Goal: Task Accomplishment & Management: Use online tool/utility

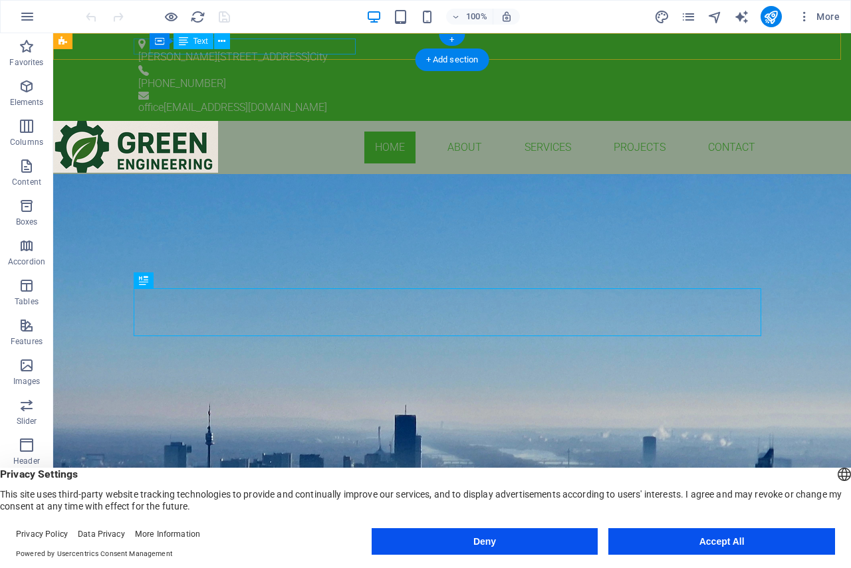
click at [330, 49] on div "[PERSON_NAME][STREET_ADDRESS]" at bounding box center [446, 57] width 617 height 16
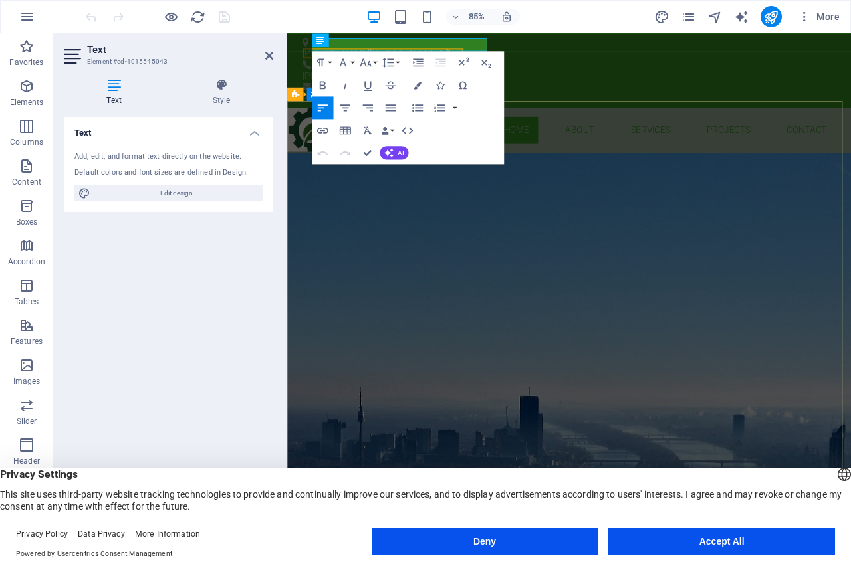
drag, startPoint x: 784, startPoint y: 170, endPoint x: 619, endPoint y: 226, distance: 174.3
click at [495, 51] on span "City" at bounding box center [486, 57] width 18 height 13
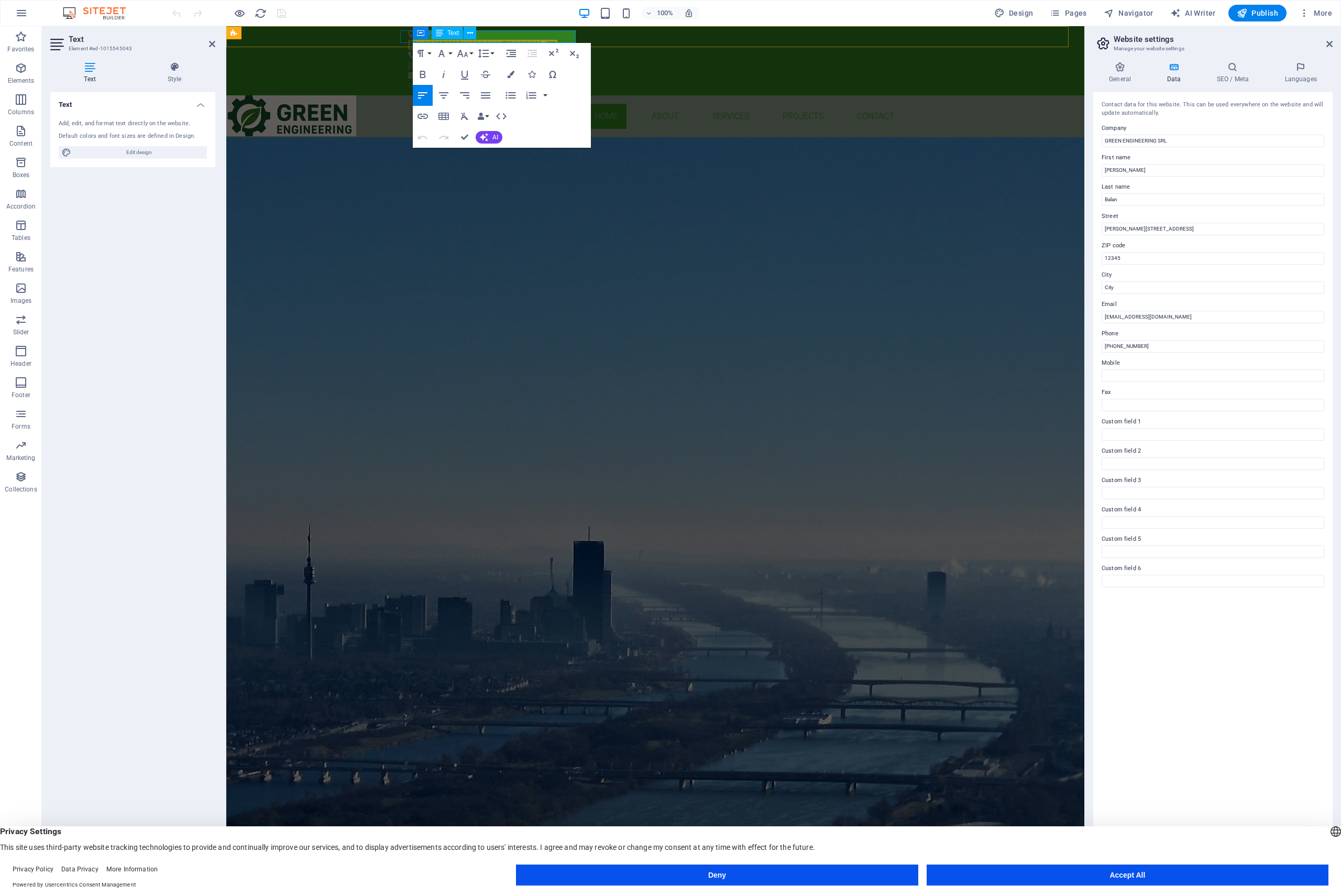
click at [557, 40] on span "City" at bounding box center [550, 45] width 14 height 10
click at [451, 309] on div "GREEN ENGINEERING BUILDING SERVICES ENGINEEERING Learn more" at bounding box center [655, 222] width 858 height 171
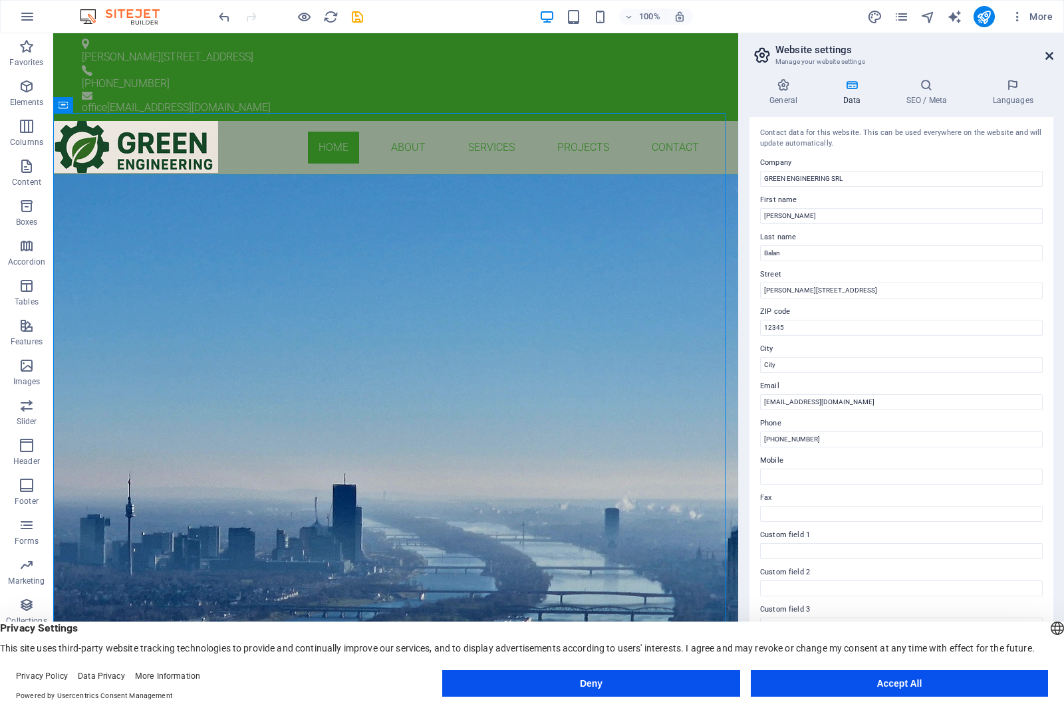
click at [850, 51] on icon at bounding box center [1049, 56] width 8 height 11
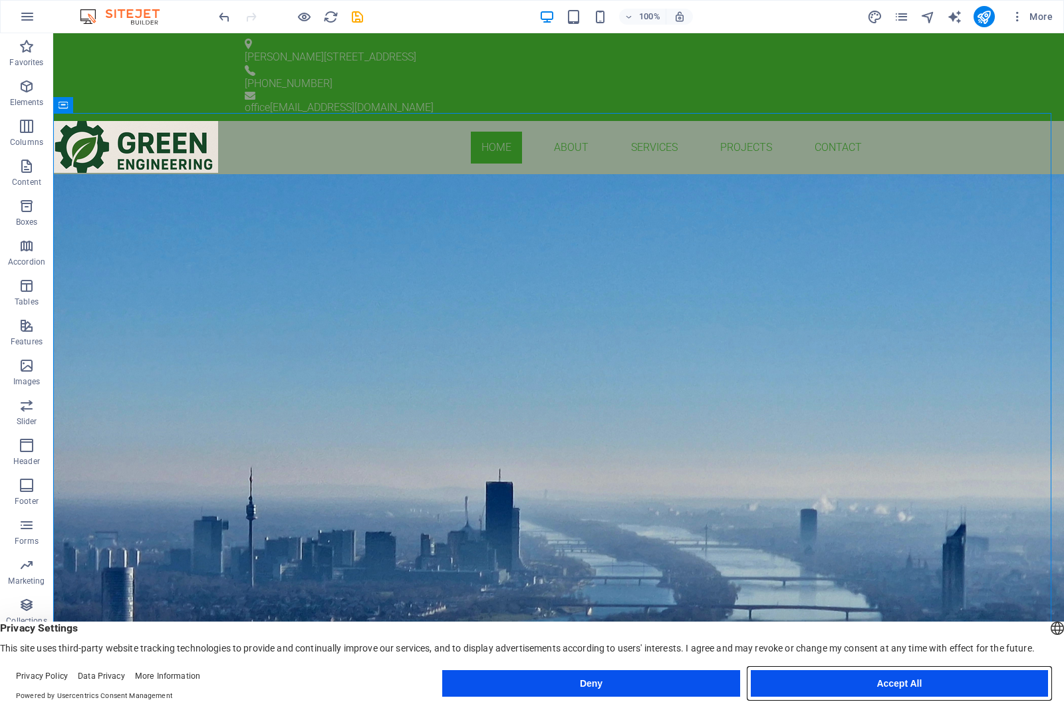
click at [850, 568] on button "Accept All" at bounding box center [899, 683] width 297 height 27
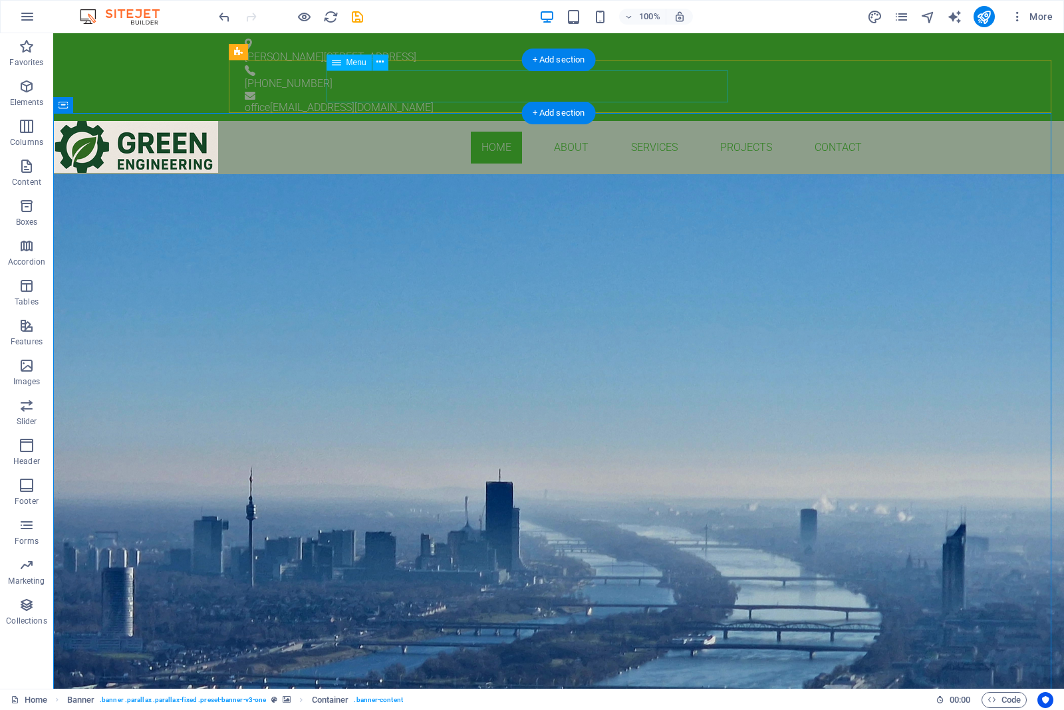
click at [344, 132] on nav "Home About Services Projects Contact" at bounding box center [559, 148] width 628 height 32
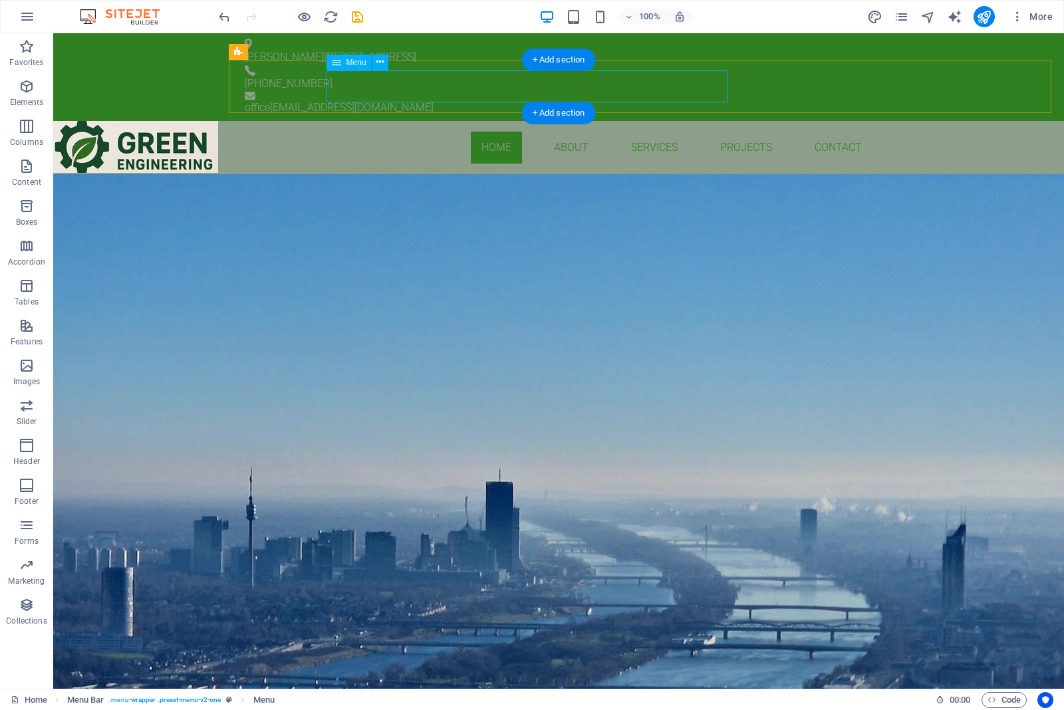
click at [421, 132] on nav "Home About Services Projects Contact" at bounding box center [559, 148] width 628 height 32
click at [430, 132] on nav "Home About Services Projects Contact" at bounding box center [559, 148] width 628 height 32
click at [346, 132] on nav "Home About Services Projects Contact" at bounding box center [559, 148] width 628 height 32
click at [850, 15] on icon "navigator" at bounding box center [927, 16] width 15 height 15
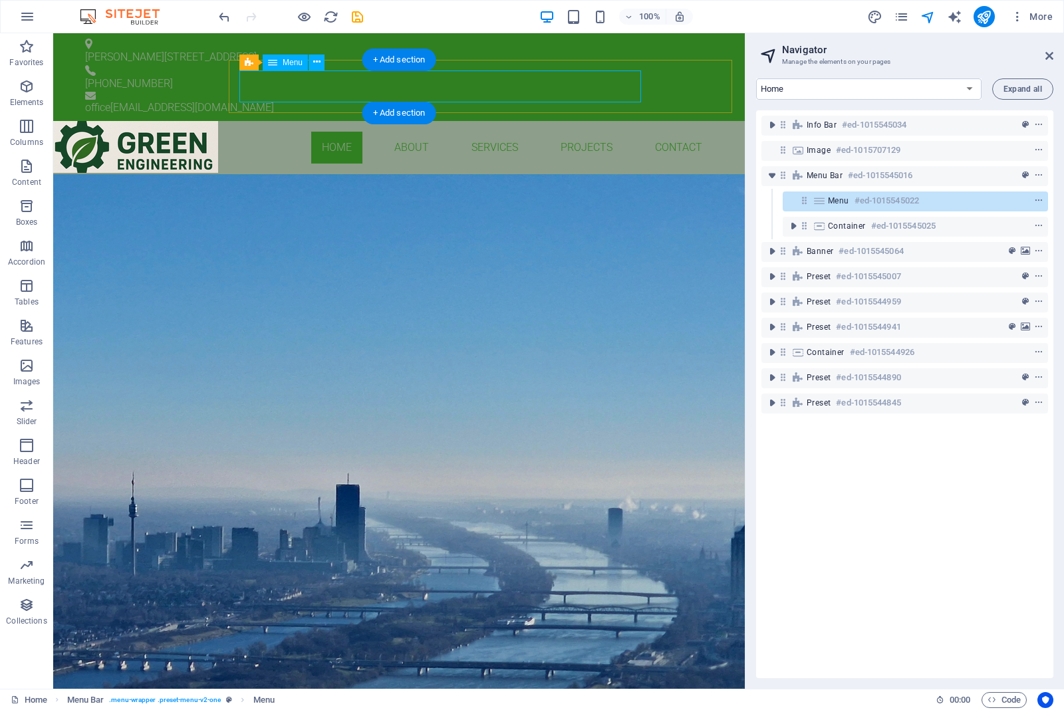
click at [826, 203] on div "Menu #ed-1015545022" at bounding box center [915, 201] width 265 height 20
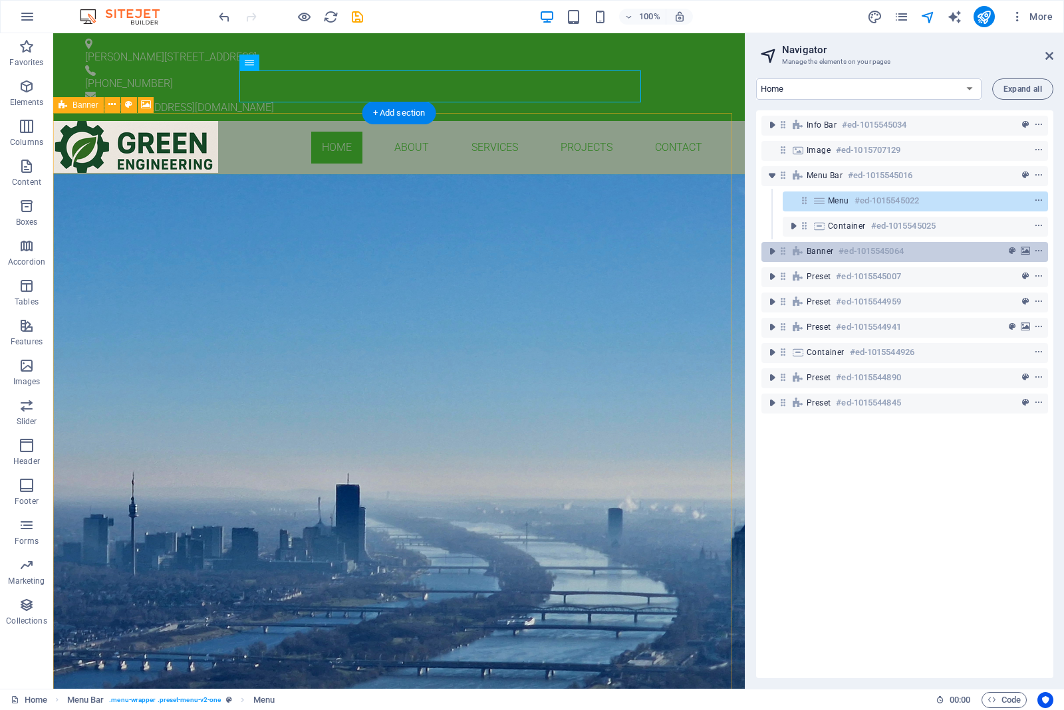
click at [832, 251] on span "Banner" at bounding box center [819, 251] width 27 height 11
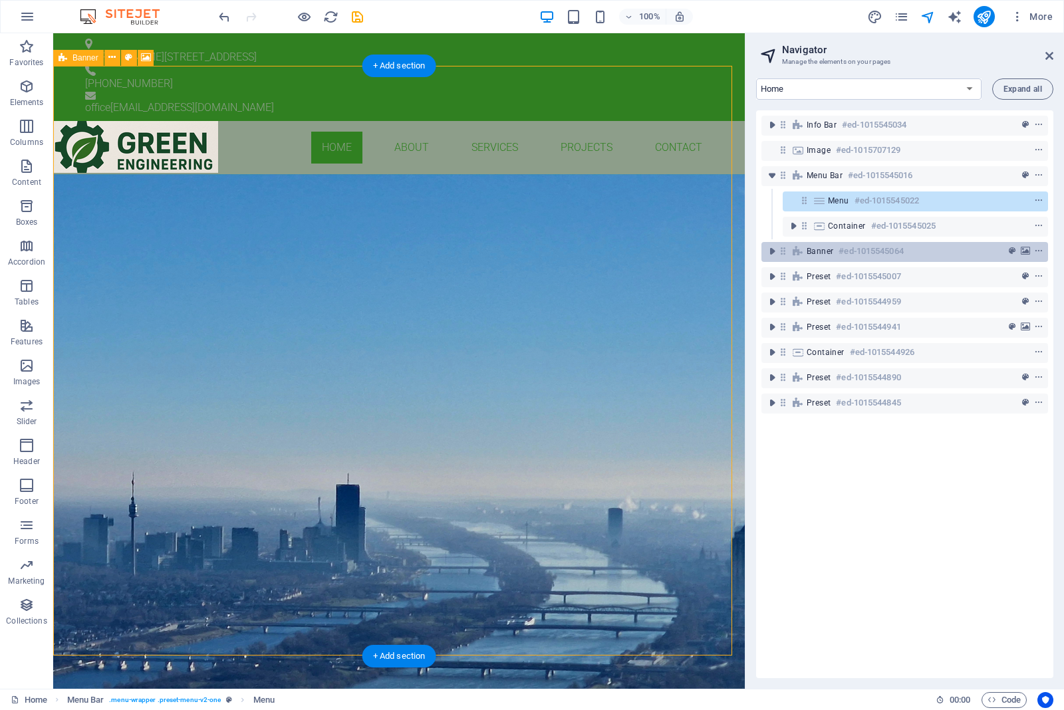
scroll to position [47, 0]
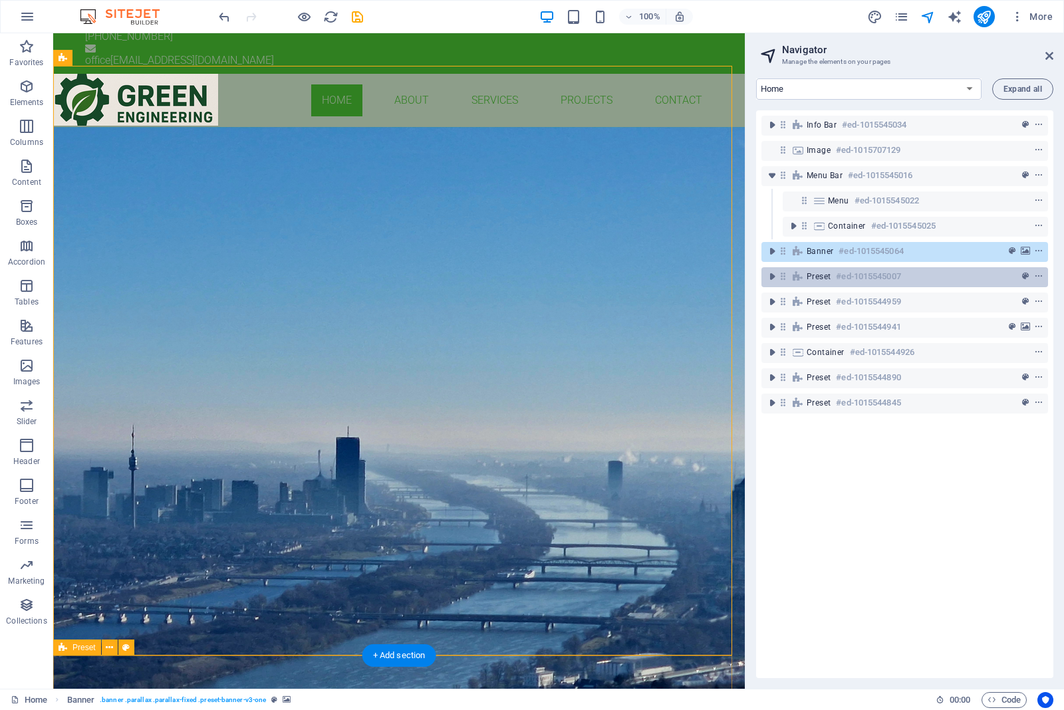
click at [821, 274] on span "Preset" at bounding box center [818, 276] width 24 height 11
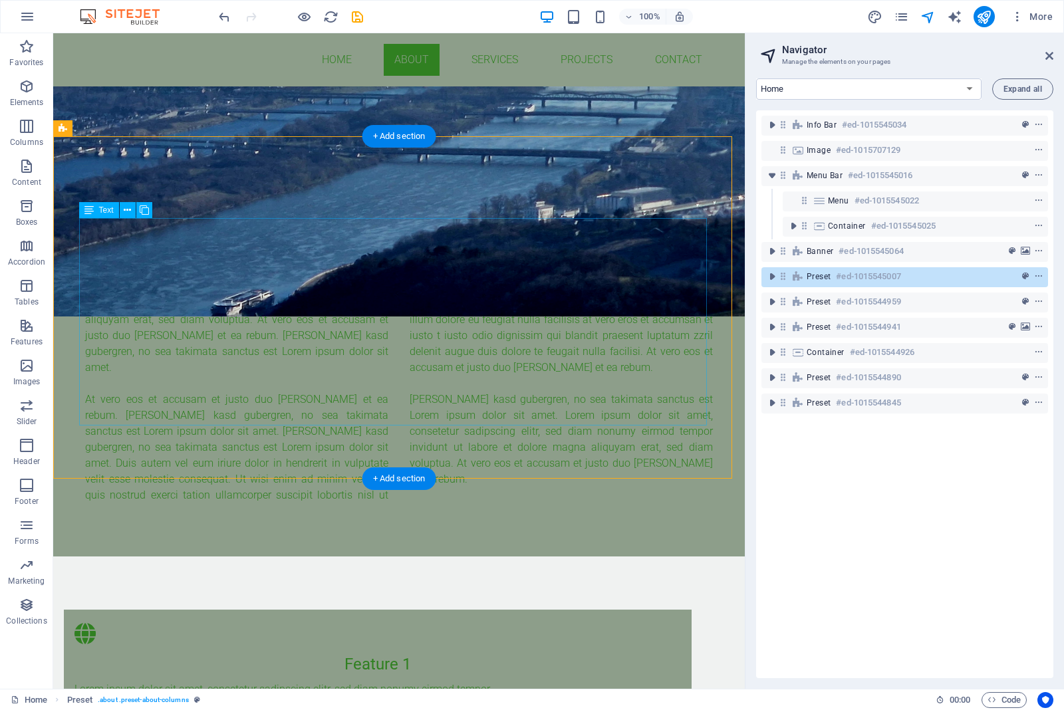
click at [213, 280] on div "Lorem ipsum dolor sit amet, consetetur sadipscing elitr, sed diam nonumy eirmod…" at bounding box center [399, 391] width 628 height 223
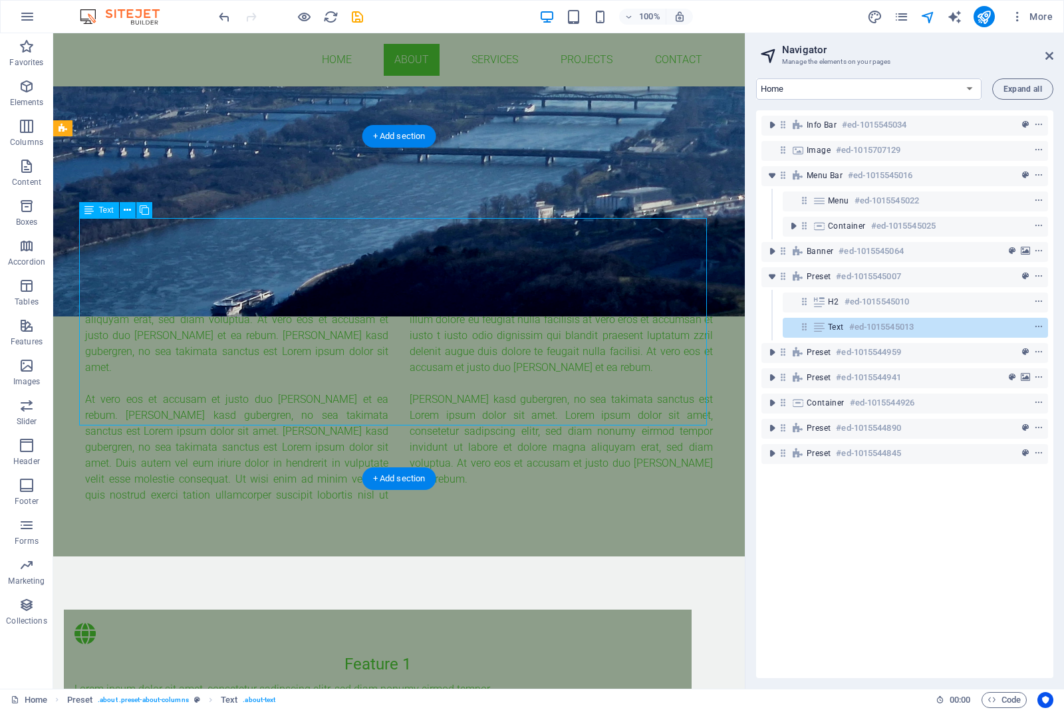
click at [213, 280] on div "Lorem ipsum dolor sit amet, consetetur sadipscing elitr, sed diam nonumy eirmod…" at bounding box center [399, 391] width 628 height 223
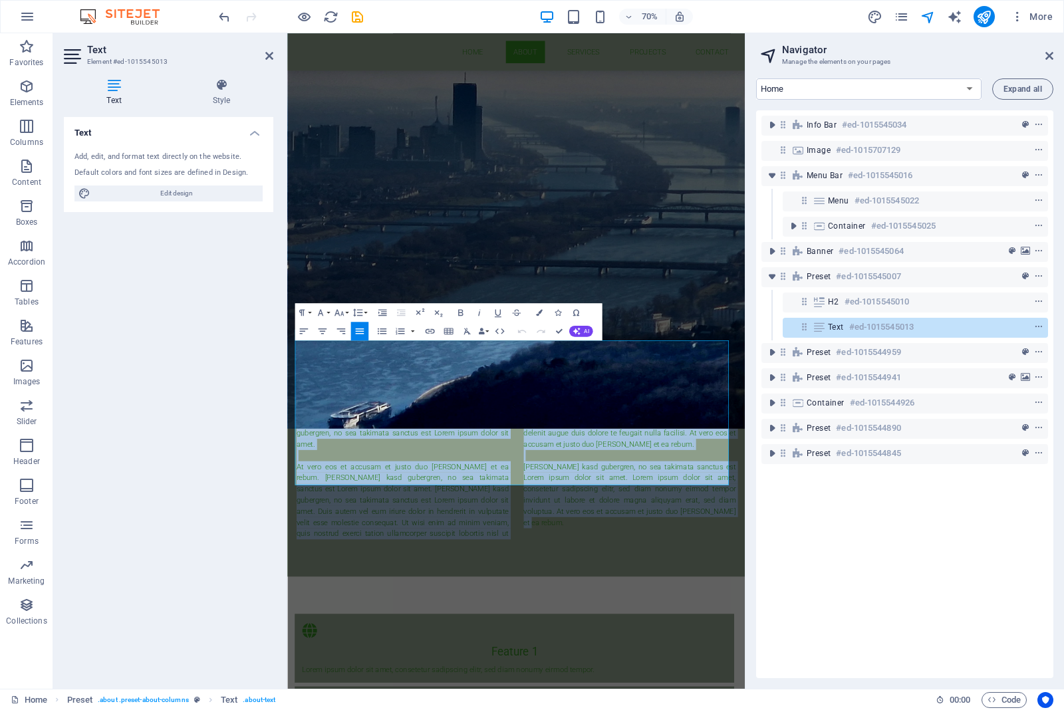
drag, startPoint x: 875, startPoint y: 656, endPoint x: 563, endPoint y: 367, distance: 425.3
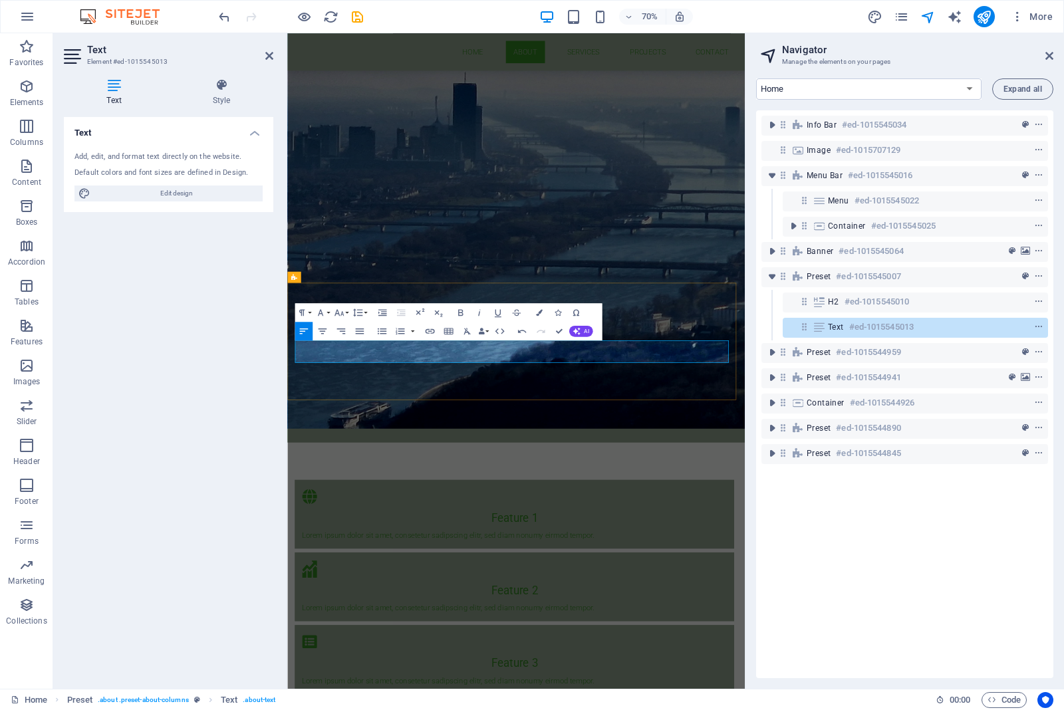
click at [507, 533] on p "Suntem o companie cu experienta de peste 20 ani in executia si proiectarea inst…" at bounding box center [452, 549] width 303 height 32
click at [435, 533] on p "Suntem o companie cu experienta de peste 10 ani in executia si proiectarea inst…" at bounding box center [452, 549] width 303 height 32
click at [584, 533] on p "Suntem o companie cu experienta de peste 10 ani in executia si proiectarea inst…" at bounding box center [615, 549] width 628 height 32
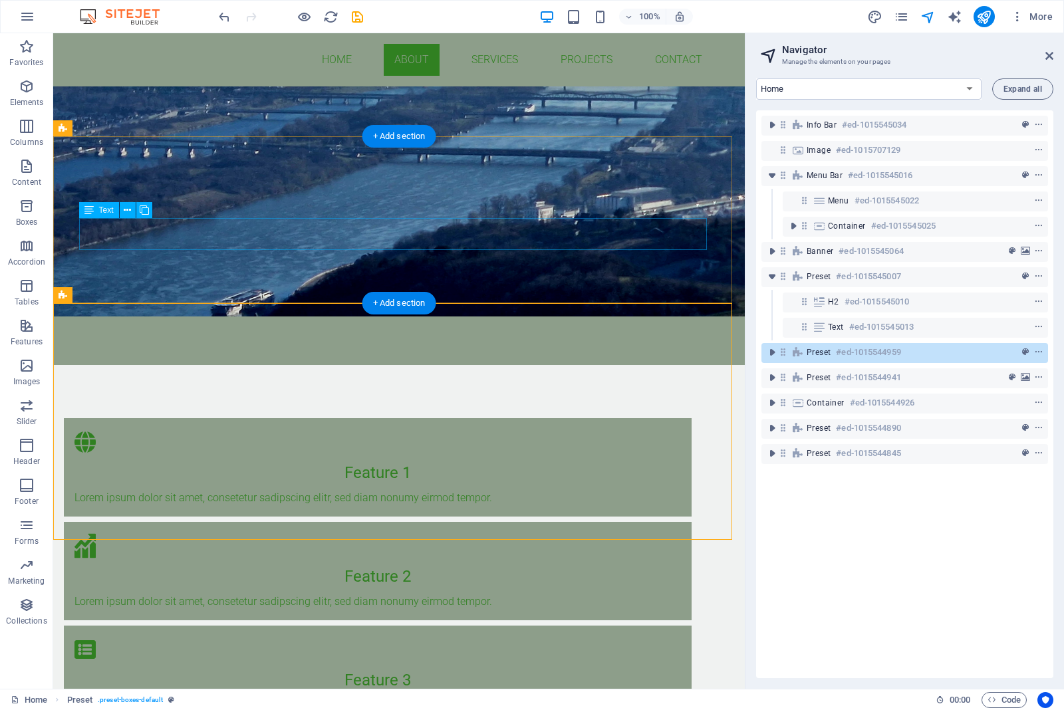
click at [426, 280] on div "Suntem o companie cu experienta de peste 10 ani in executia si proiectarea inst…" at bounding box center [399, 296] width 628 height 32
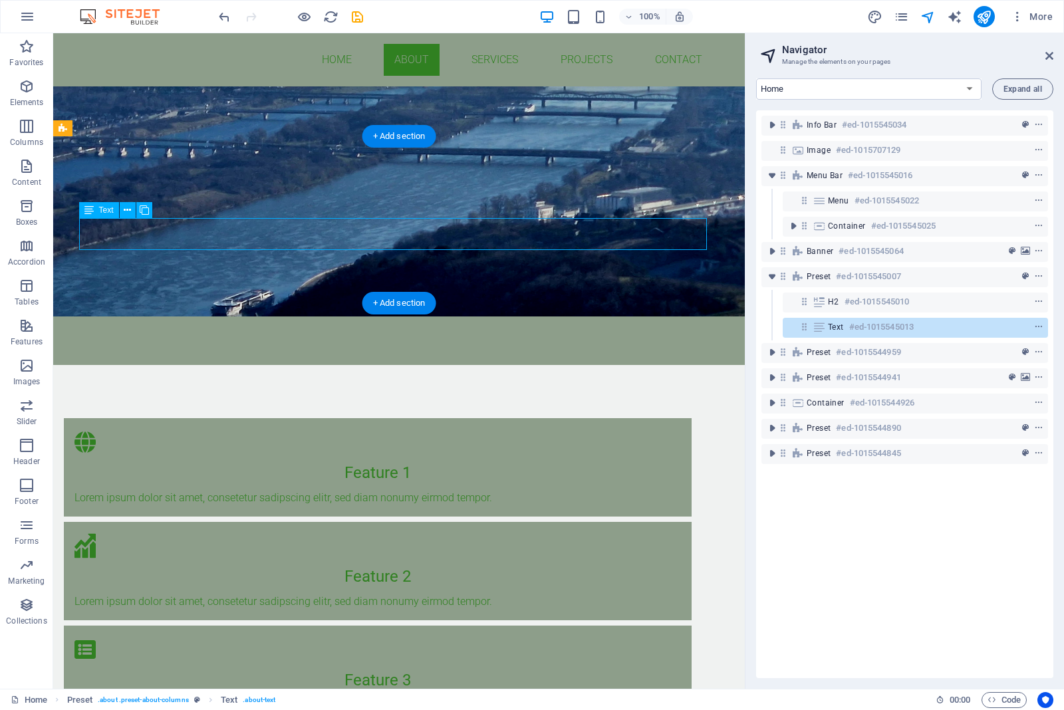
click at [426, 280] on div "Suntem o companie cu experienta de peste 10 ani in executia si proiectarea inst…" at bounding box center [399, 296] width 628 height 32
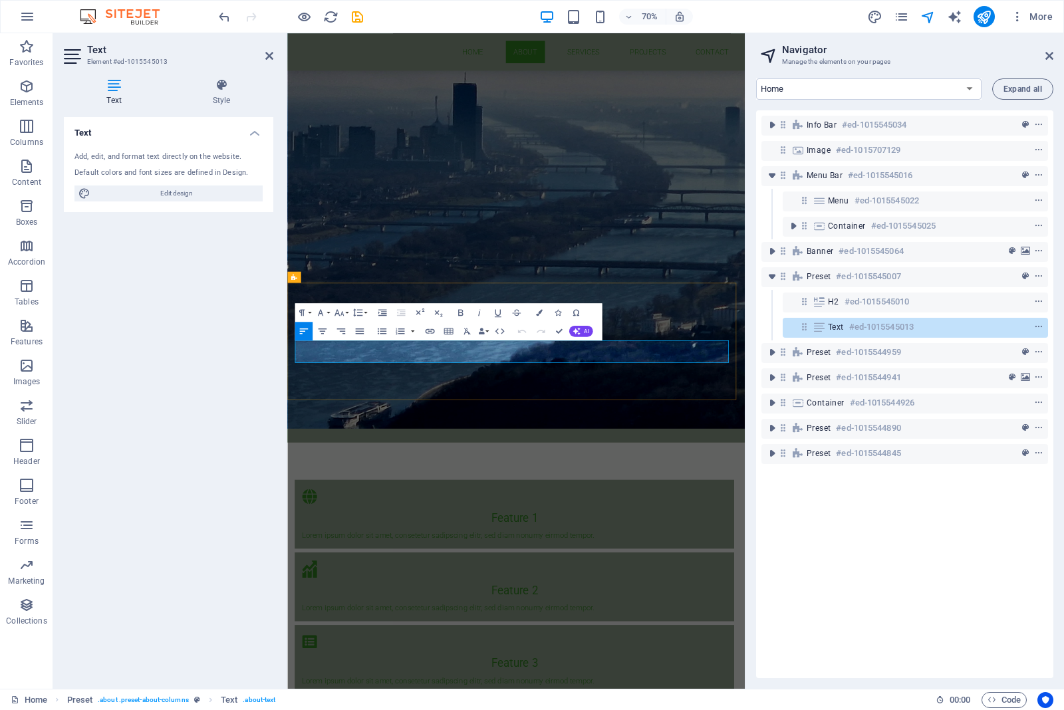
click at [602, 533] on div "Suntem o companie cu experienta de peste 10 ani in executia si proiectarea inst…" at bounding box center [615, 549] width 628 height 32
drag, startPoint x: 620, startPoint y: 477, endPoint x: 613, endPoint y: 490, distance: 14.9
click at [620, 533] on p "Suntem o companie cu experienta de peste 10 ani in executia si proiectarea inst…" at bounding box center [615, 549] width 628 height 32
click at [303, 330] on icon "button" at bounding box center [303, 330] width 11 height 11
drag, startPoint x: 713, startPoint y: 484, endPoint x: 618, endPoint y: 475, distance: 94.9
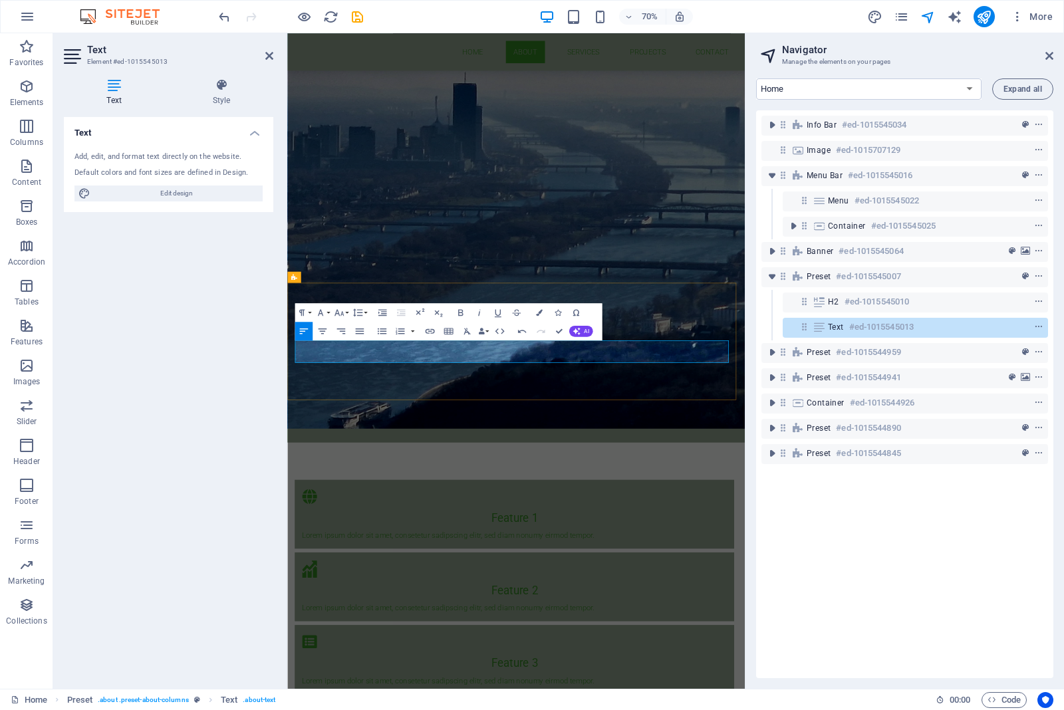
click at [618, 533] on p "Suntem o companie cu experienta de peste 10 ani in executia si proiectarea inst…" at bounding box center [615, 549] width 628 height 32
click at [583, 533] on p "Suntem o companie cu experienta de peste 10 ani in executia si proiectarea inst…" at bounding box center [615, 549] width 628 height 32
click at [684, 533] on div "Suntem o companie cu experienta de peste 10 ani in executia si proiectarea inst…" at bounding box center [615, 549] width 628 height 32
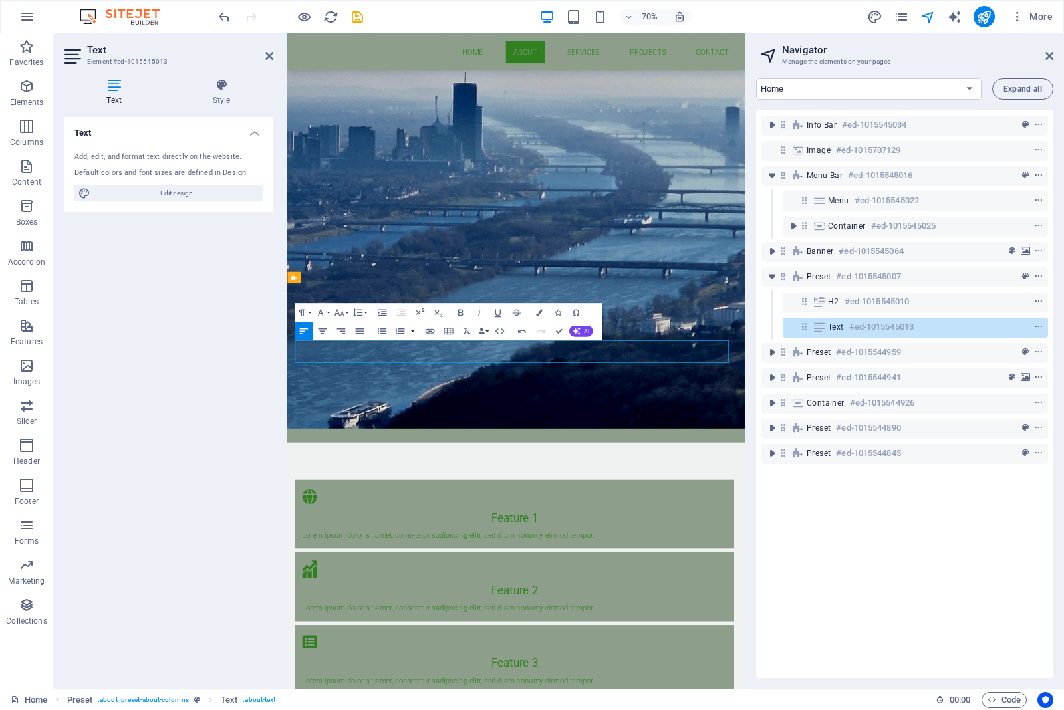
click at [636, 533] on div "Suntem o companie cu experienta de peste 10 ani in executia si proiectarea inst…" at bounding box center [615, 549] width 628 height 32
click at [636, 533] on p "canal si HVAC." at bounding box center [776, 541] width 303 height 16
click at [610, 533] on div "Suntem o companie cu experienta de peste 10 ani in executia si proiectarea inst…" at bounding box center [615, 549] width 628 height 32
click at [701, 533] on p "canal si HVAC." at bounding box center [776, 541] width 303 height 16
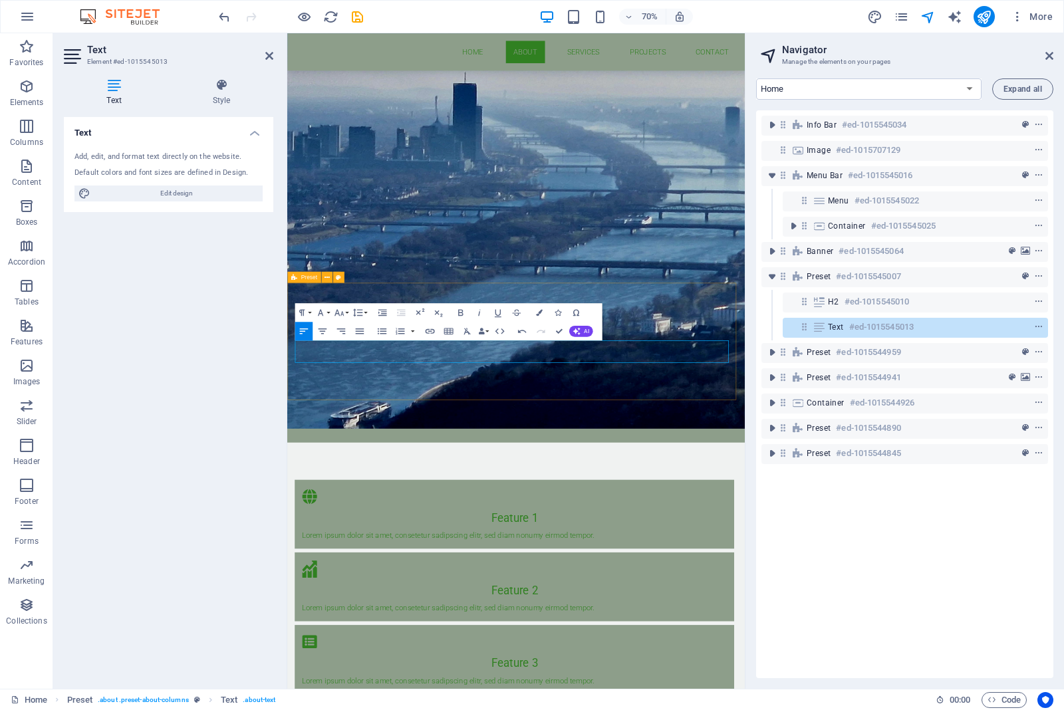
drag, startPoint x: 699, startPoint y: 481, endPoint x: 290, endPoint y: 484, distance: 409.6
click at [290, 484] on div "About us Suntem o companie cu experienta de peste 10 ani in executia si proiect…" at bounding box center [614, 534] width 654 height 167
click at [366, 314] on button "Line Height" at bounding box center [359, 312] width 18 height 19
click at [349, 348] on link "Single" at bounding box center [354, 345] width 41 height 14
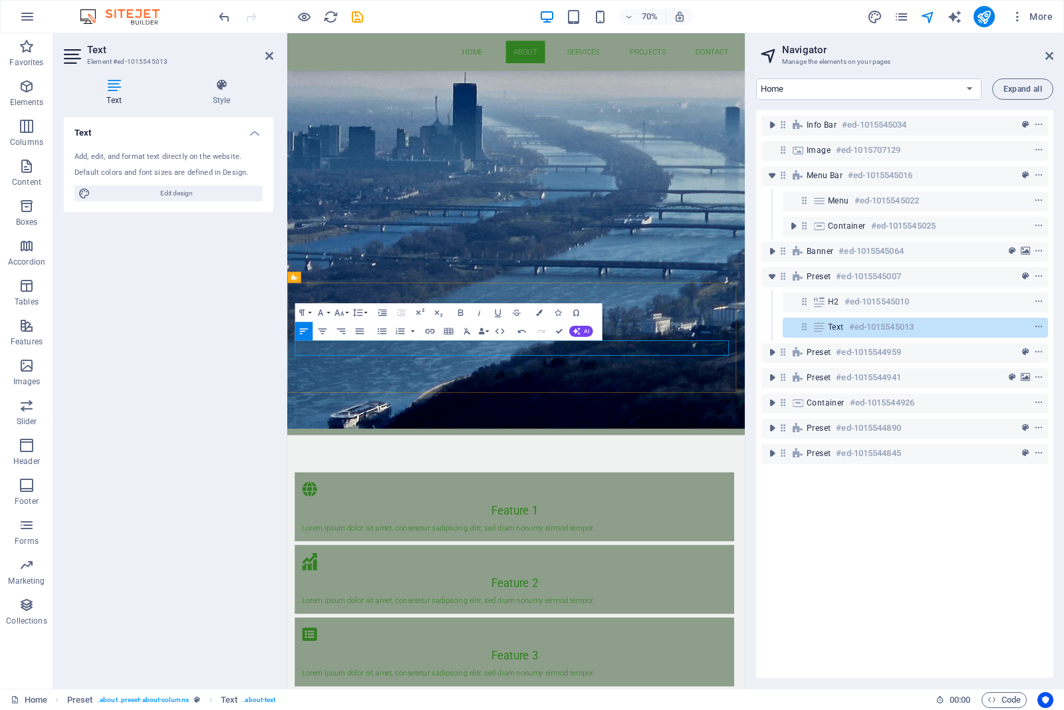
click at [625, 533] on p "canal si HVAC." at bounding box center [776, 538] width 303 height 11
click at [562, 533] on p "Suntem o companie cu experienta de peste 10 ani in executia si proiectarea inst…" at bounding box center [452, 543] width 303 height 21
click at [578, 533] on p "Suntem o companie cu experienta de peste 10 ani in executia si proiectarea inst…" at bounding box center [452, 543] width 303 height 21
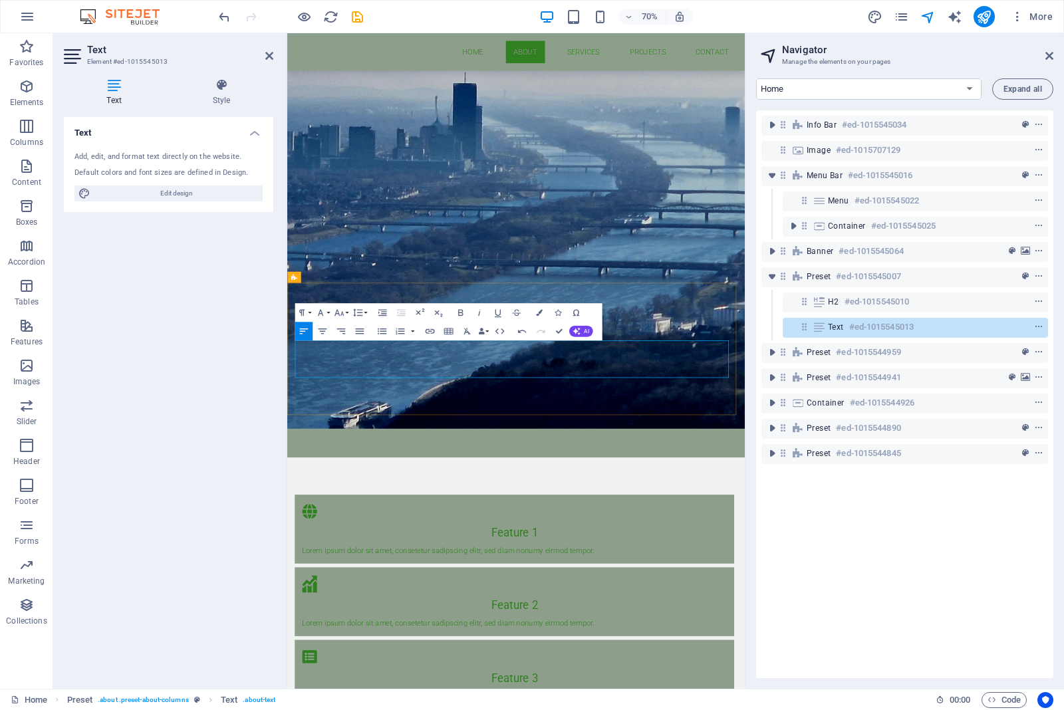
drag, startPoint x: 685, startPoint y: 511, endPoint x: 620, endPoint y: 510, distance: 65.2
click at [625, 564] on p "canal si HVAC." at bounding box center [776, 569] width 303 height 11
click at [576, 533] on p "Suntem o companie cu experienta de peste 10 ani in executia si proiectarea inst…" at bounding box center [452, 543] width 303 height 21
click at [610, 533] on div "Suntem o companie cu experienta de peste 10 ani in executia si proiectarea inst…" at bounding box center [615, 559] width 628 height 53
click at [586, 554] on p "canal si HVAC." at bounding box center [452, 559] width 303 height 11
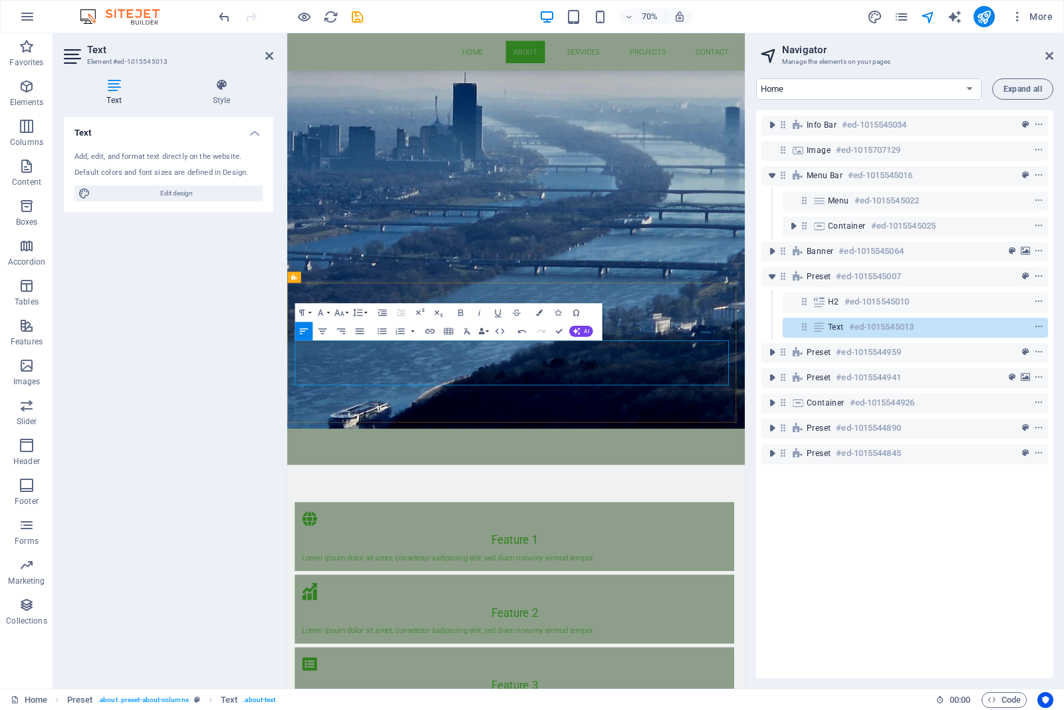
click at [372, 554] on p "canal si HVAC." at bounding box center [452, 559] width 303 height 11
click at [335, 568] on p at bounding box center [452, 591] width 303 height 11
click at [337, 564] on p at bounding box center [452, 569] width 303 height 11
click at [411, 554] on p "canal si HVAC." at bounding box center [452, 559] width 303 height 11
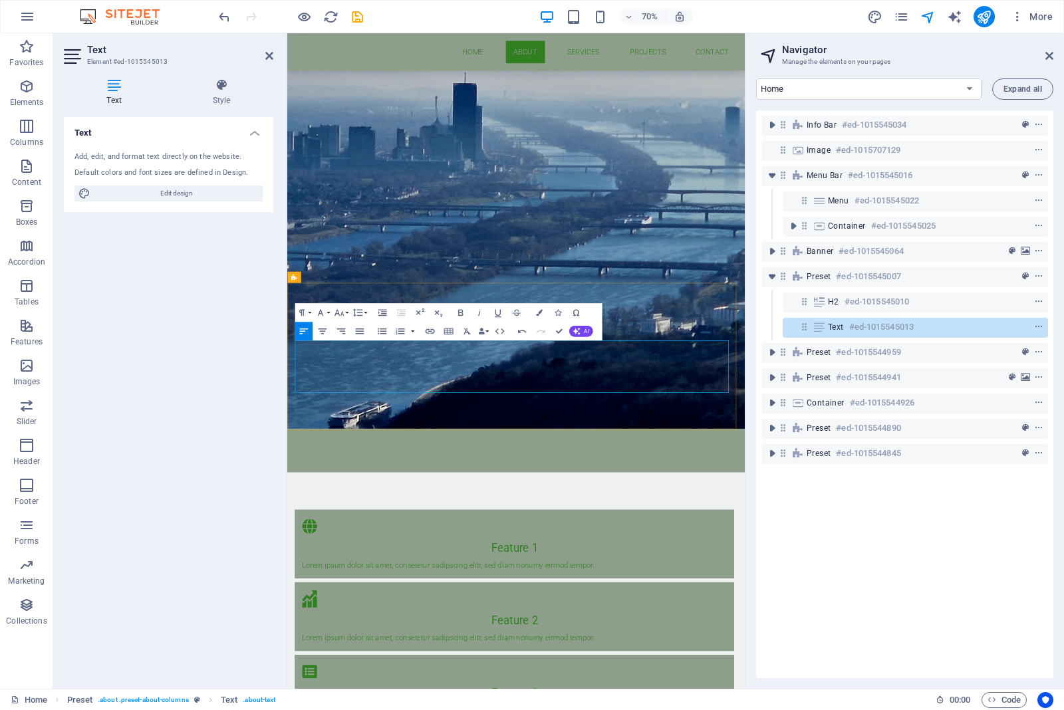
click at [698, 543] on p at bounding box center [776, 548] width 303 height 11
click at [626, 533] on p at bounding box center [776, 538] width 303 height 11
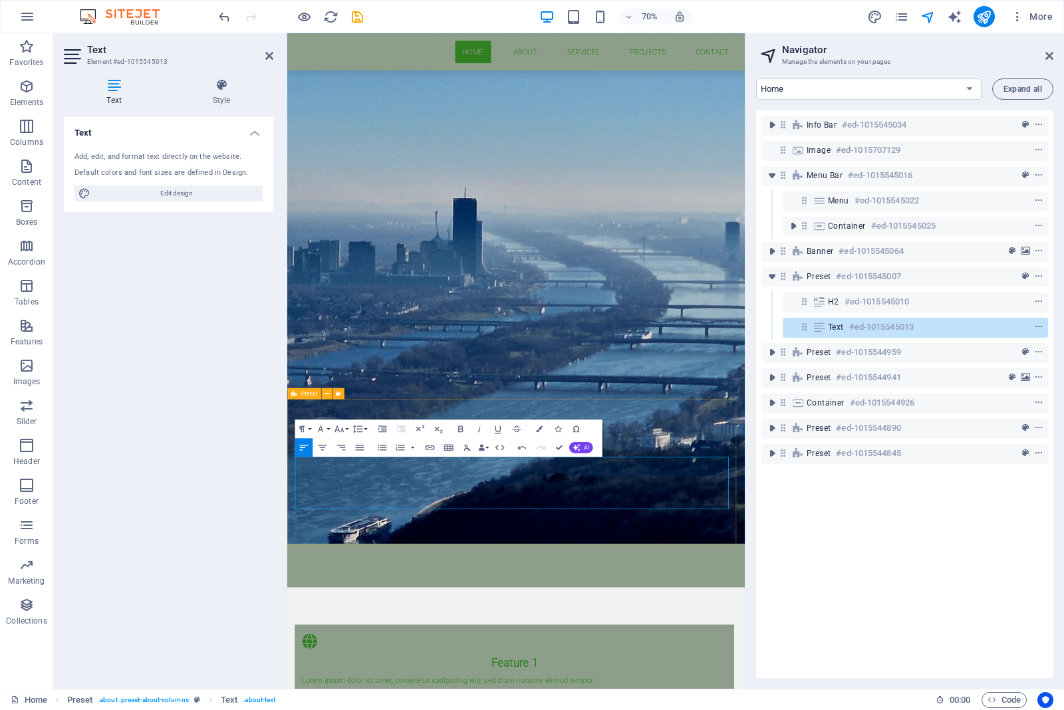
scroll to position [347, 0]
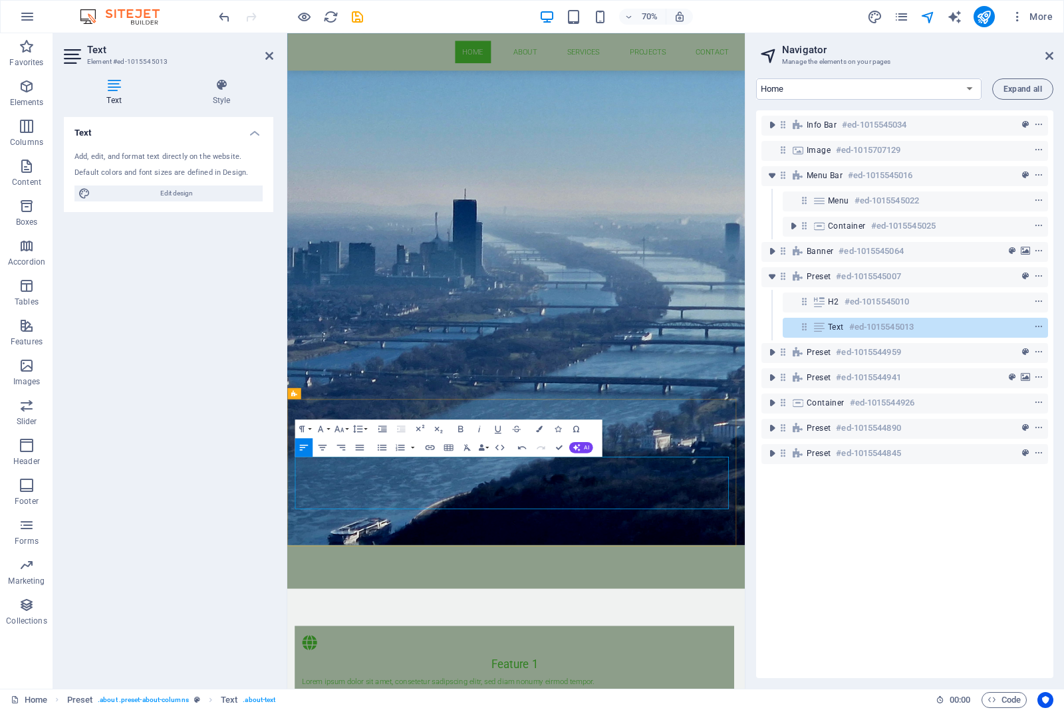
drag, startPoint x: 358, startPoint y: 703, endPoint x: 547, endPoint y: 476, distance: 295.6
copy div "Suntem o companie cu experienta de peste 10 ani in executia si proiectarea inst…"
click at [680, 568] on p at bounding box center [776, 714] width 303 height 11
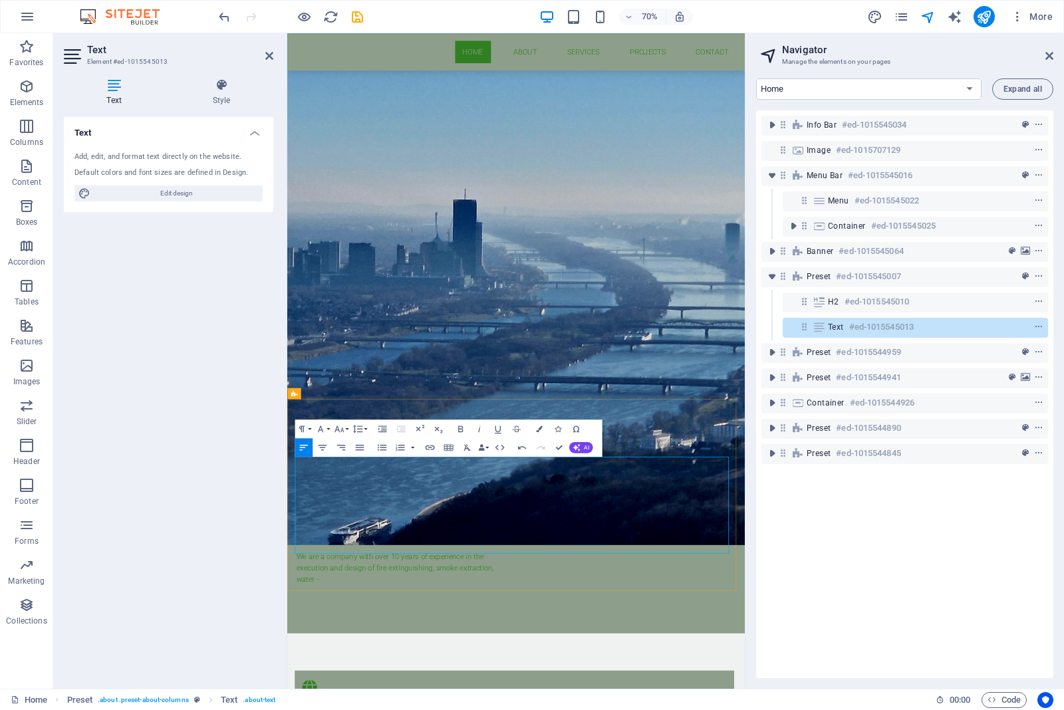
scroll to position [2412, 1]
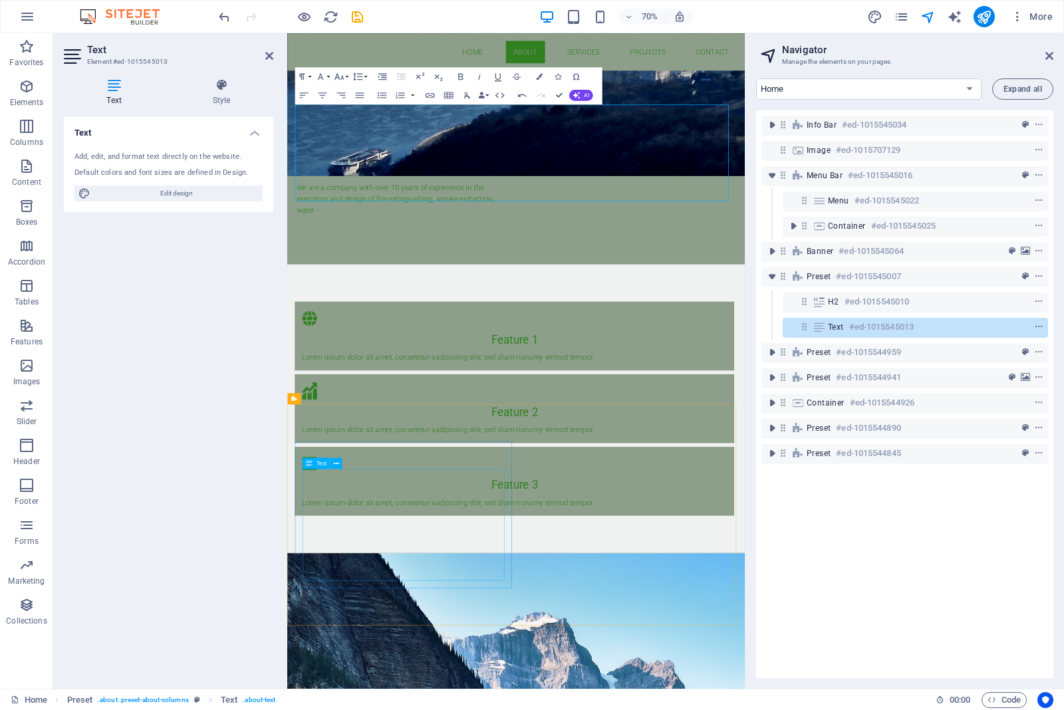
scroll to position [708, 0]
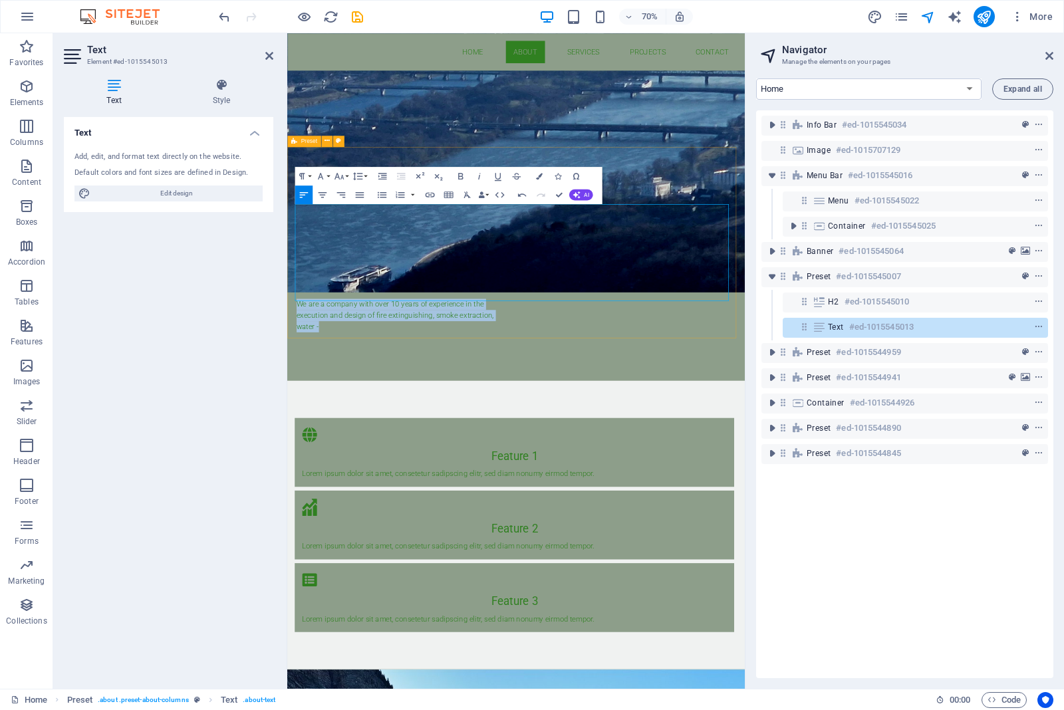
drag, startPoint x: 331, startPoint y: 394, endPoint x: 290, endPoint y: 356, distance: 56.0
click at [290, 356] on div "About us Suntem o companie cu experienta de peste 10 ani in executia si proiect…" at bounding box center [614, 392] width 654 height 273
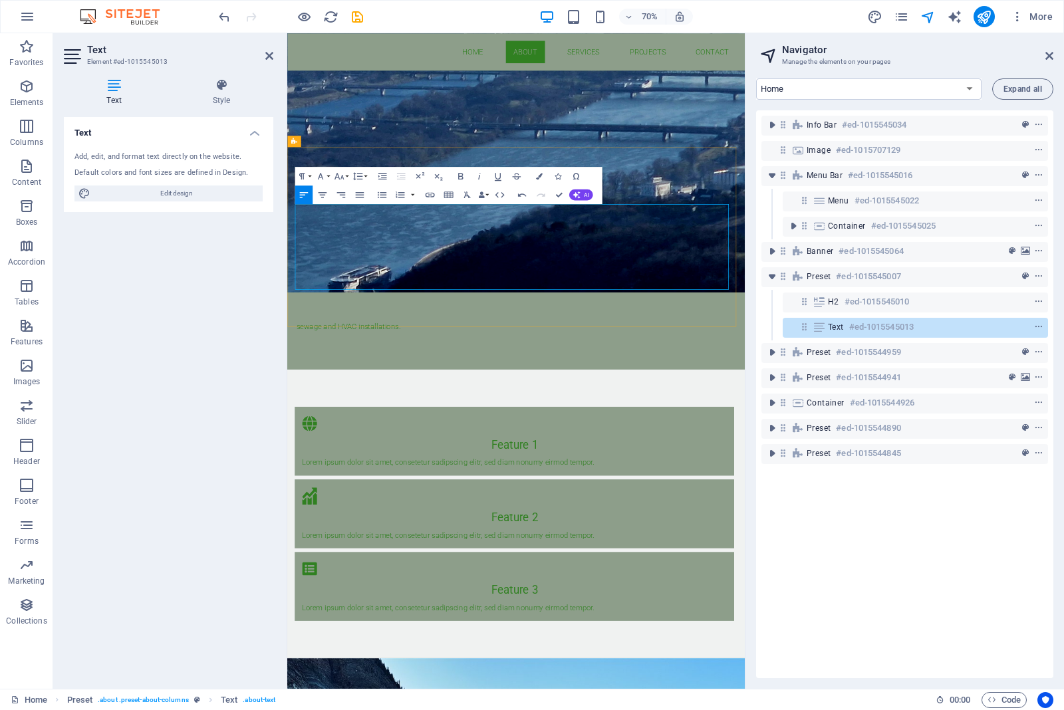
click at [628, 338] on p at bounding box center [776, 346] width 303 height 16
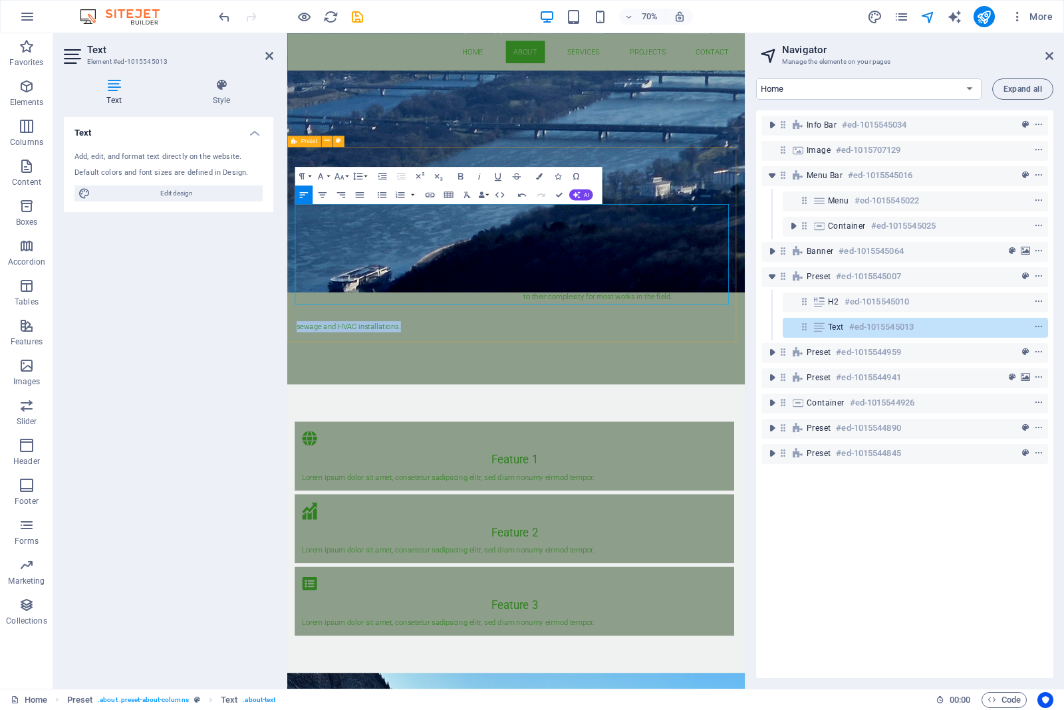
drag, startPoint x: 447, startPoint y: 393, endPoint x: 291, endPoint y: 396, distance: 156.3
click at [291, 396] on div "About us Suntem o companie cu experienta de peste 10 ani in executia si proiect…" at bounding box center [614, 395] width 654 height 279
click at [657, 338] on p "We are a company with over 10 years of experience in the execution and design o…" at bounding box center [776, 362] width 303 height 48
drag, startPoint x: 829, startPoint y: 351, endPoint x: 614, endPoint y: 283, distance: 225.8
click at [614, 338] on div "Suntem o companie cu experienta de peste 10 ani in executia si proiectarea inst…" at bounding box center [615, 410] width 628 height 144
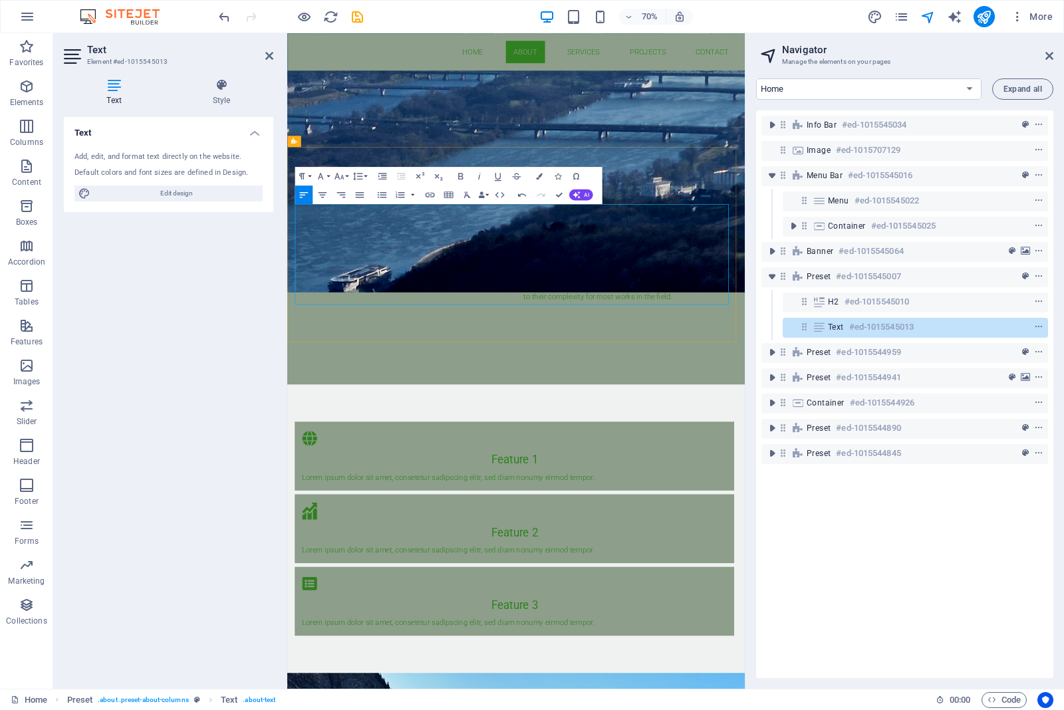
click at [514, 402] on p at bounding box center [452, 407] width 303 height 11
drag, startPoint x: 367, startPoint y: 340, endPoint x: 291, endPoint y: 281, distance: 96.2
click at [291, 281] on div "About us Suntem o companie cu experienta de peste 10 ani in executia si proiect…" at bounding box center [614, 395] width 654 height 279
click at [410, 194] on button "button" at bounding box center [412, 194] width 7 height 19
click at [409, 194] on button "button" at bounding box center [412, 194] width 7 height 19
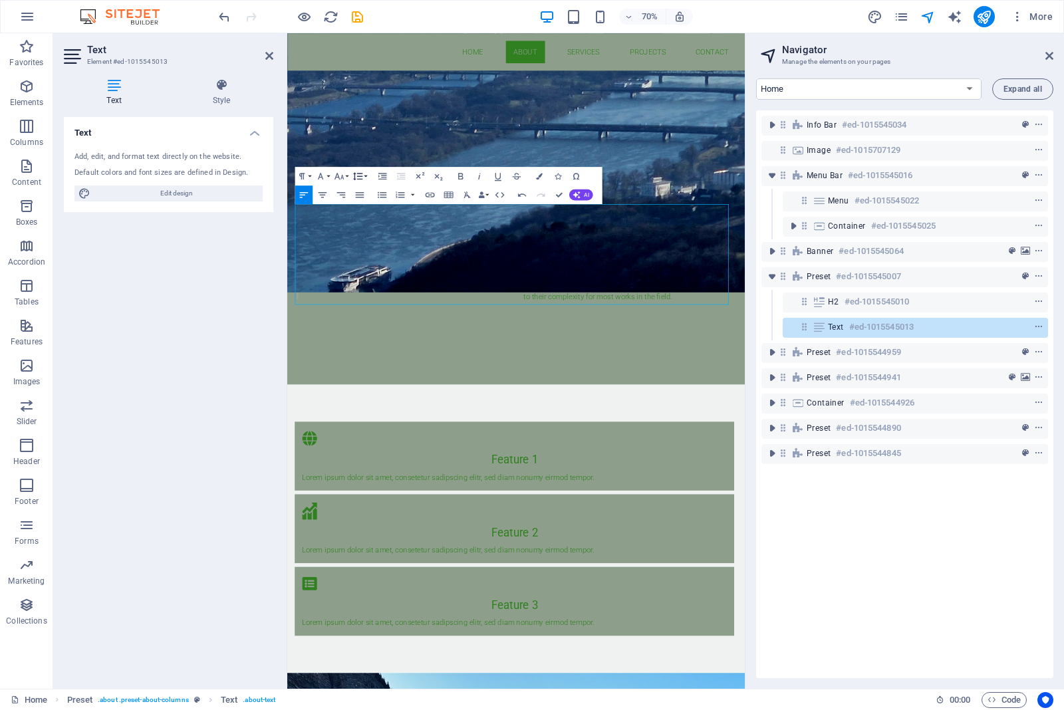
click at [366, 178] on button "Line Height" at bounding box center [359, 176] width 18 height 19
click at [357, 223] on link "1.15" at bounding box center [354, 222] width 41 height 14
click at [364, 177] on button "Line Height" at bounding box center [359, 176] width 18 height 19
click at [353, 236] on link "1.5" at bounding box center [354, 236] width 41 height 14
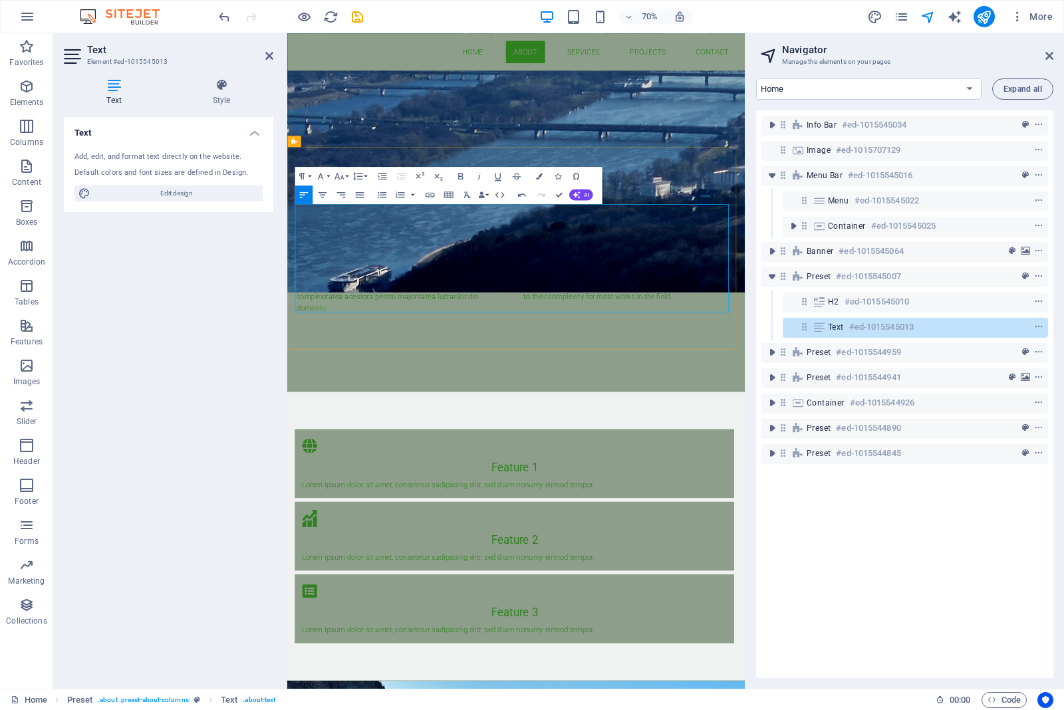
click at [577, 444] on p at bounding box center [452, 452] width 303 height 16
click at [850, 52] on icon at bounding box center [1049, 56] width 8 height 11
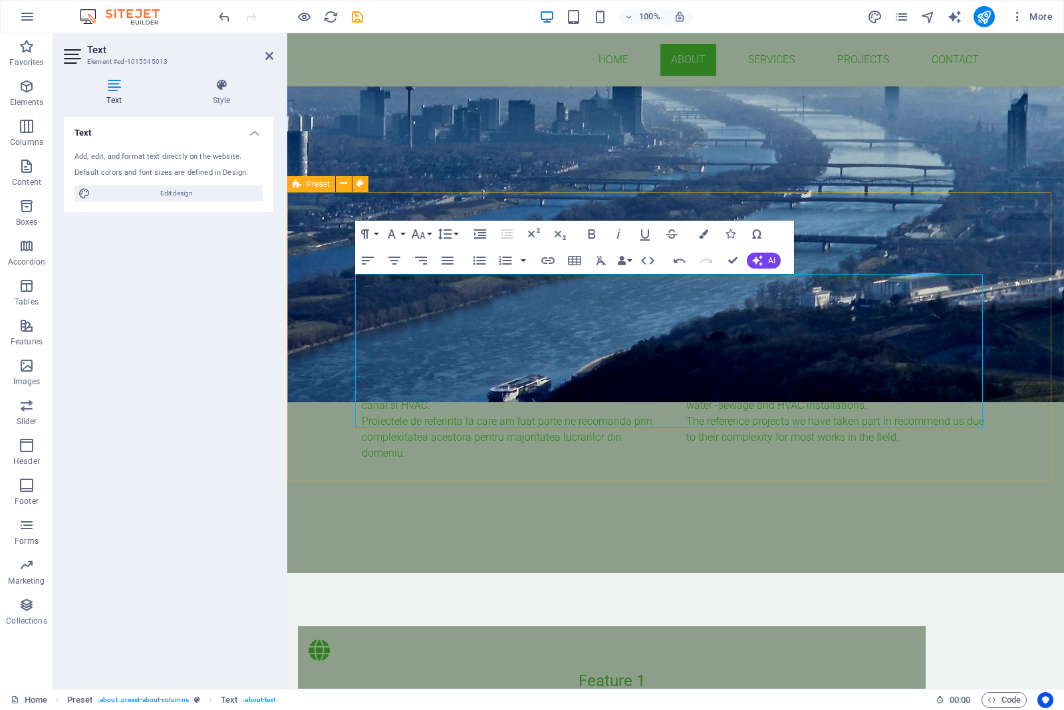
scroll to position [376, 0]
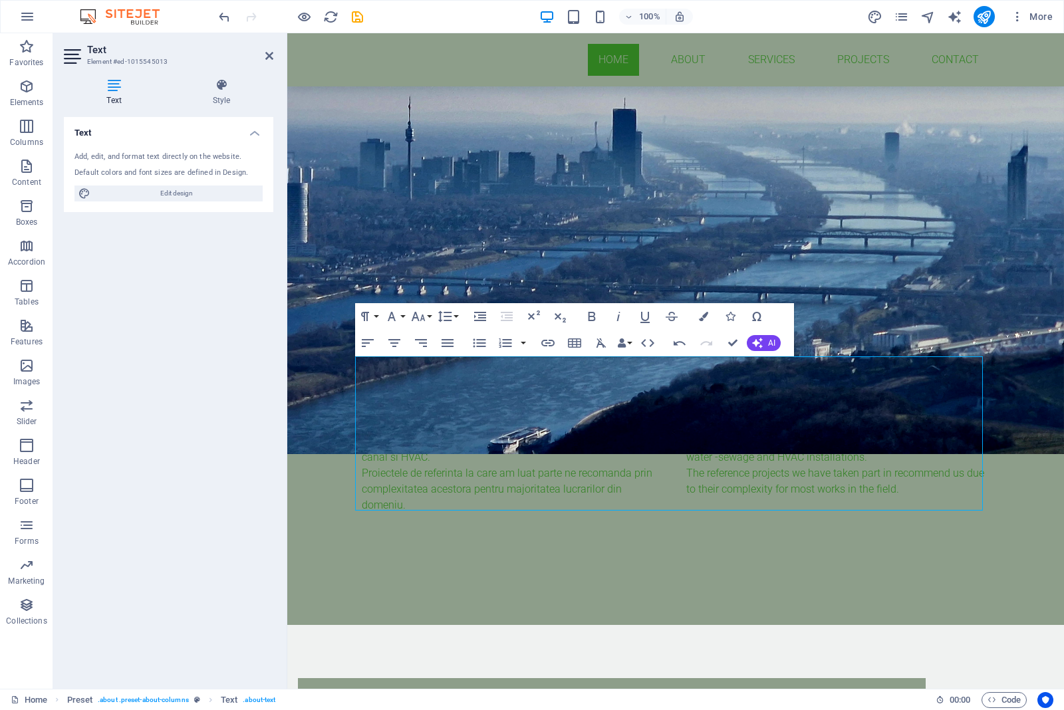
click at [171, 394] on div "Text Add, edit, and format text directly on the website. Default colors and fon…" at bounding box center [168, 397] width 209 height 561
click at [171, 396] on div "Text Add, edit, and format text directly on the website. Default colors and fon…" at bounding box center [168, 397] width 209 height 561
drag, startPoint x: 249, startPoint y: 55, endPoint x: 249, endPoint y: 48, distance: 7.3
click at [249, 51] on header "Text Element #ed-1015545013" at bounding box center [168, 50] width 209 height 35
click at [267, 55] on icon at bounding box center [269, 56] width 8 height 11
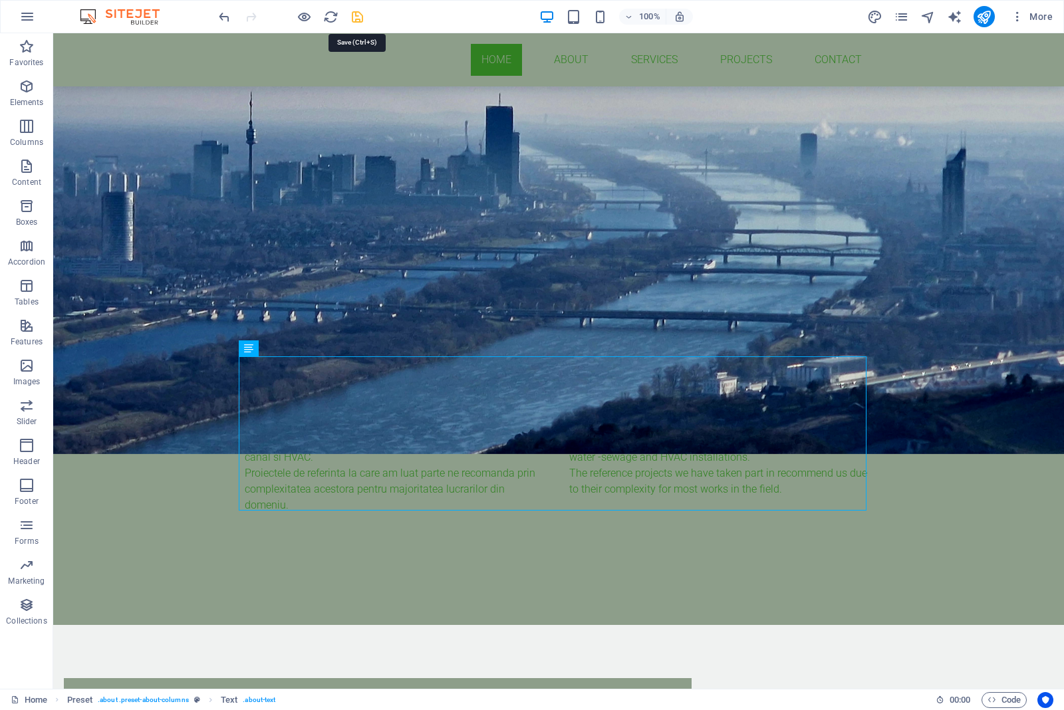
click at [354, 15] on icon "save" at bounding box center [357, 16] width 15 height 15
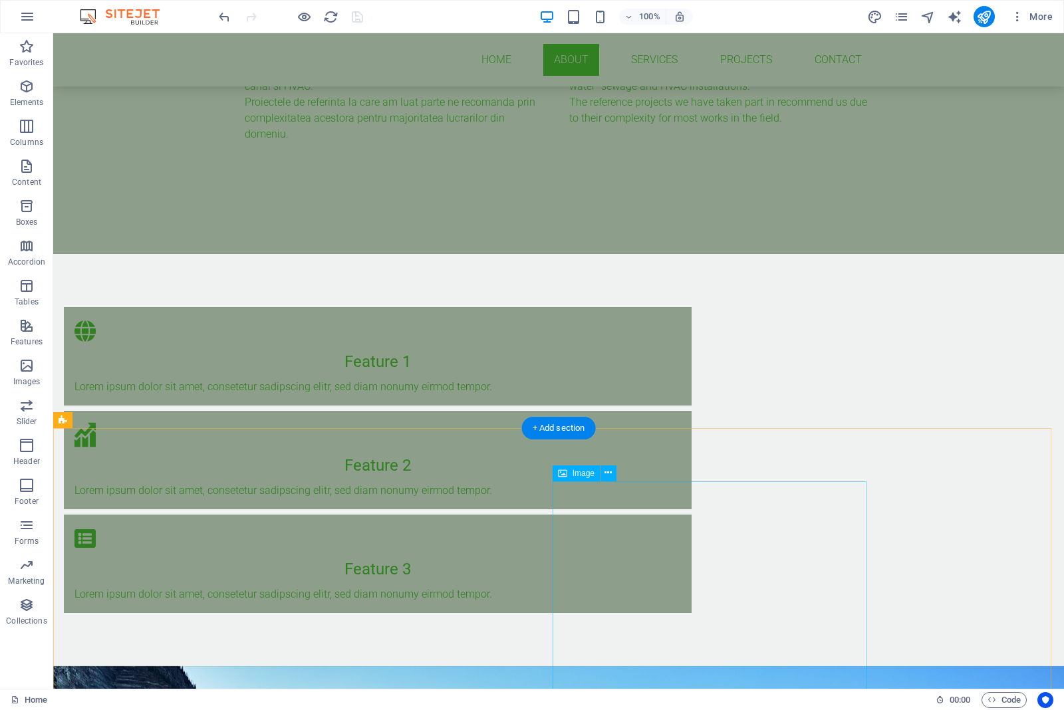
scroll to position [748, 0]
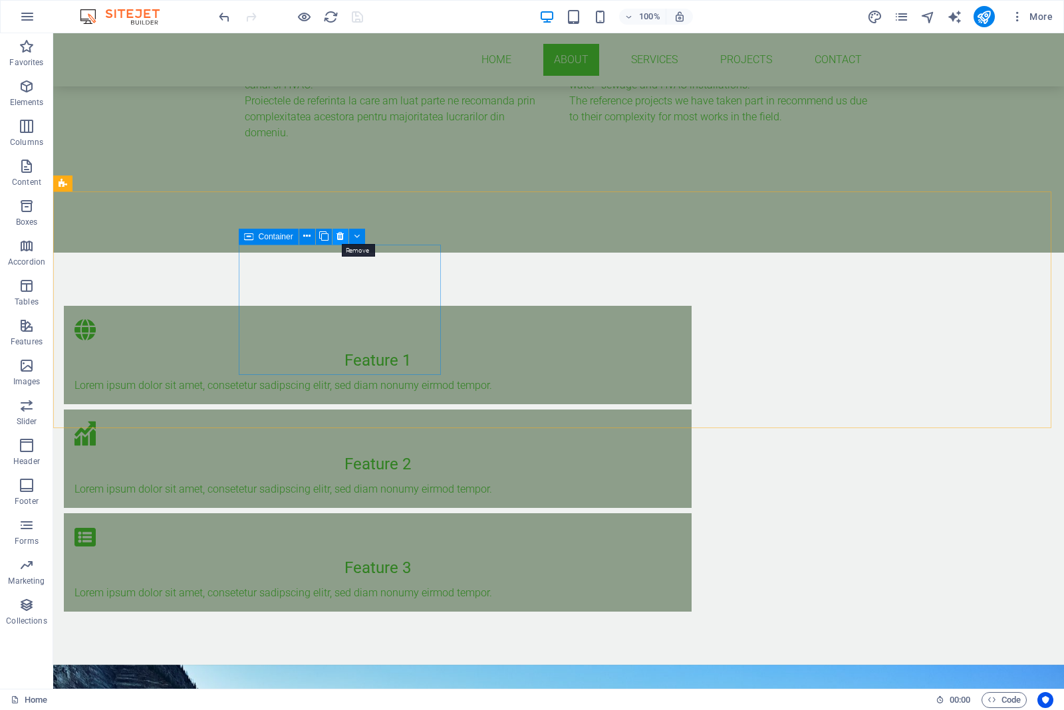
click at [343, 237] on icon at bounding box center [339, 236] width 7 height 14
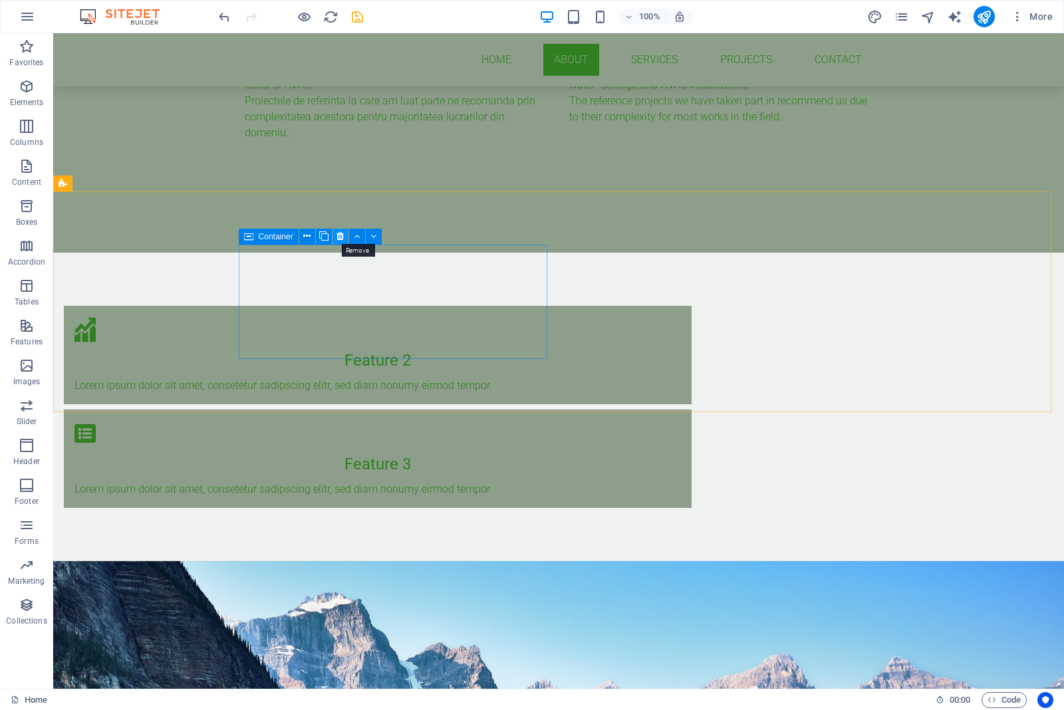
click at [336, 231] on icon at bounding box center [339, 236] width 7 height 14
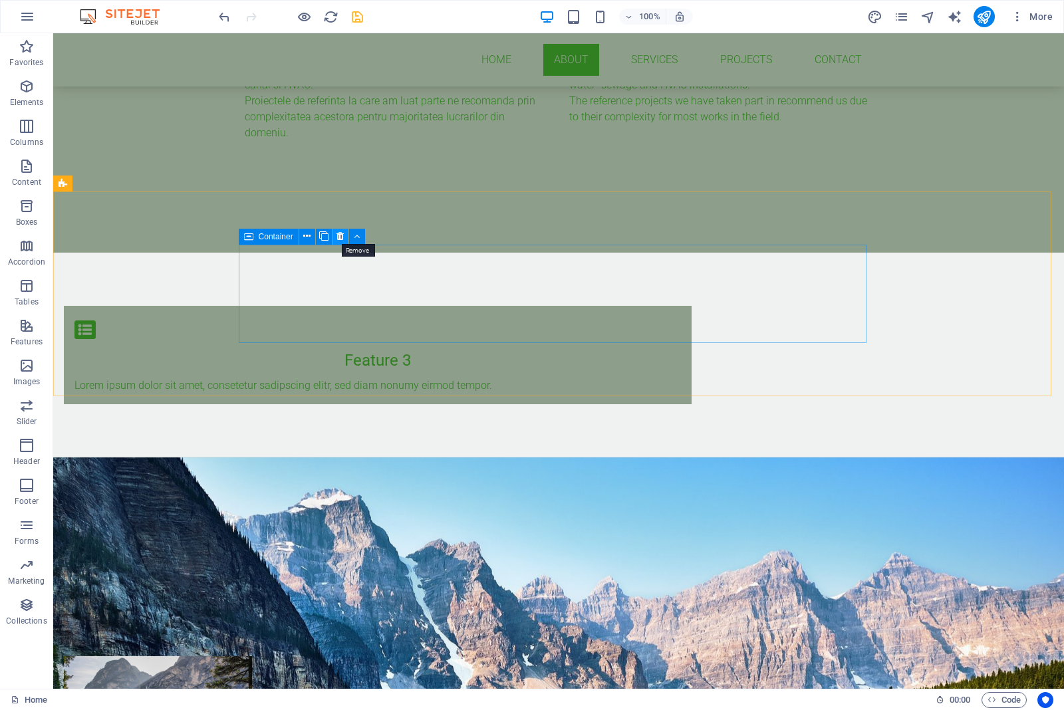
click at [334, 231] on button at bounding box center [340, 237] width 16 height 16
click at [340, 236] on icon at bounding box center [339, 236] width 7 height 14
click at [338, 237] on icon at bounding box center [339, 236] width 7 height 14
click at [341, 240] on icon at bounding box center [339, 236] width 7 height 14
click at [341, 235] on icon at bounding box center [339, 236] width 7 height 14
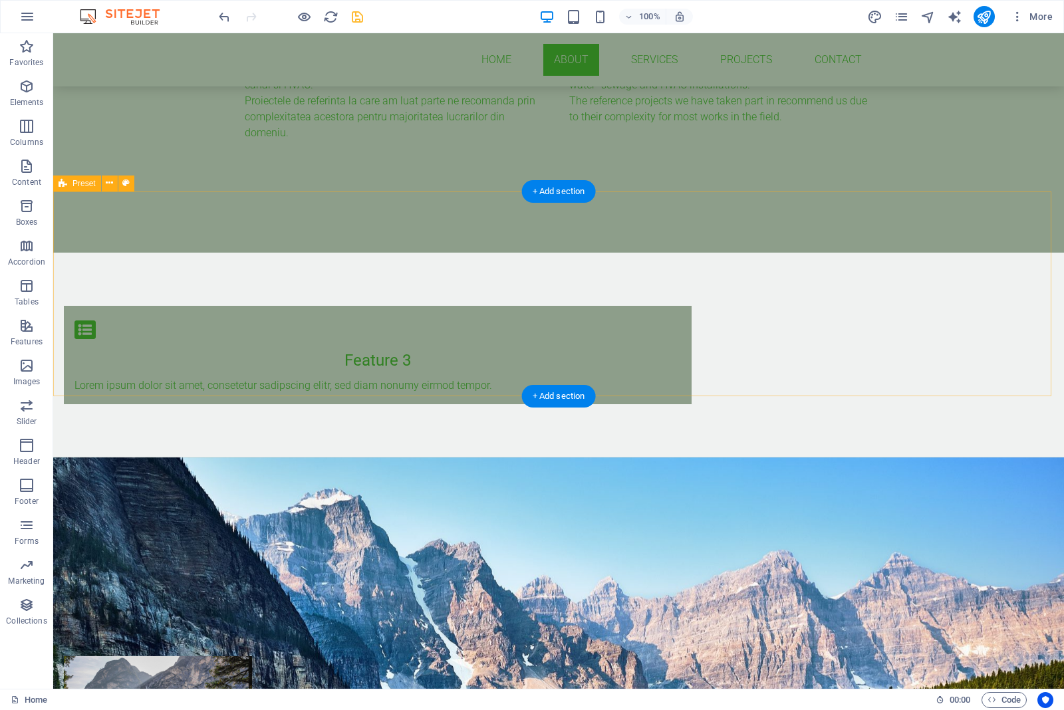
click at [698, 253] on div "Feature 3 Lorem ipsum dolor sit amet, consetetur sadipscing elitr, sed diam non…" at bounding box center [558, 355] width 1011 height 205
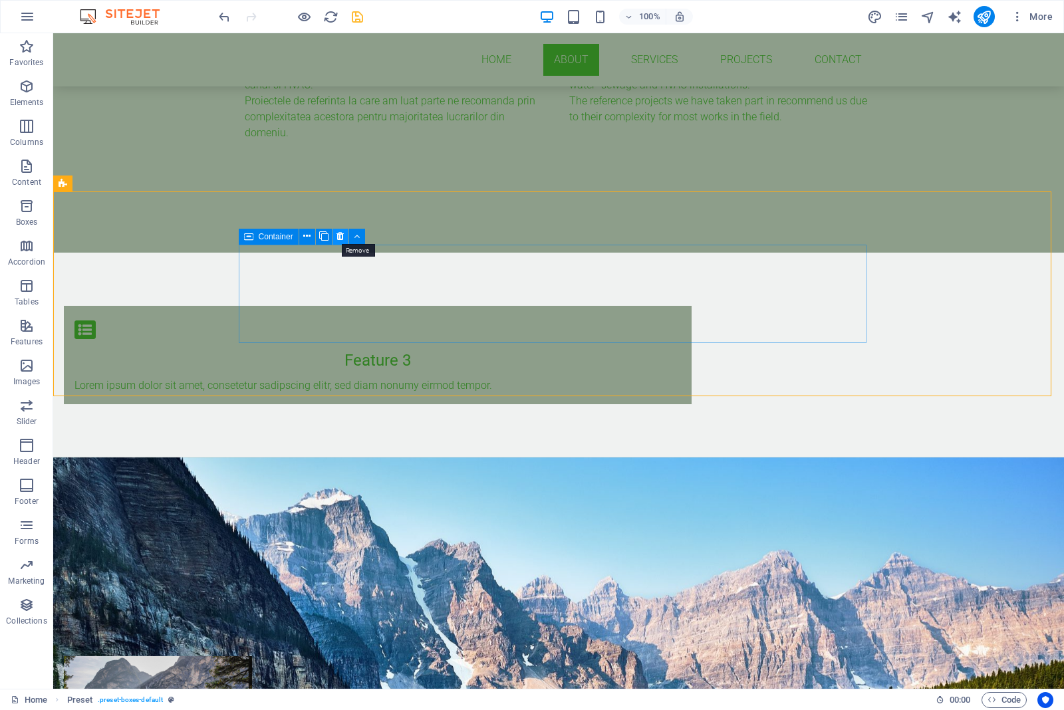
click at [343, 235] on icon at bounding box center [339, 236] width 7 height 14
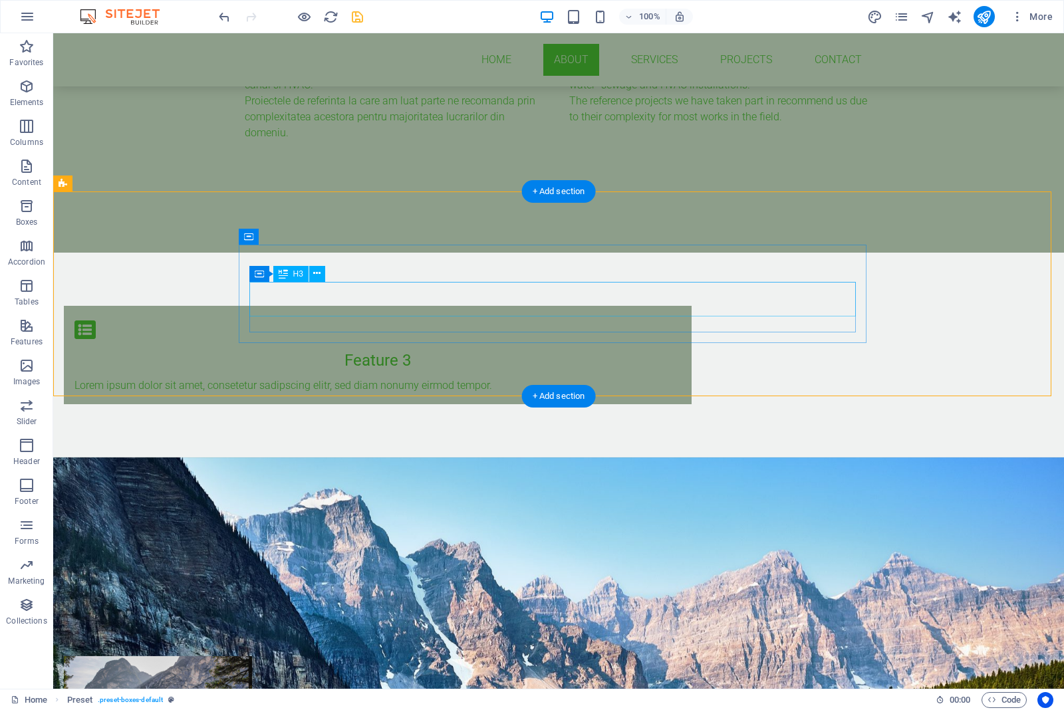
click at [427, 348] on div "Feature 3" at bounding box center [377, 360] width 606 height 24
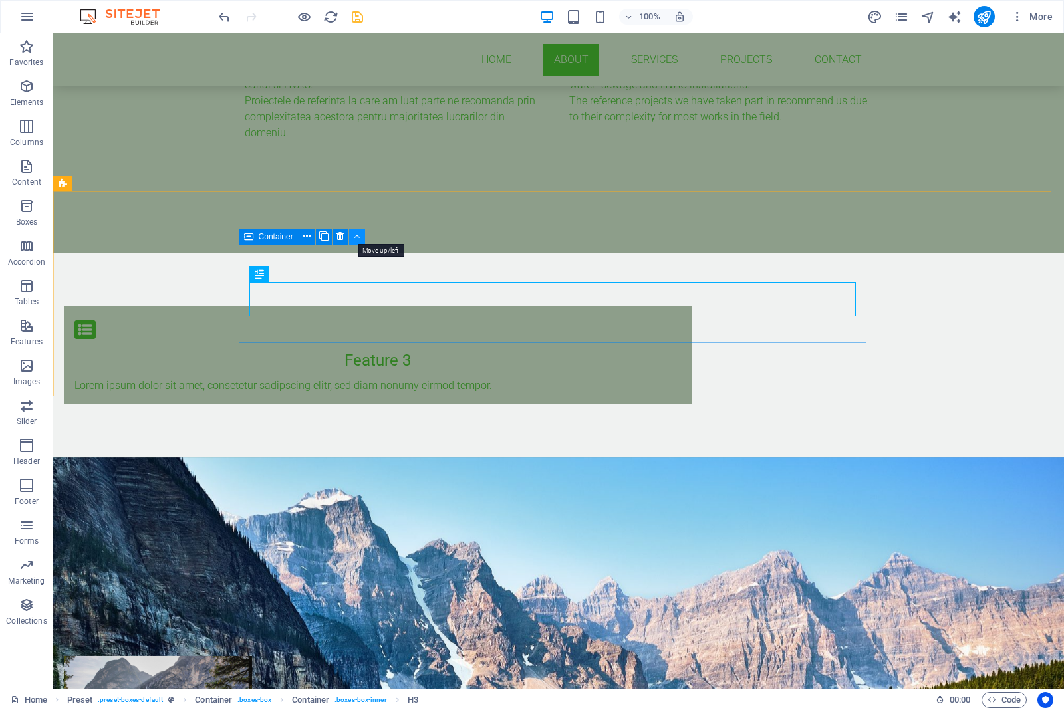
click at [361, 237] on button at bounding box center [357, 237] width 16 height 16
click at [352, 237] on button at bounding box center [357, 237] width 16 height 16
click at [344, 239] on button at bounding box center [340, 237] width 16 height 16
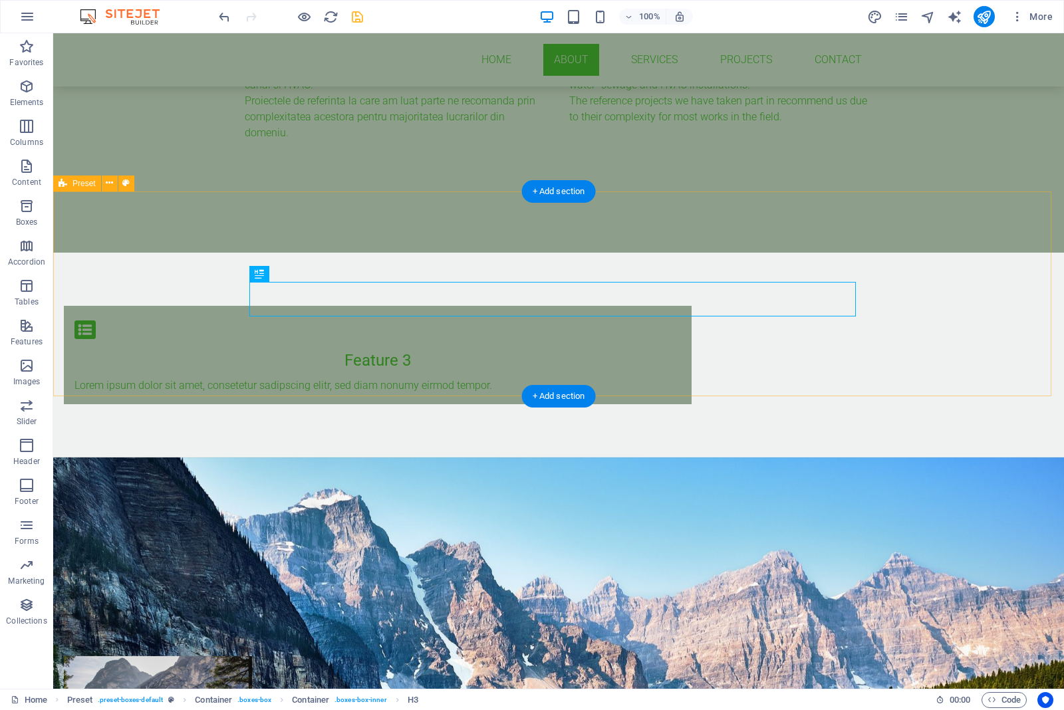
click at [850, 370] on div "Feature 3 Lorem ipsum dolor sit amet, consetetur sadipscing elitr, sed diam non…" at bounding box center [558, 355] width 1011 height 205
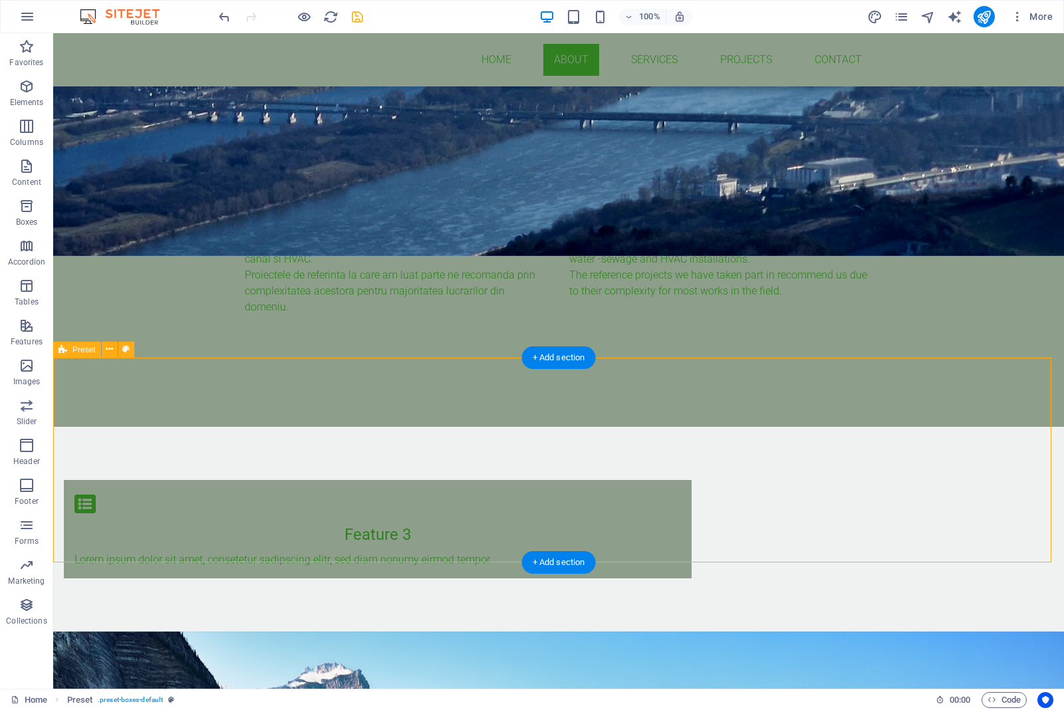
scroll to position [582, 0]
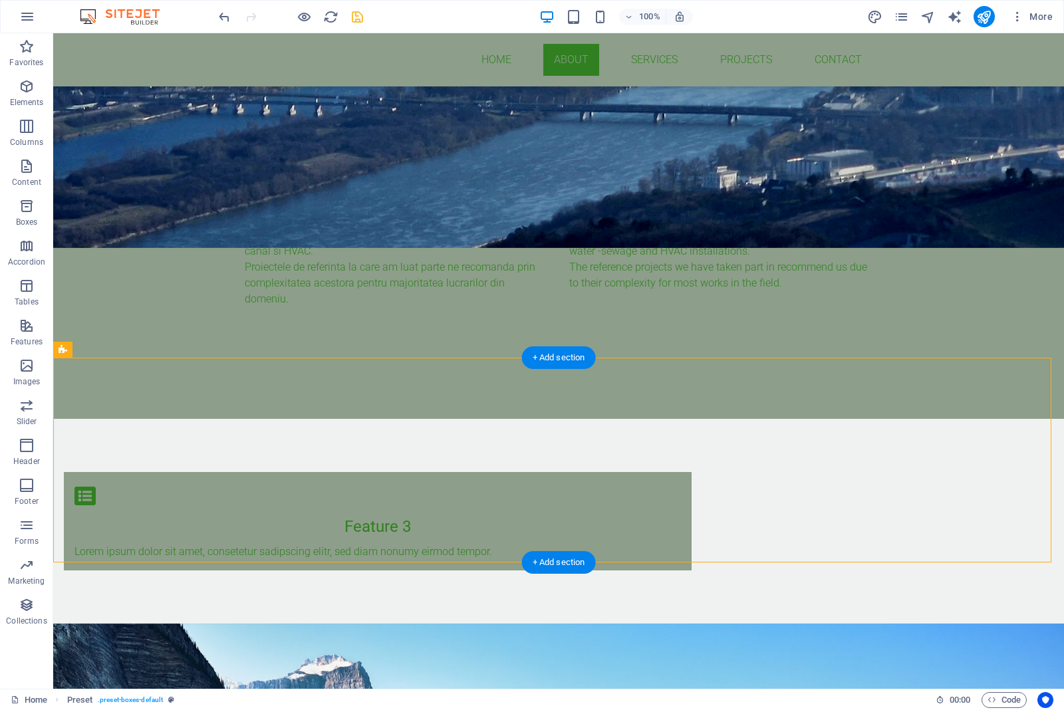
drag, startPoint x: 802, startPoint y: 530, endPoint x: 323, endPoint y: 399, distance: 496.3
click at [323, 419] on div "Feature 3 Lorem ipsum dolor sit amet, consetetur sadipscing elitr, sed diam non…" at bounding box center [558, 521] width 1011 height 205
click at [316, 472] on div "Feature 3 Lorem ipsum dolor sit amet, consetetur sadipscing elitr, sed diam non…" at bounding box center [378, 521] width 628 height 98
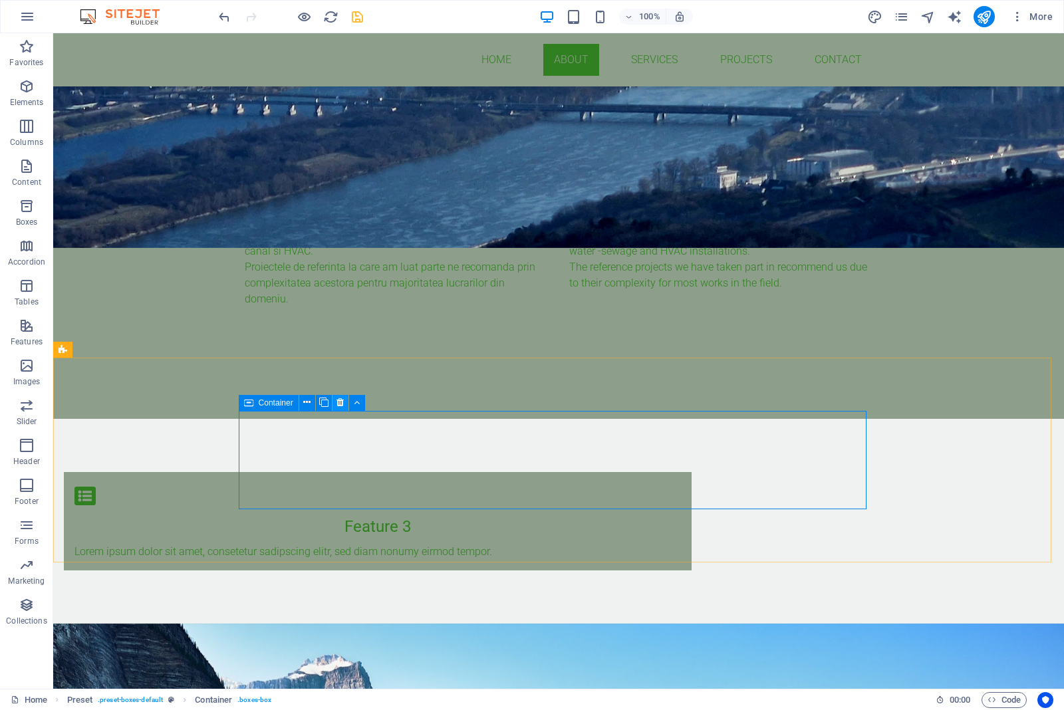
click at [340, 400] on icon at bounding box center [339, 403] width 7 height 14
click at [358, 404] on icon at bounding box center [357, 403] width 6 height 14
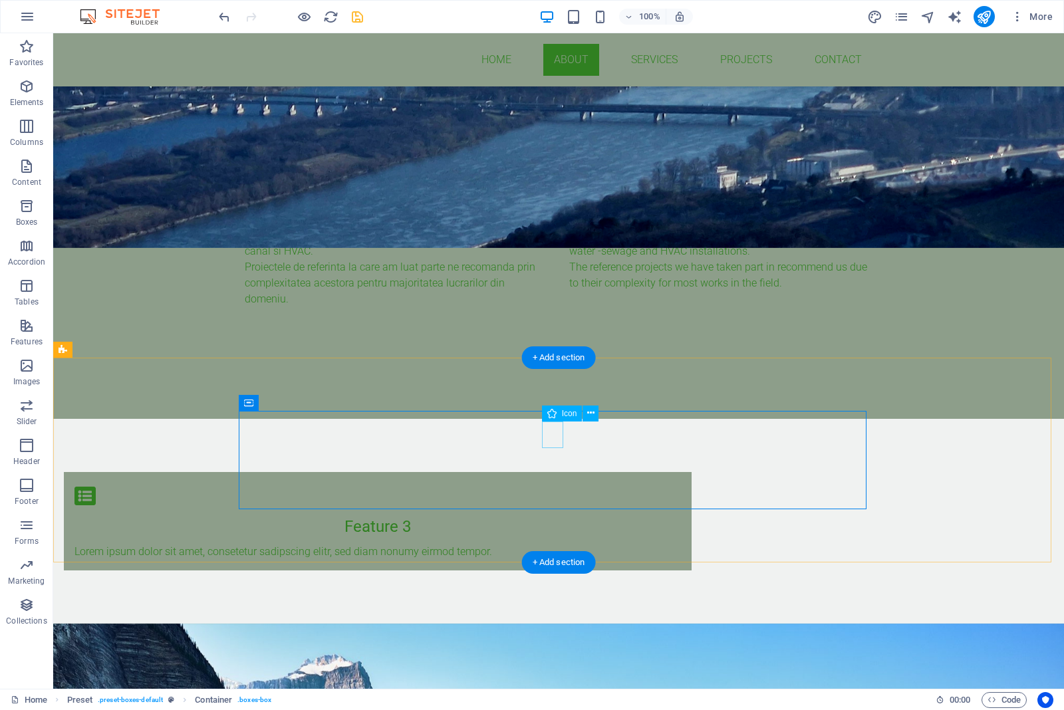
click at [546, 483] on figure at bounding box center [377, 496] width 606 height 27
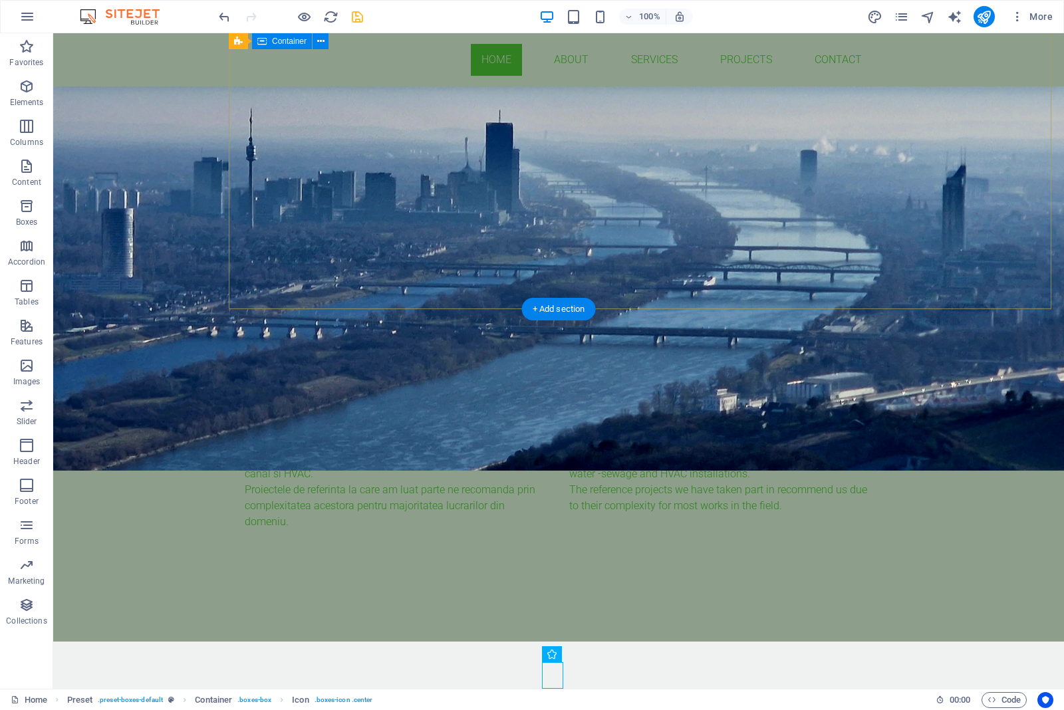
scroll to position [332, 0]
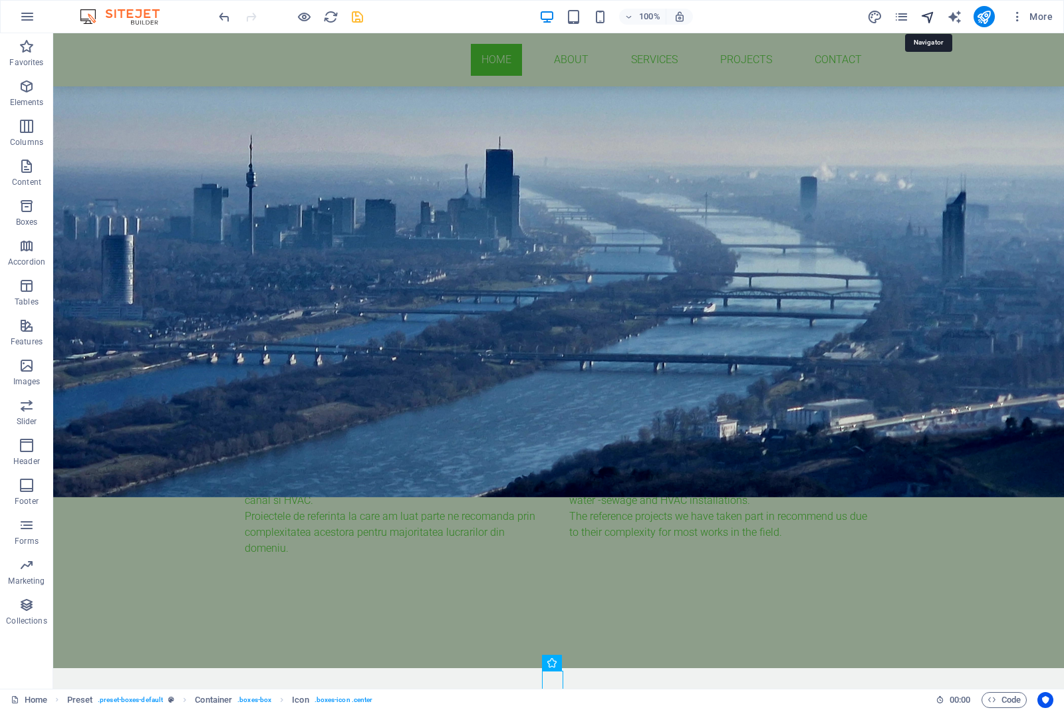
click at [850, 19] on icon "navigator" at bounding box center [927, 16] width 15 height 15
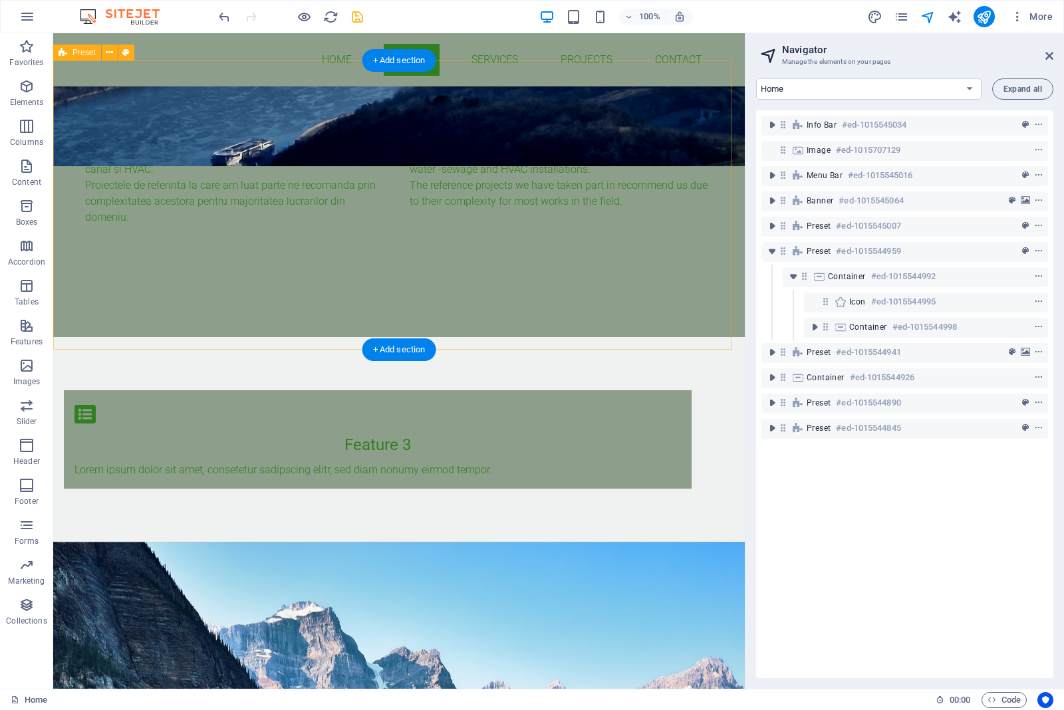
scroll to position [665, 0]
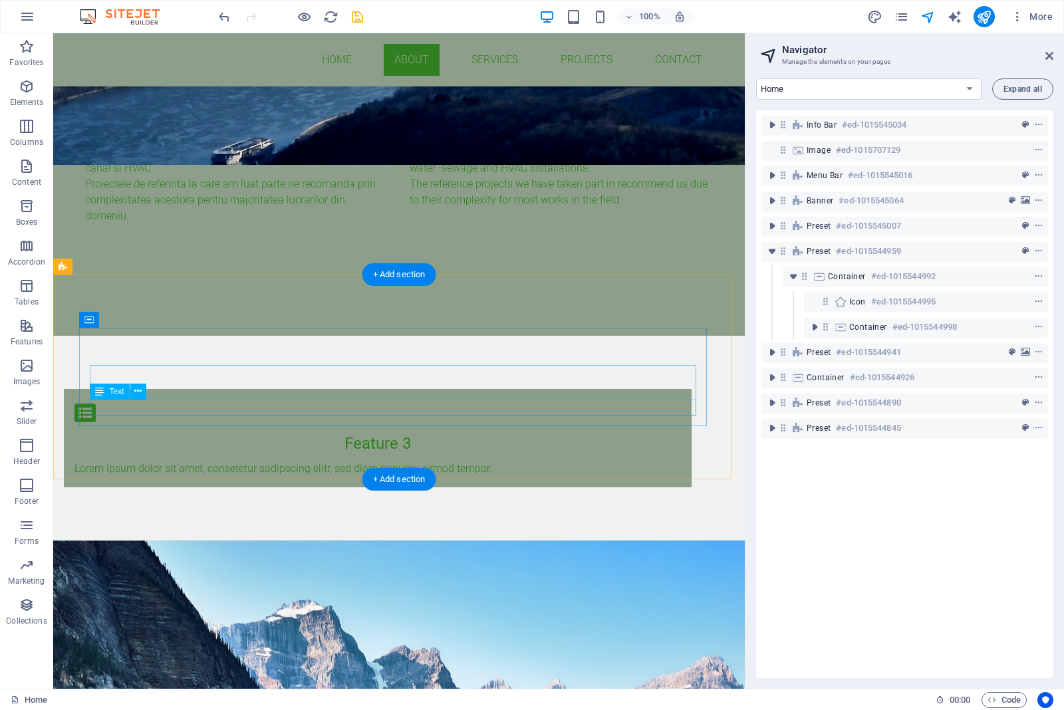
click at [279, 461] on div "Lorem ipsum dolor sit amet, consetetur sadipscing elitr, sed diam nonumy eirmod…" at bounding box center [377, 469] width 606 height 16
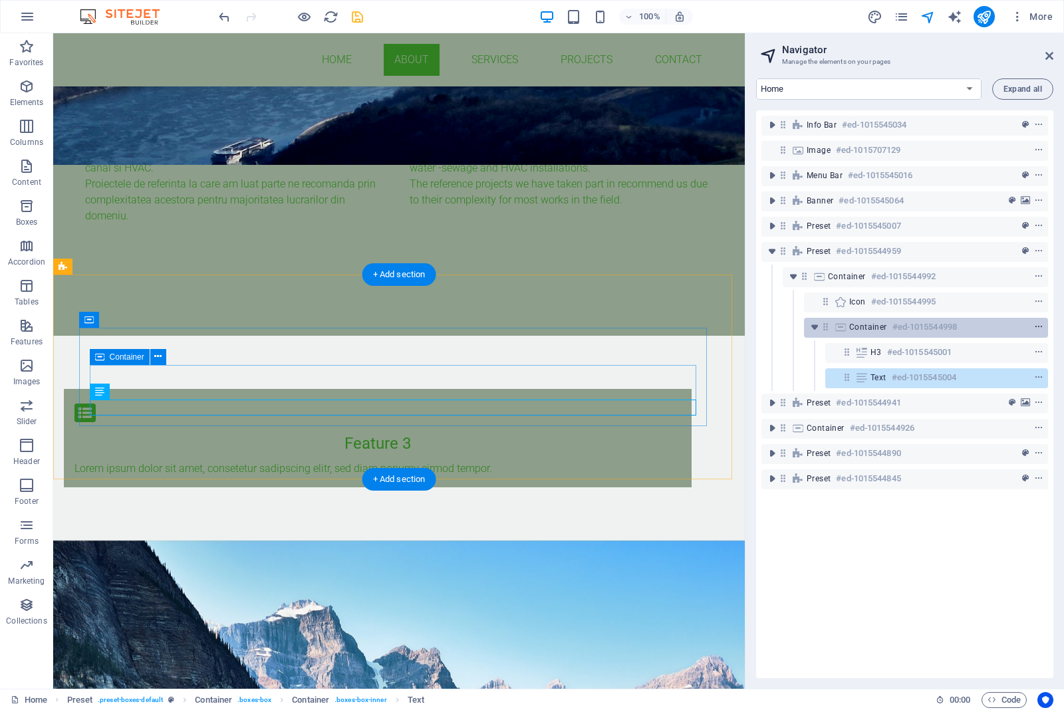
click at [850, 330] on icon "context-menu" at bounding box center [1038, 326] width 9 height 9
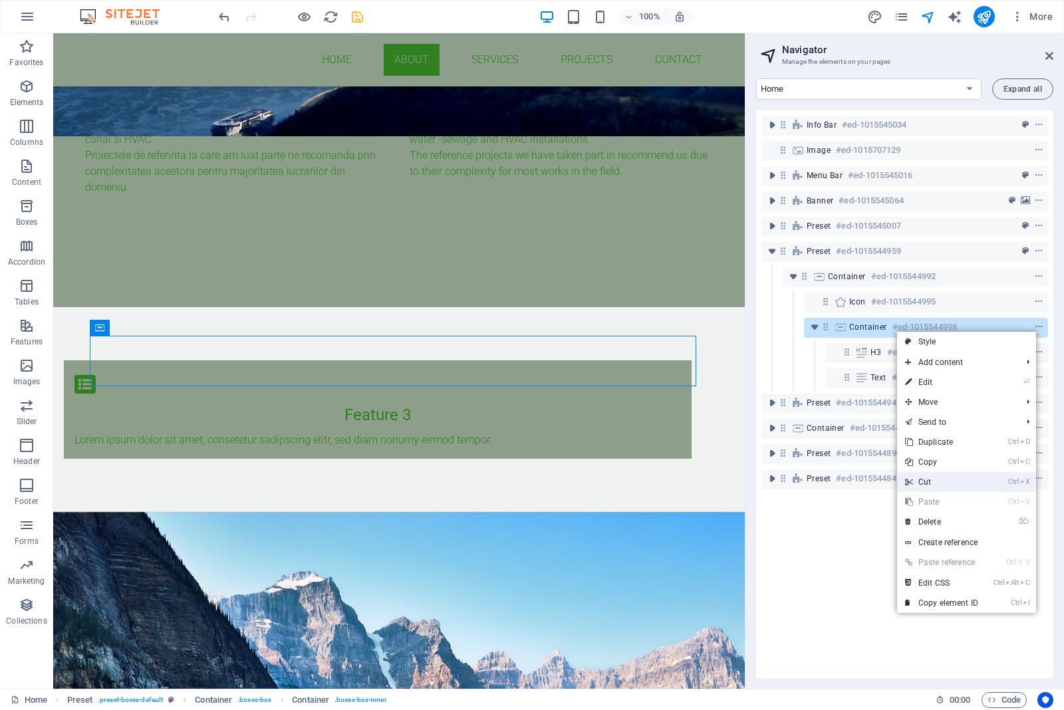
click at [850, 479] on link "Ctrl X Cut" at bounding box center [941, 482] width 89 height 20
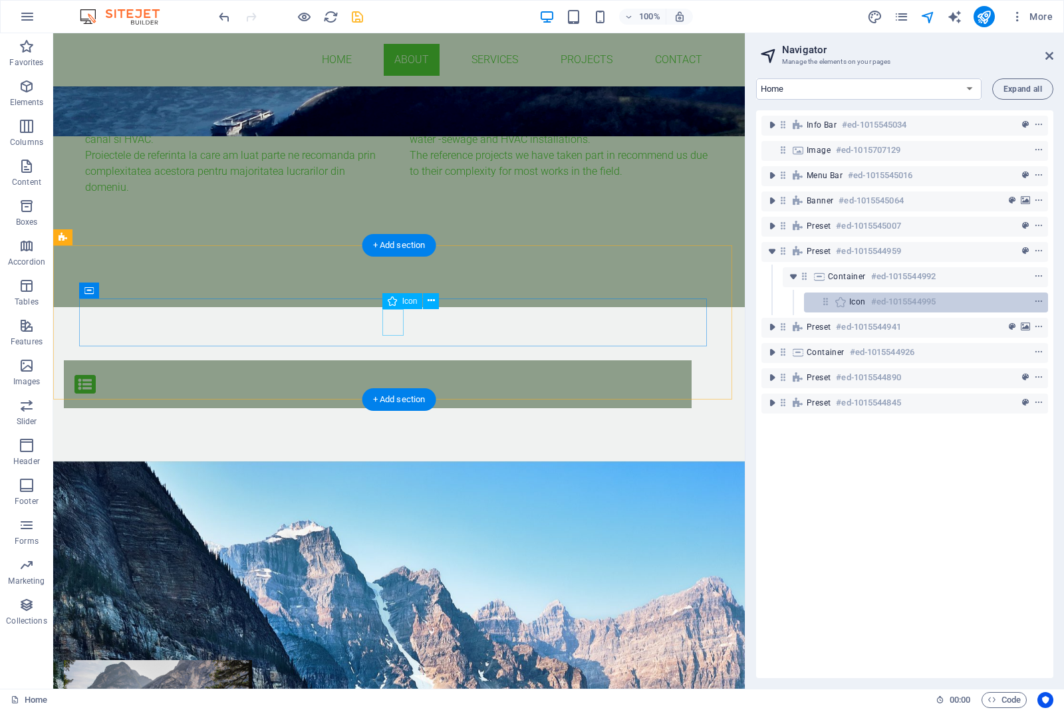
click at [849, 300] on span "Icon" at bounding box center [857, 302] width 17 height 11
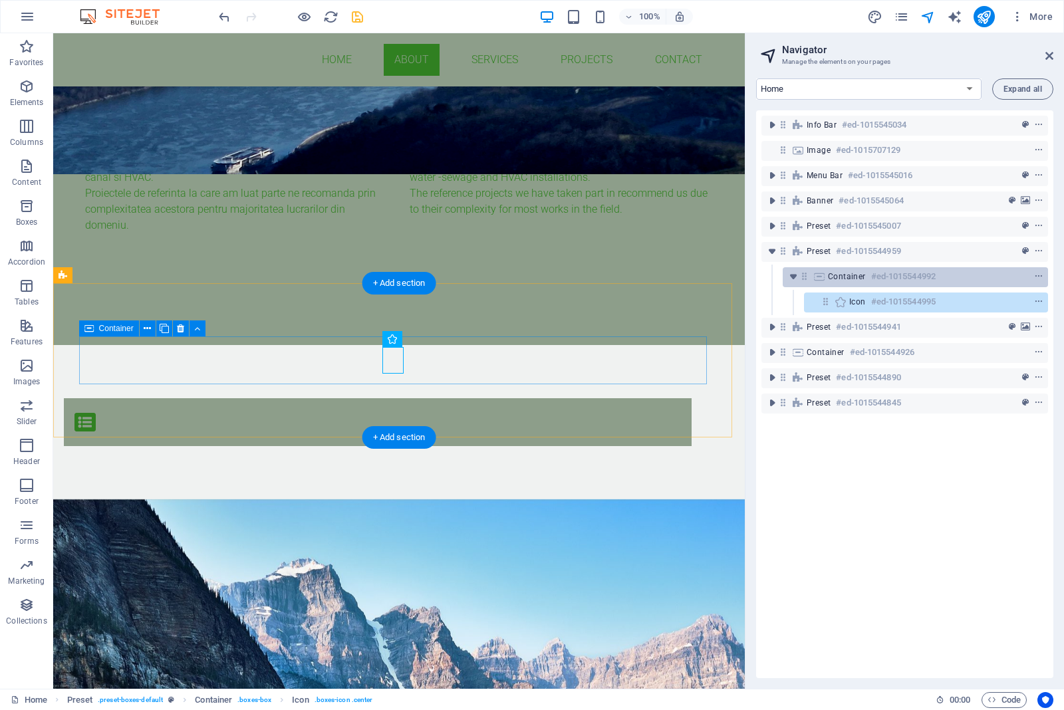
click at [850, 277] on span "Container" at bounding box center [847, 276] width 38 height 11
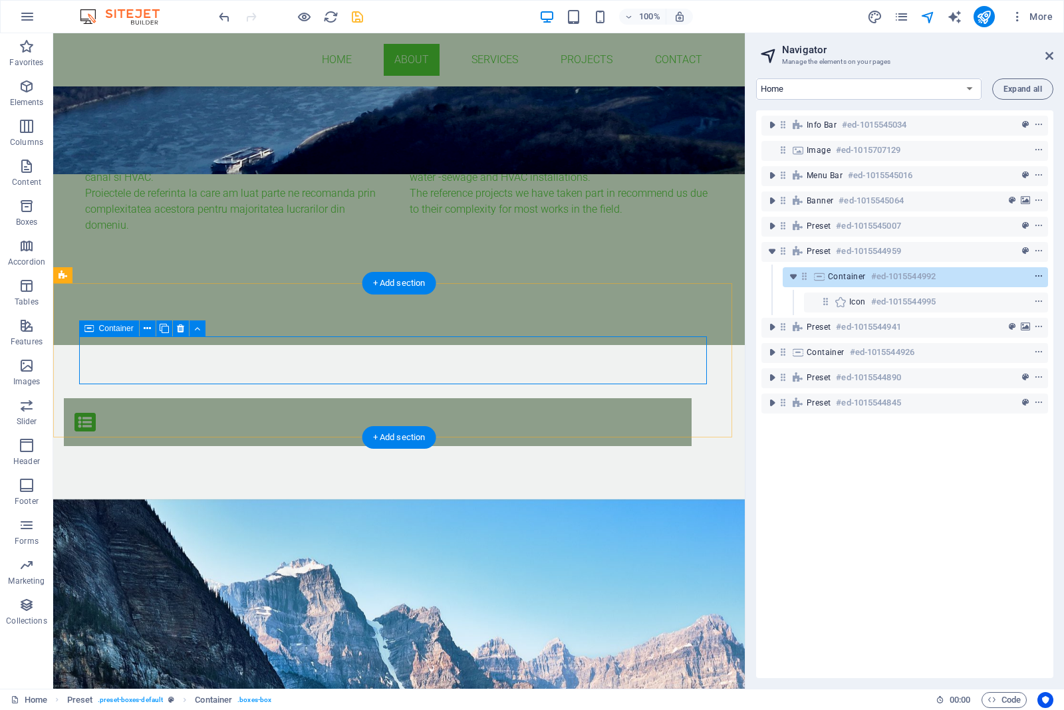
click at [850, 276] on icon "context-menu" at bounding box center [1038, 276] width 9 height 9
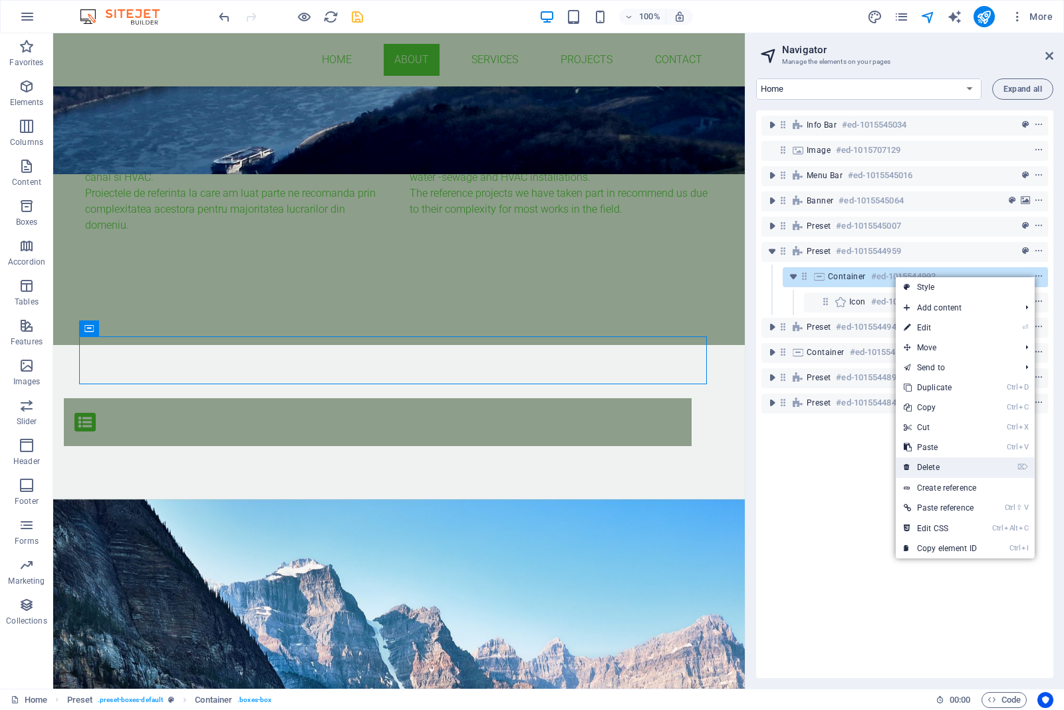
click at [850, 467] on link "⌦ Delete" at bounding box center [940, 467] width 89 height 20
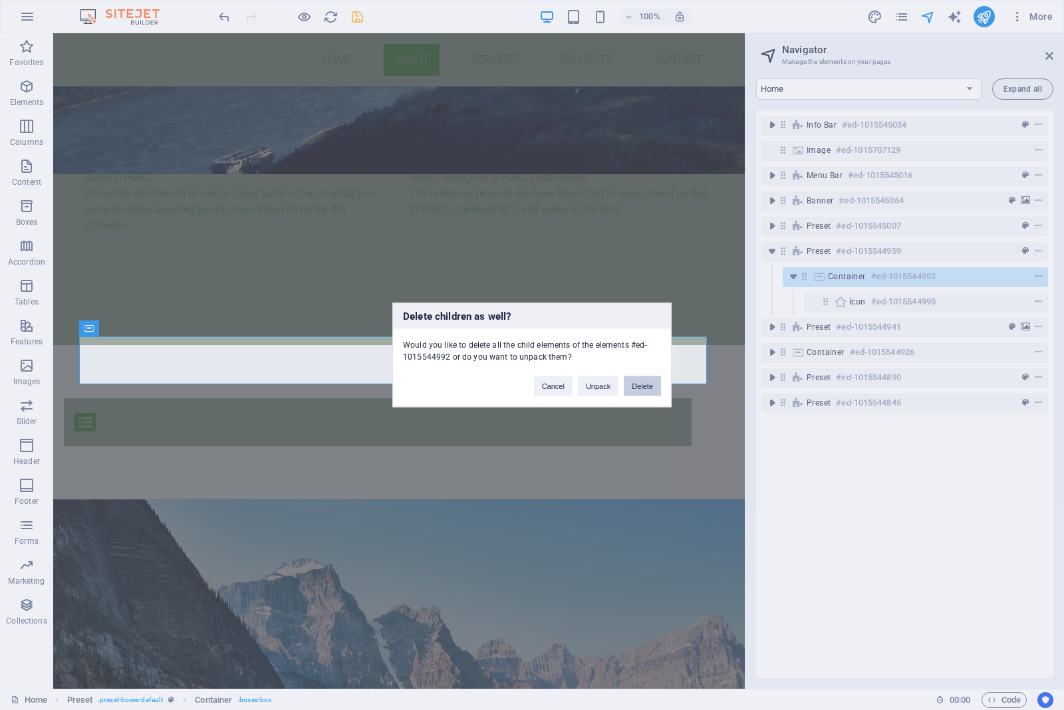
click at [652, 387] on button "Delete" at bounding box center [642, 386] width 37 height 20
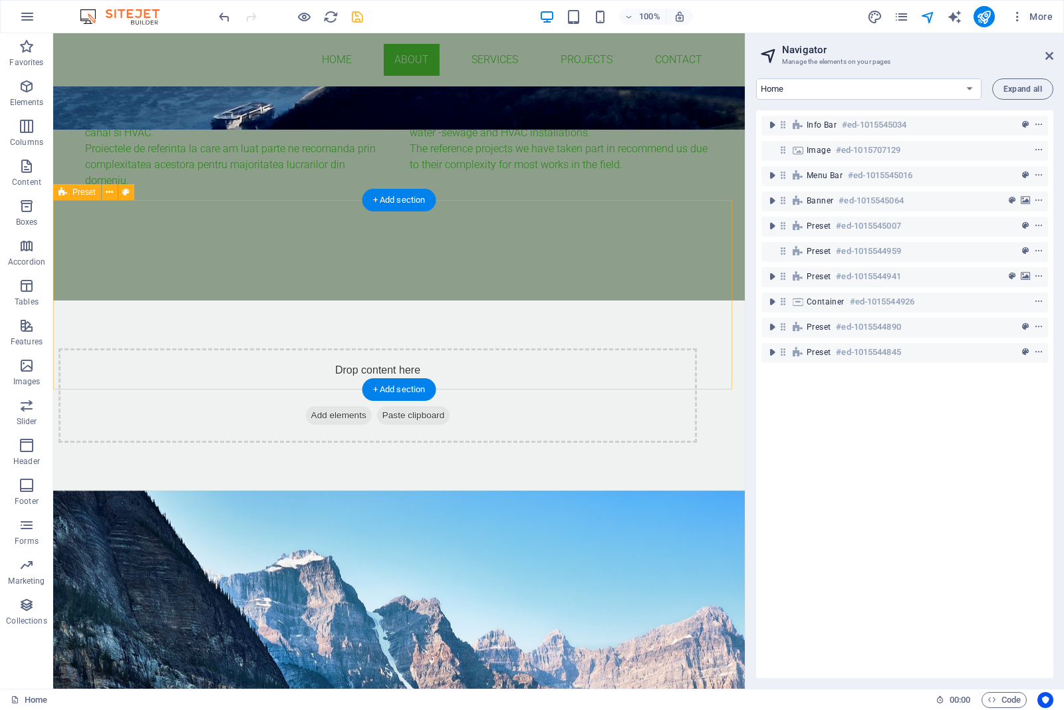
scroll to position [739, 0]
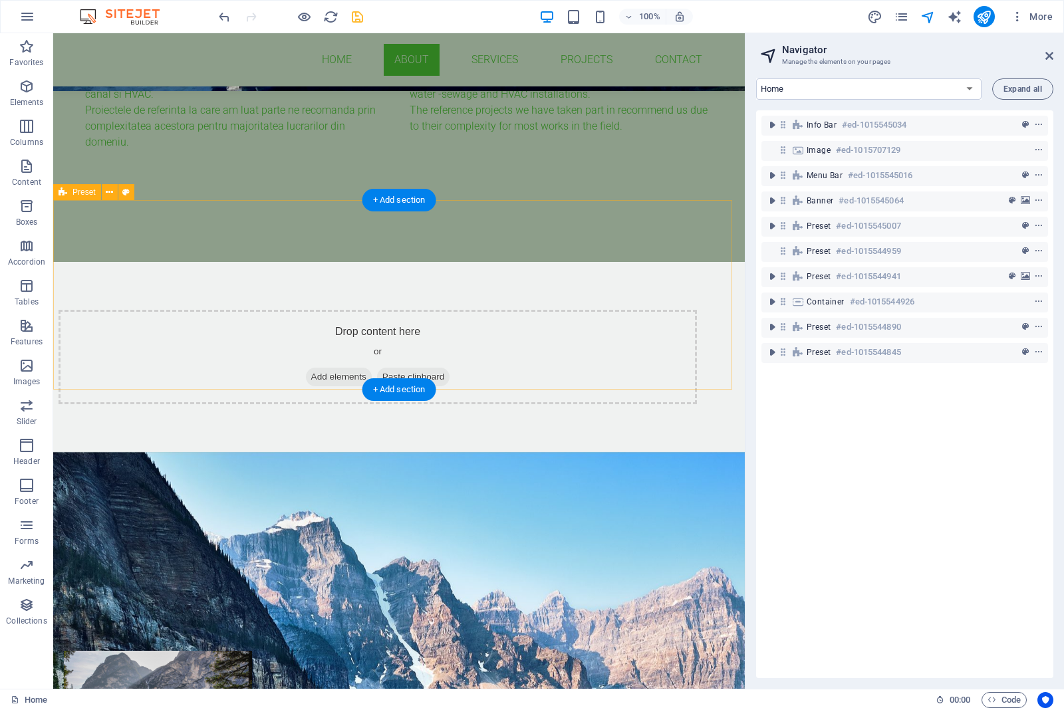
click at [568, 373] on div "Drop content here or Add elements Paste clipboard" at bounding box center [398, 357] width 691 height 190
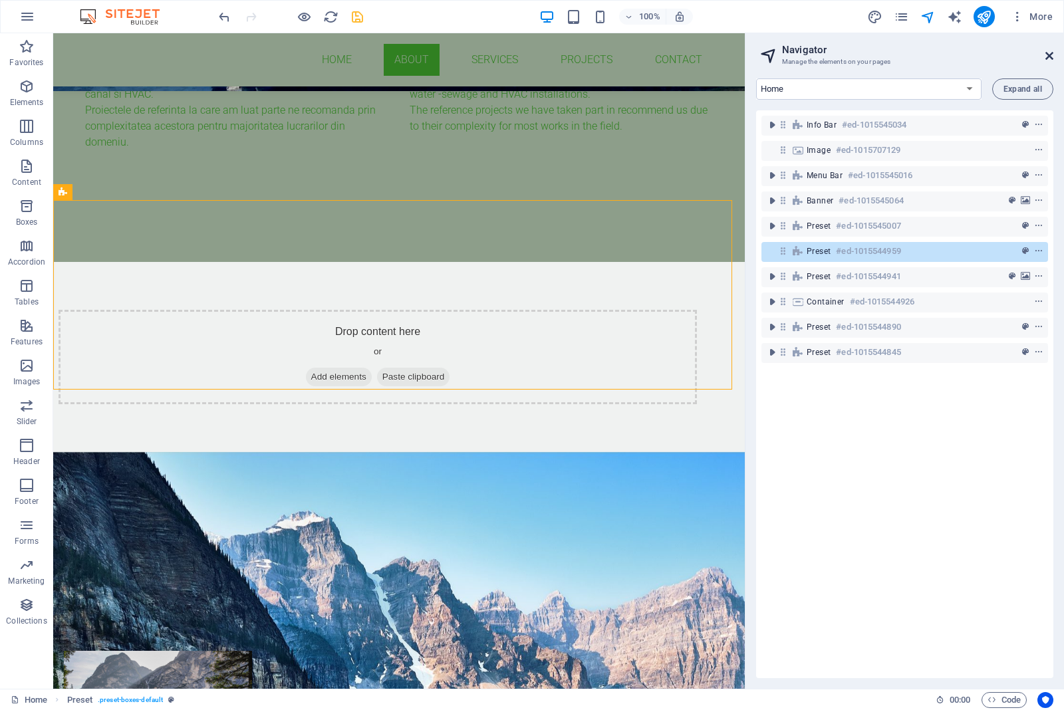
click at [850, 54] on icon at bounding box center [1049, 56] width 8 height 11
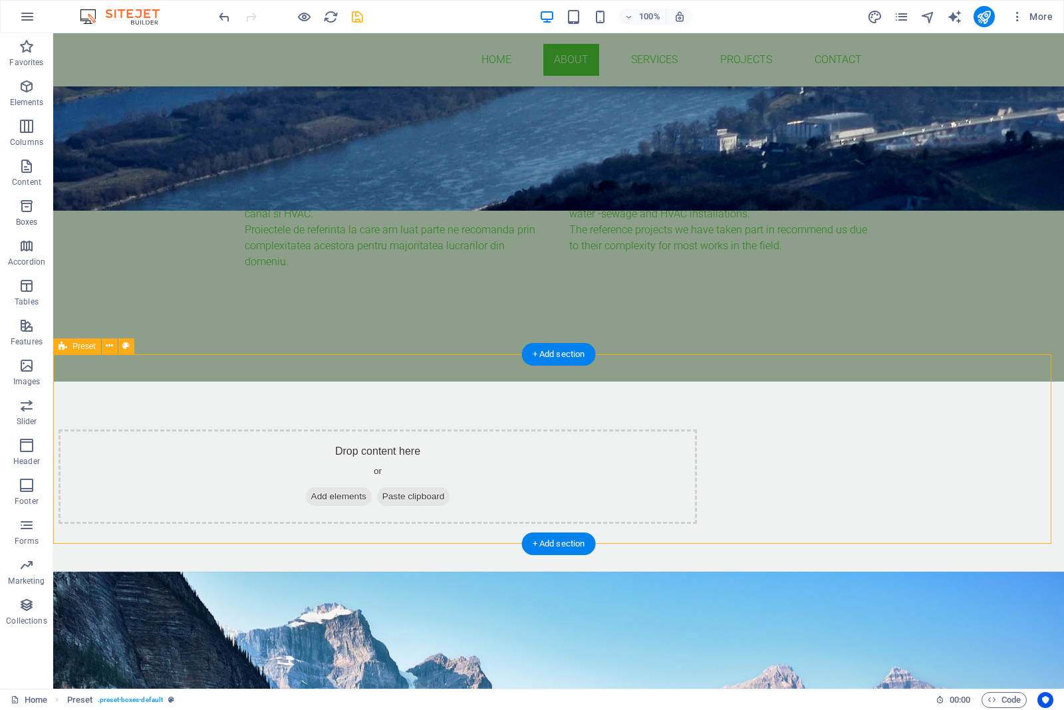
scroll to position [656, 0]
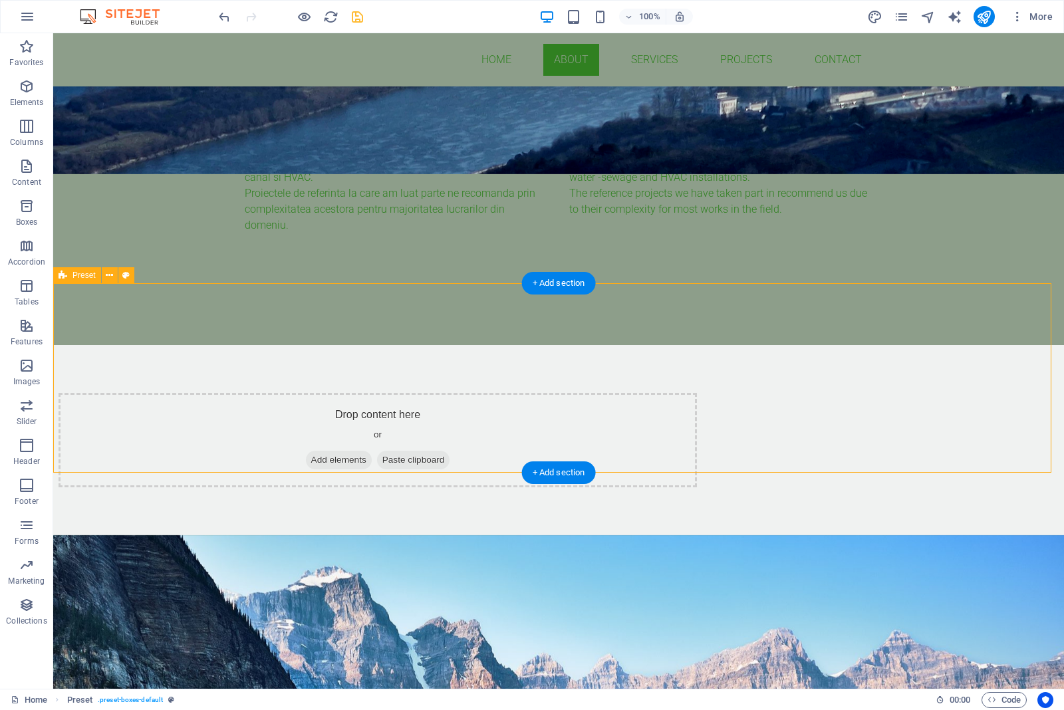
drag, startPoint x: 658, startPoint y: 434, endPoint x: 389, endPoint y: 340, distance: 285.3
click at [389, 345] on div "Drop content here or Add elements Paste clipboard" at bounding box center [558, 440] width 1011 height 190
drag, startPoint x: 449, startPoint y: 310, endPoint x: 459, endPoint y: 320, distance: 14.1
click at [449, 345] on div "Drop content here or Add elements Paste clipboard" at bounding box center [558, 440] width 1011 height 190
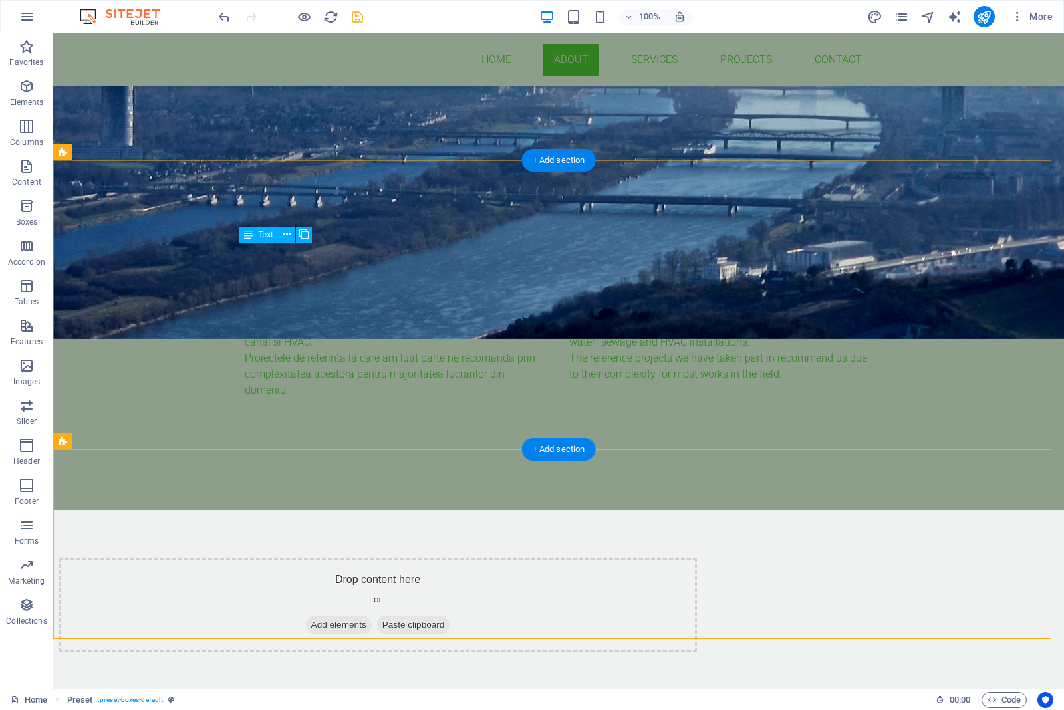
scroll to position [489, 0]
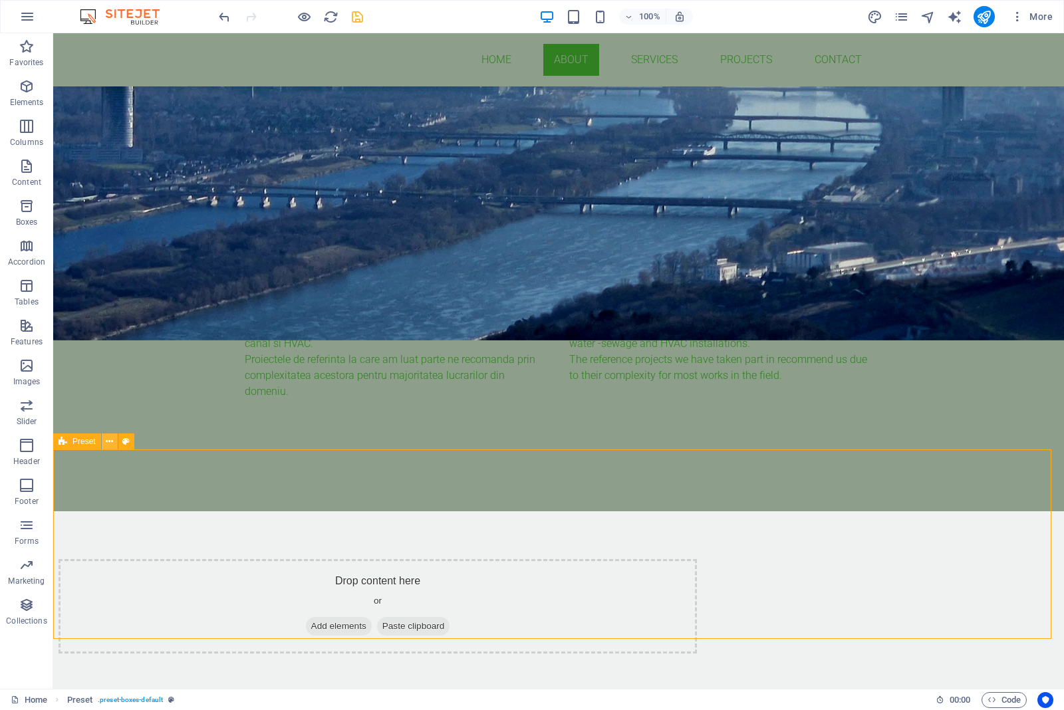
click at [111, 442] on icon at bounding box center [109, 442] width 7 height 14
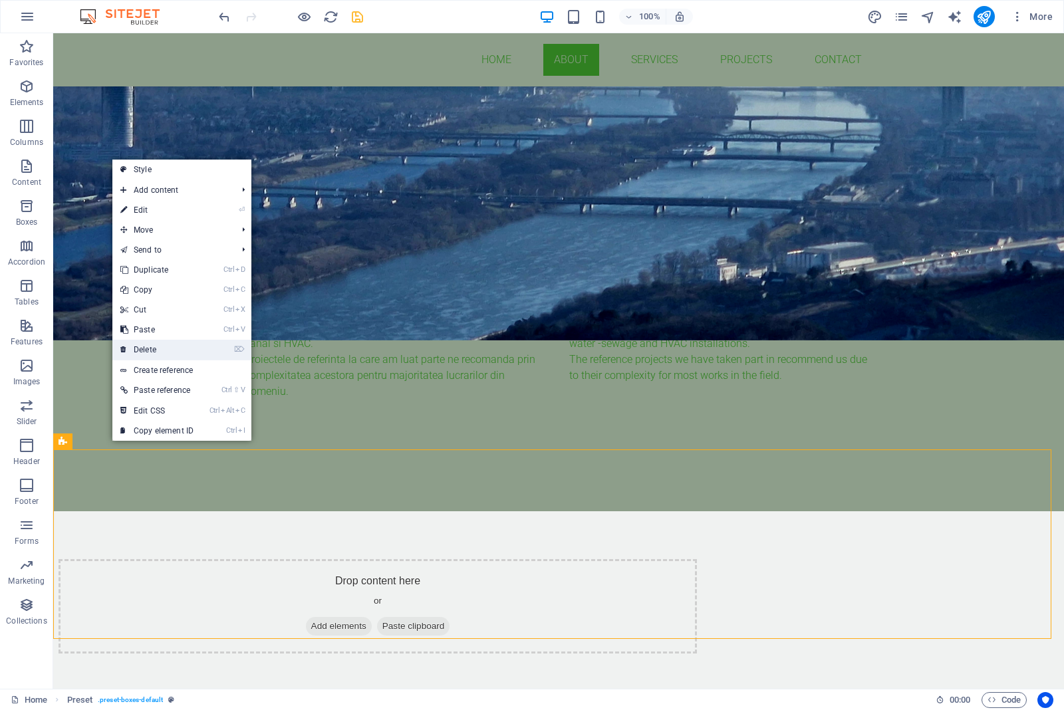
click at [154, 344] on link "⌦ Delete" at bounding box center [156, 350] width 89 height 20
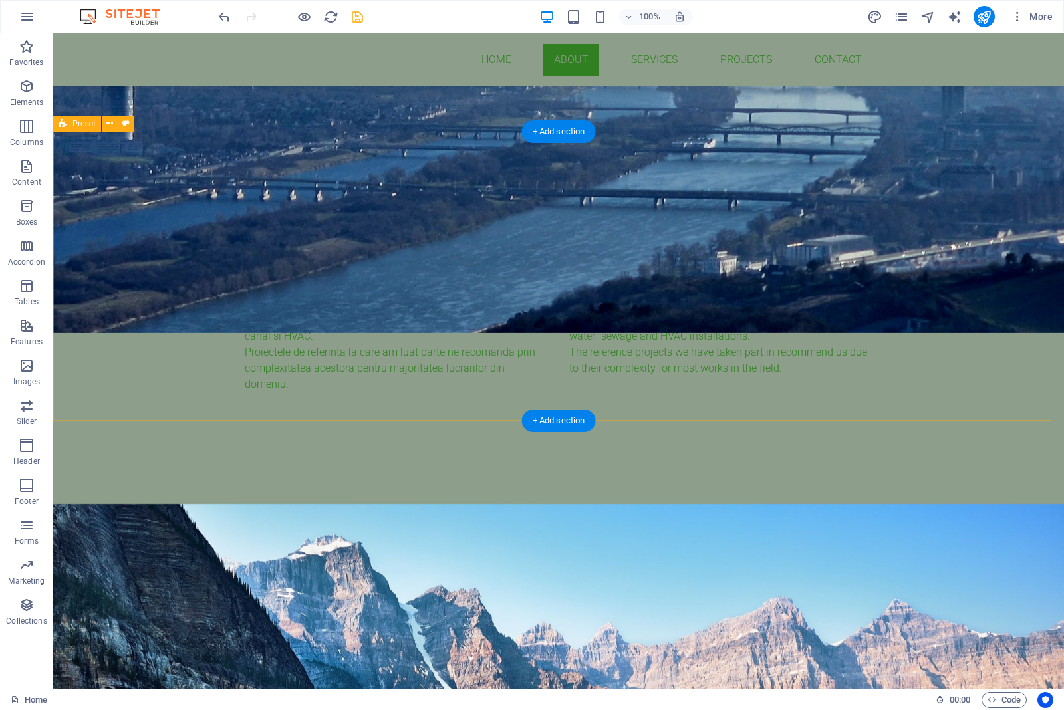
scroll to position [406, 0]
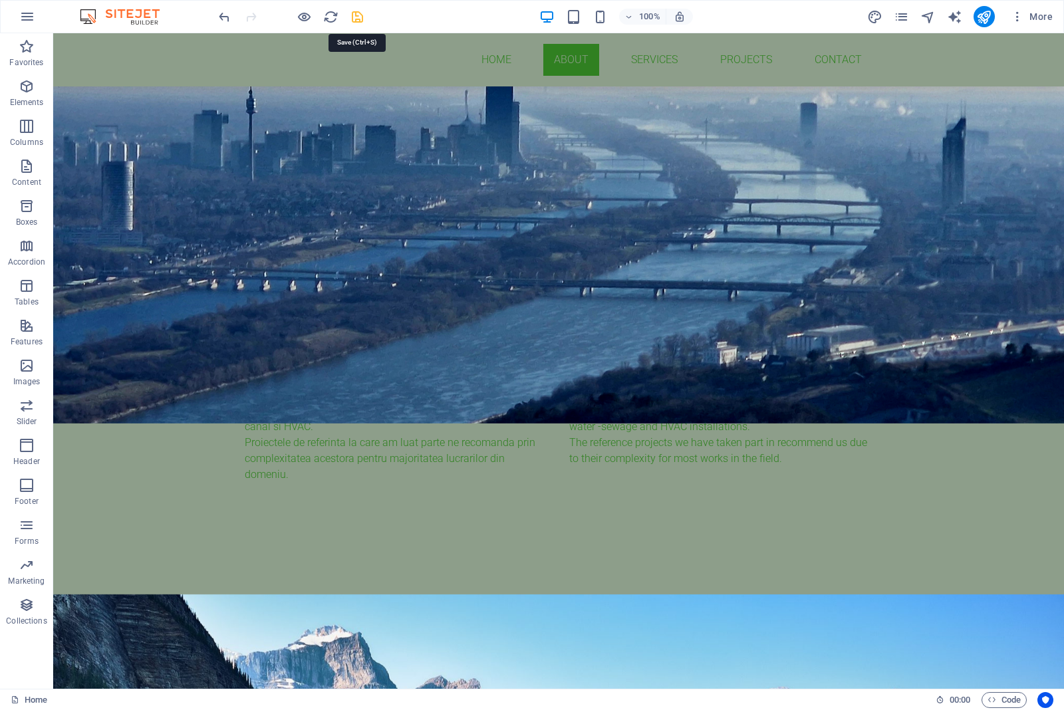
click at [353, 17] on icon "save" at bounding box center [357, 16] width 15 height 15
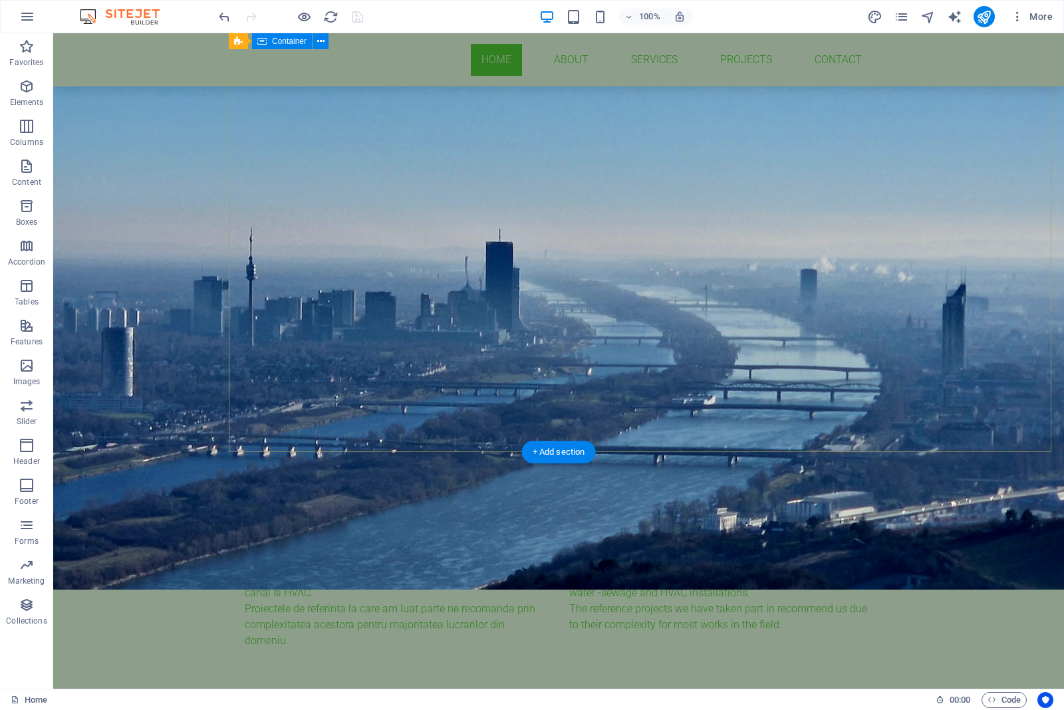
scroll to position [0, 0]
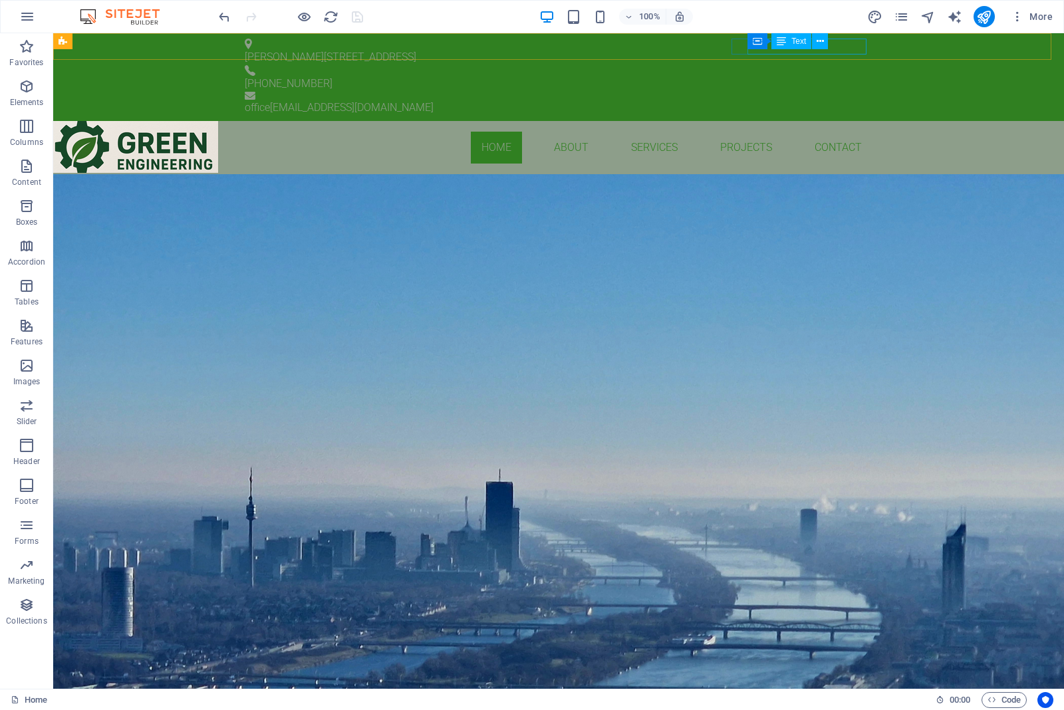
click at [770, 45] on div "Container Text" at bounding box center [791, 41] width 89 height 17
click at [842, 100] on div "office [EMAIL_ADDRESS][DOMAIN_NAME]" at bounding box center [559, 108] width 628 height 16
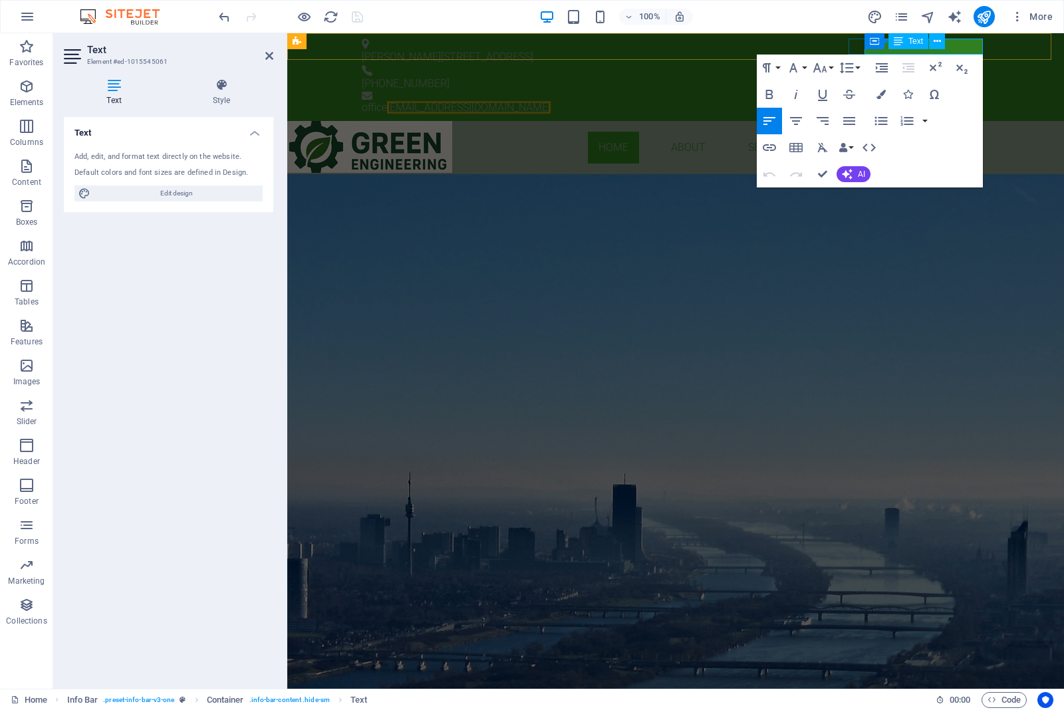
click at [850, 100] on p "office [EMAIL_ADDRESS][DOMAIN_NAME]" at bounding box center [676, 108] width 628 height 16
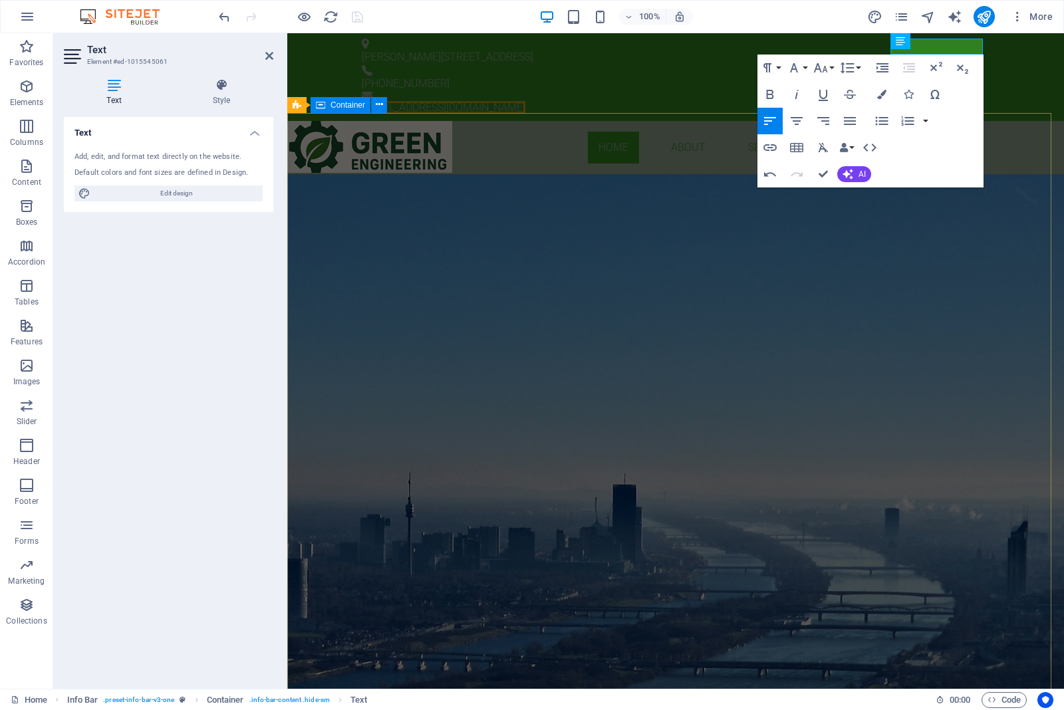
click at [600, 211] on div "GREEN ENGINEERING BUILDING SERVICES ENGINEEERING Learn more" at bounding box center [675, 282] width 777 height 217
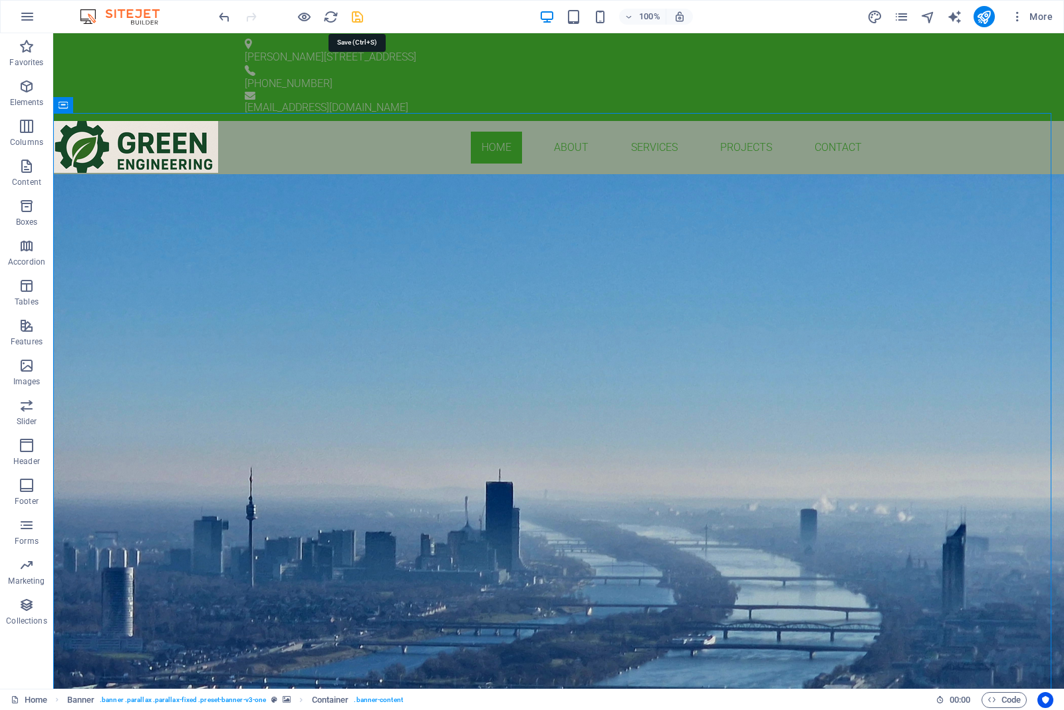
click at [354, 12] on icon "save" at bounding box center [357, 16] width 15 height 15
checkbox input "false"
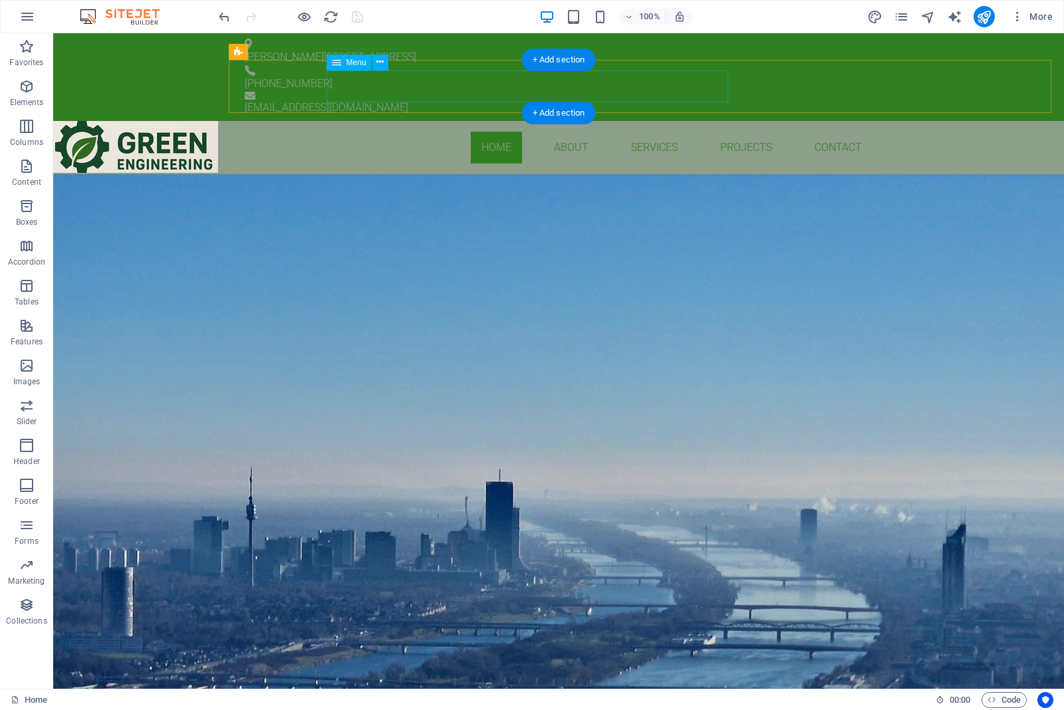
click at [433, 132] on nav "Home About Services Projects Contact" at bounding box center [559, 148] width 628 height 32
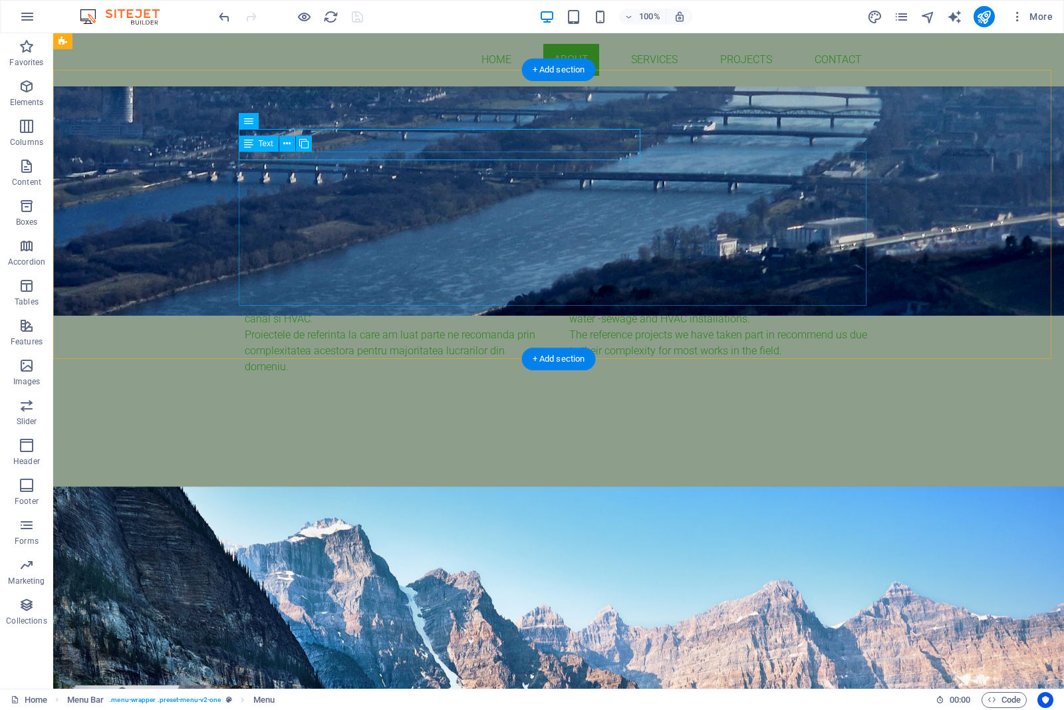
scroll to position [499, 0]
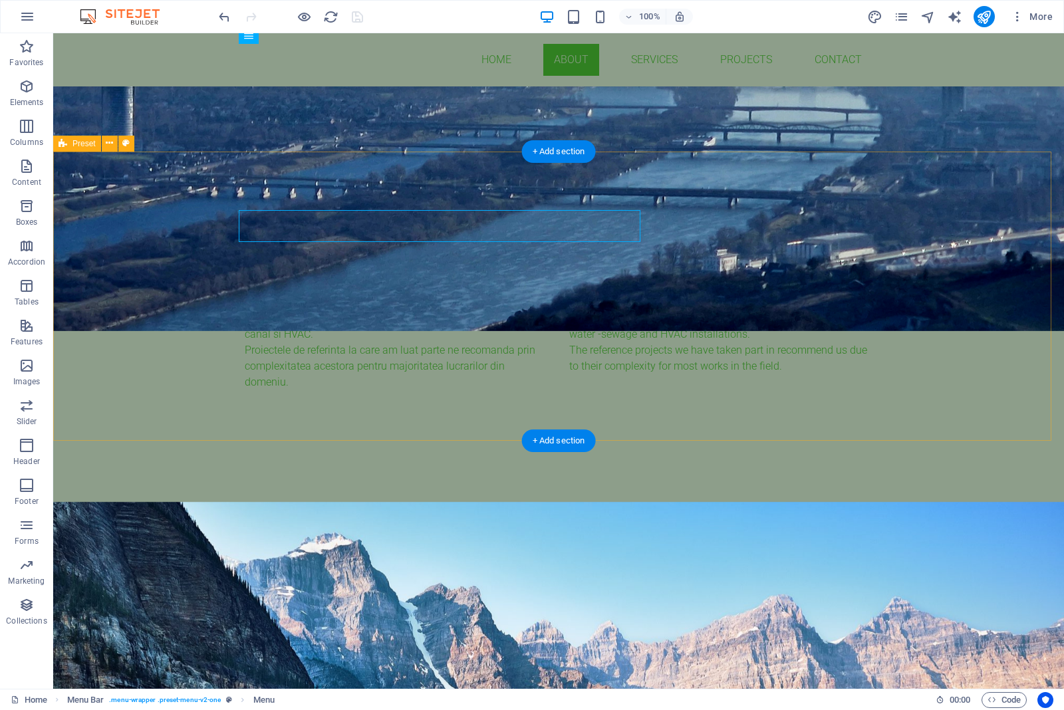
click at [363, 212] on div "About us Suntem o companie cu experienta de peste 10 ani in executia si proiect…" at bounding box center [558, 356] width 1011 height 289
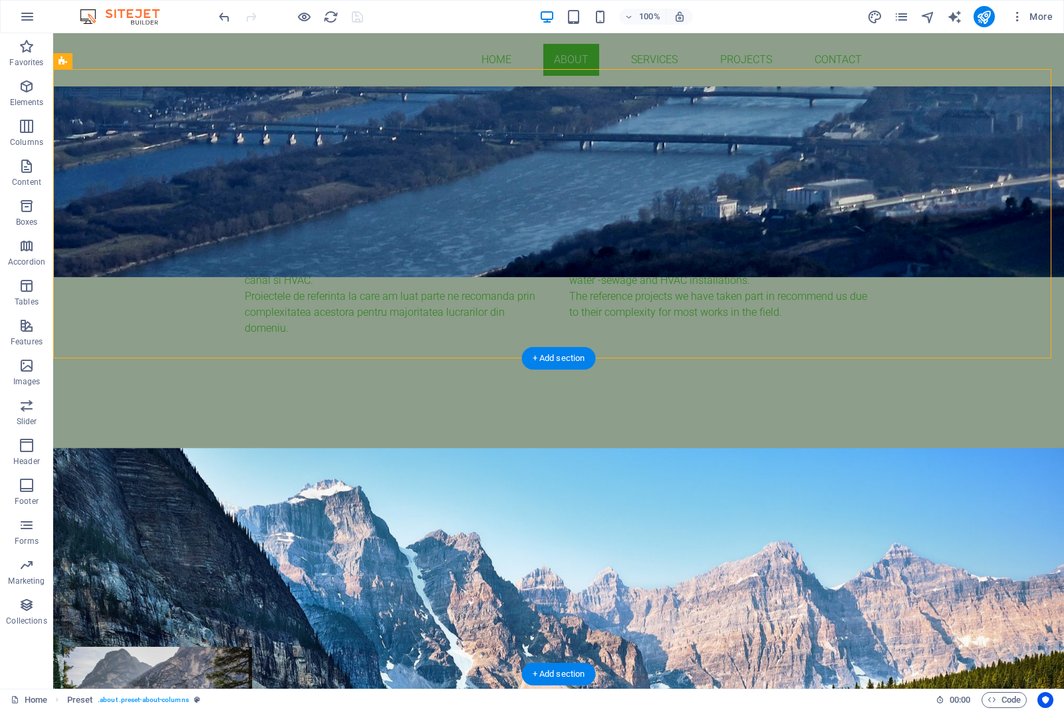
scroll to position [582, 0]
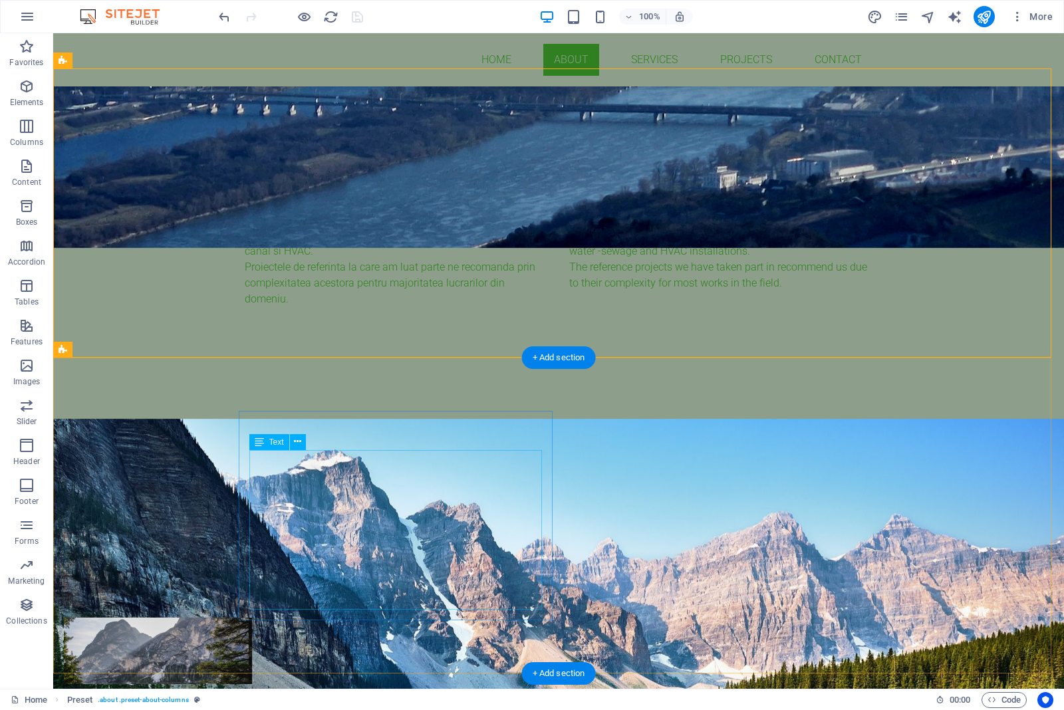
click at [359, 511] on div "Lorem ipsum dolor sit amet, consetetur sadipscing elitr, sed diam nonumy eirmod…" at bounding box center [377, 559] width 606 height 96
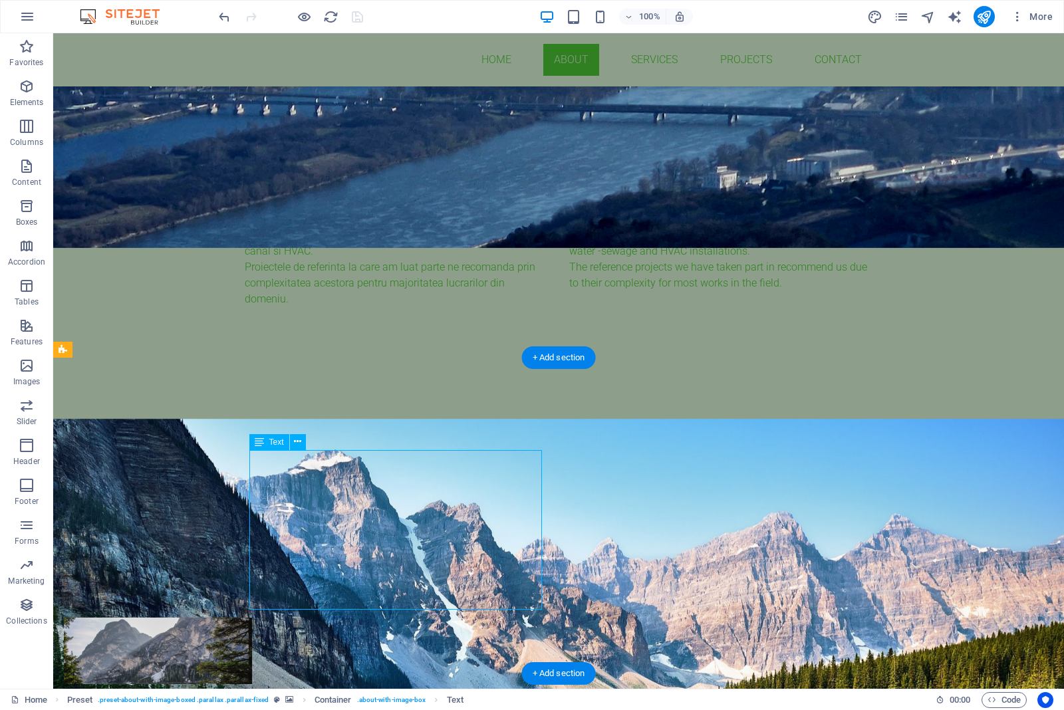
click at [359, 511] on div "Lorem ipsum dolor sit amet, consetetur sadipscing elitr, sed diam nonumy eirmod…" at bounding box center [377, 559] width 606 height 96
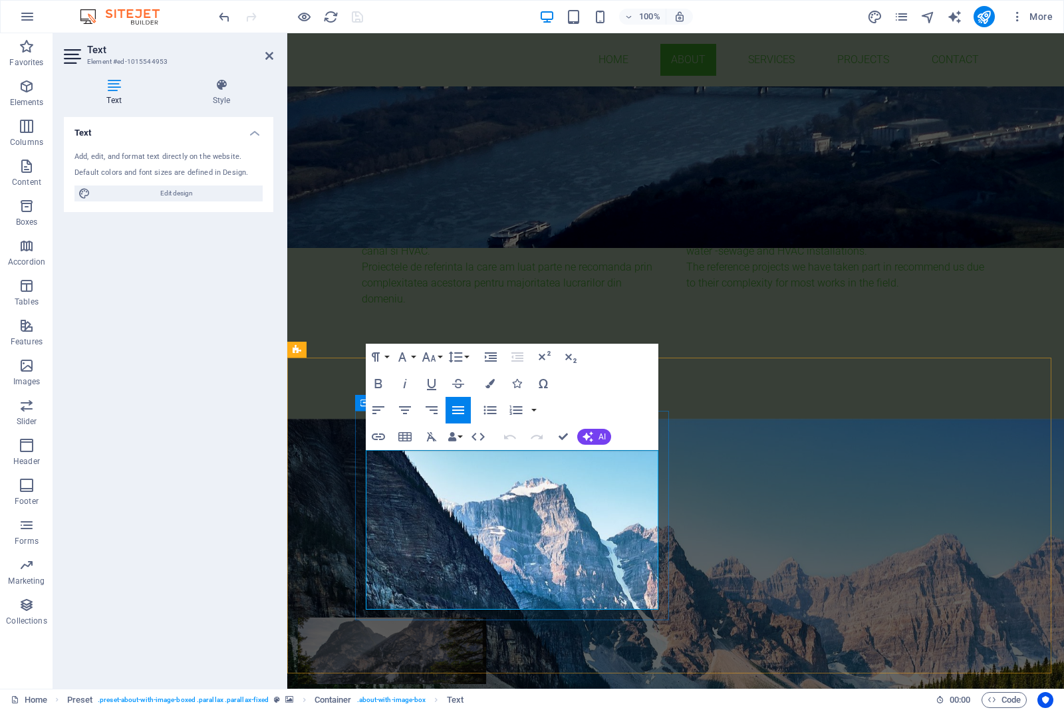
drag, startPoint x: 646, startPoint y: 517, endPoint x: 358, endPoint y: 451, distance: 296.0
click at [358, 472] on div "Services Lorem ipsum dolor sit amet, consetetur sadipscing elitr, sed diam nonu…" at bounding box center [612, 545] width 628 height 146
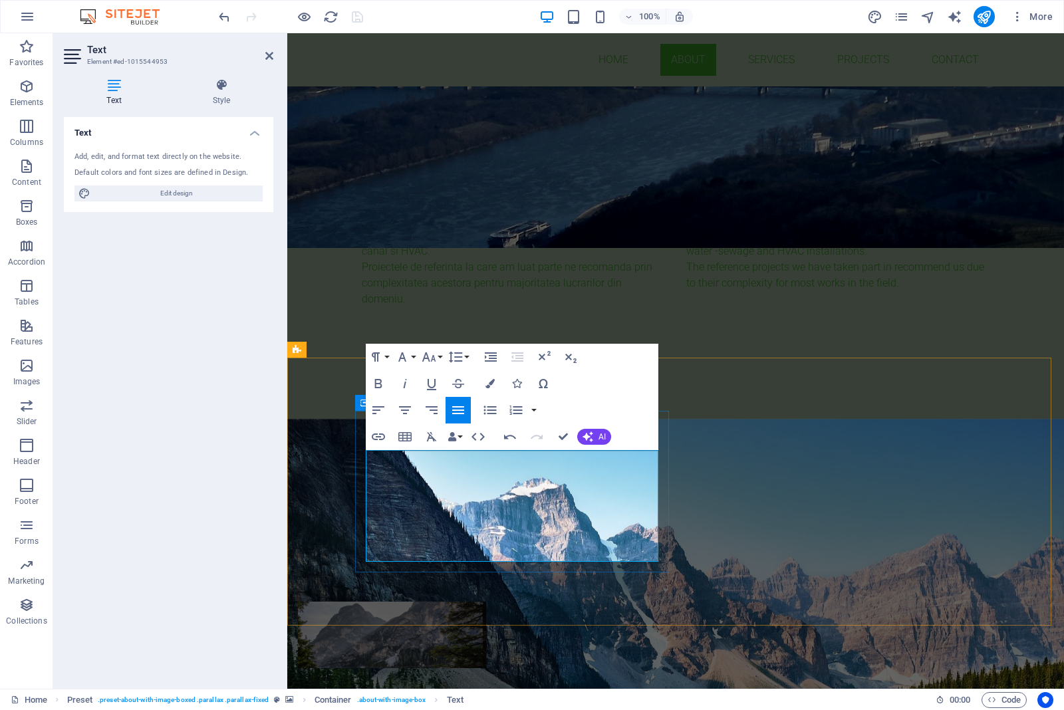
click at [399, 527] on p "- Fire fightinting and At vero eos et accusam et justo duo [PERSON_NAME] et ea …" at bounding box center [611, 559] width 606 height 64
click at [517, 527] on p "- Fire firefighting and At vero eos et accusam et justo duo [PERSON_NAME] et ea…" at bounding box center [611, 559] width 606 height 64
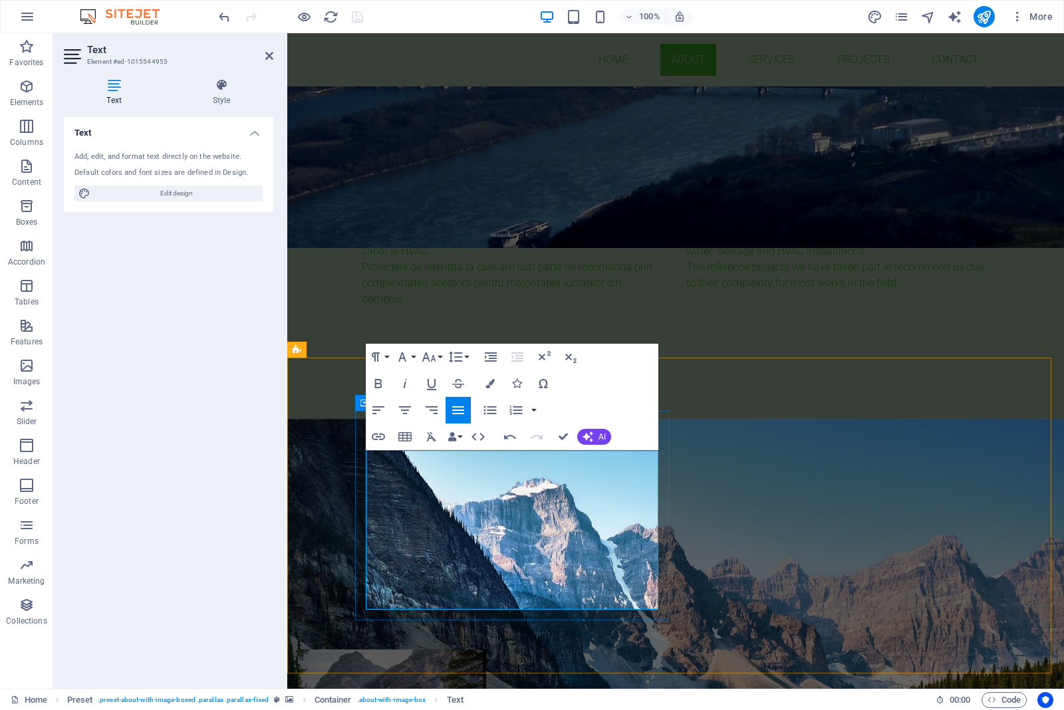
drag, startPoint x: 469, startPoint y: 519, endPoint x: 476, endPoint y: 530, distance: 12.9
click at [469, 568] on p "​Site survey and consutancy At vero eos et accusam et justo duo [PERSON_NAME] e…" at bounding box center [611, 607] width 606 height 64
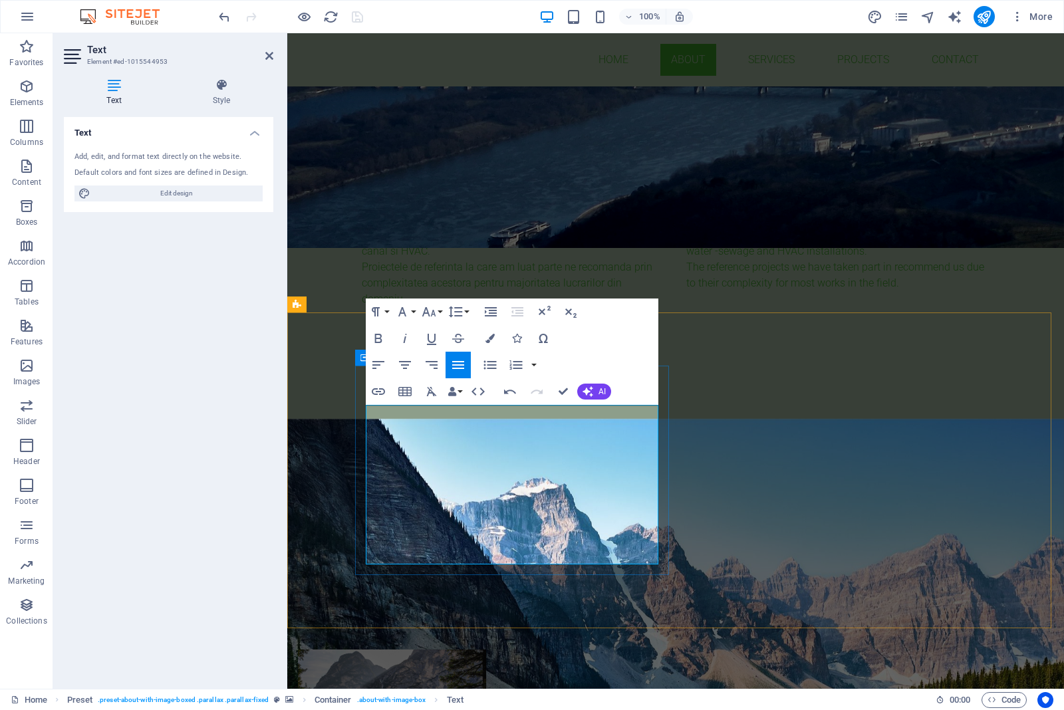
scroll to position [665, 0]
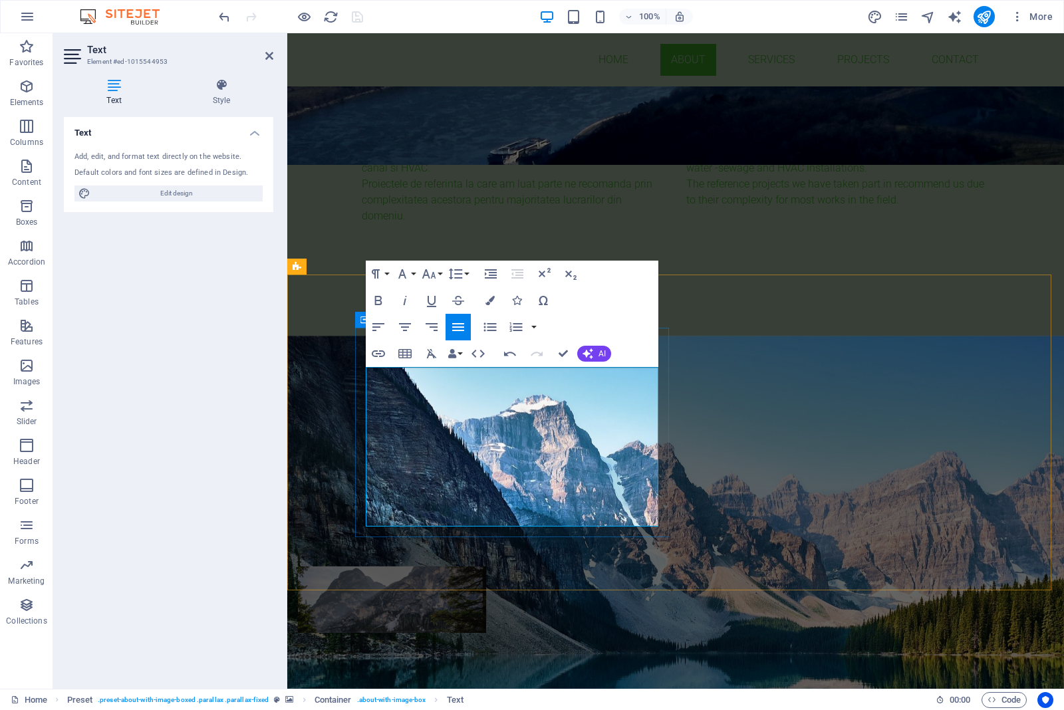
drag, startPoint x: 613, startPoint y: 515, endPoint x: 368, endPoint y: 469, distance: 249.6
click at [368, 492] on p "Site survey and consultancy At vero eos et accusam et justo duo [PERSON_NAME] e…" at bounding box center [611, 524] width 606 height 64
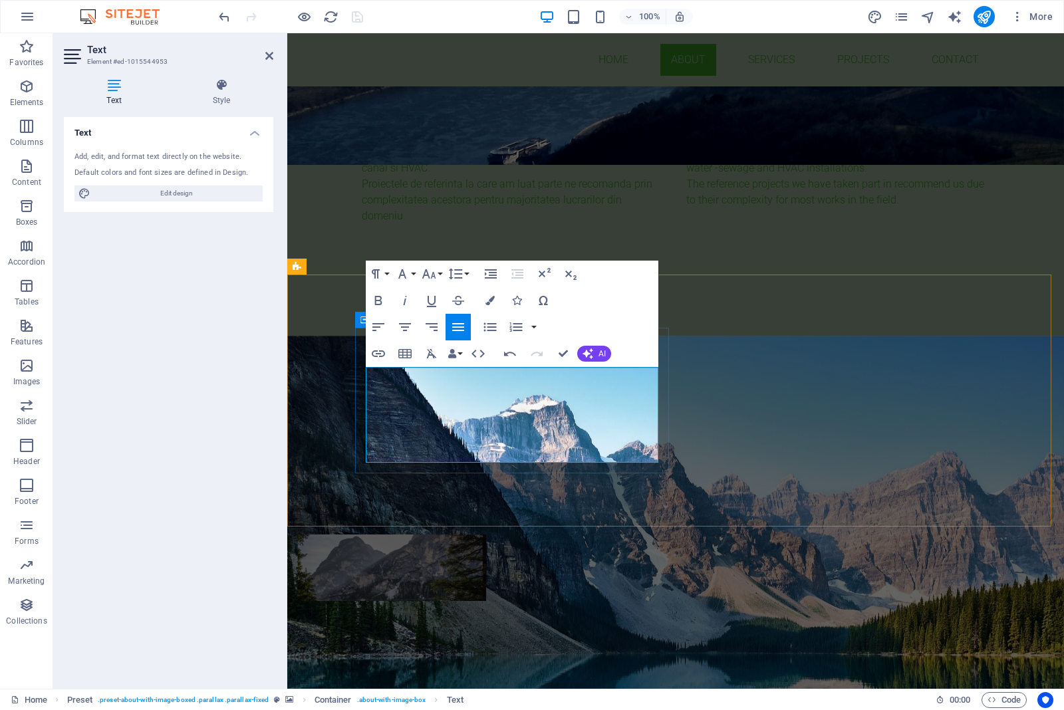
click at [526, 492] on p "Site survey and consultancy proiectare" at bounding box center [611, 508] width 606 height 32
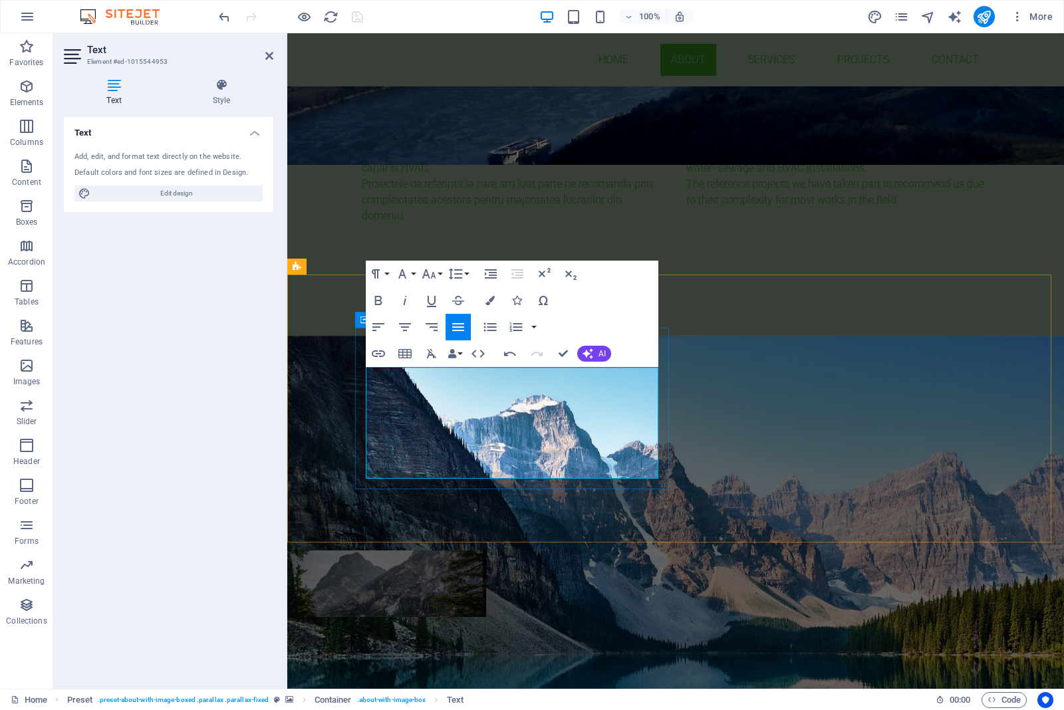
click at [436, 508] on p "proiectare" at bounding box center [611, 524] width 606 height 32
drag, startPoint x: 369, startPoint y: 471, endPoint x: 398, endPoint y: 484, distance: 31.5
click at [373, 508] on p "proiectare" at bounding box center [611, 524] width 606 height 32
click at [464, 508] on p "Proiectare" at bounding box center [611, 524] width 606 height 32
click at [440, 508] on p "Proiectare" at bounding box center [611, 524] width 606 height 32
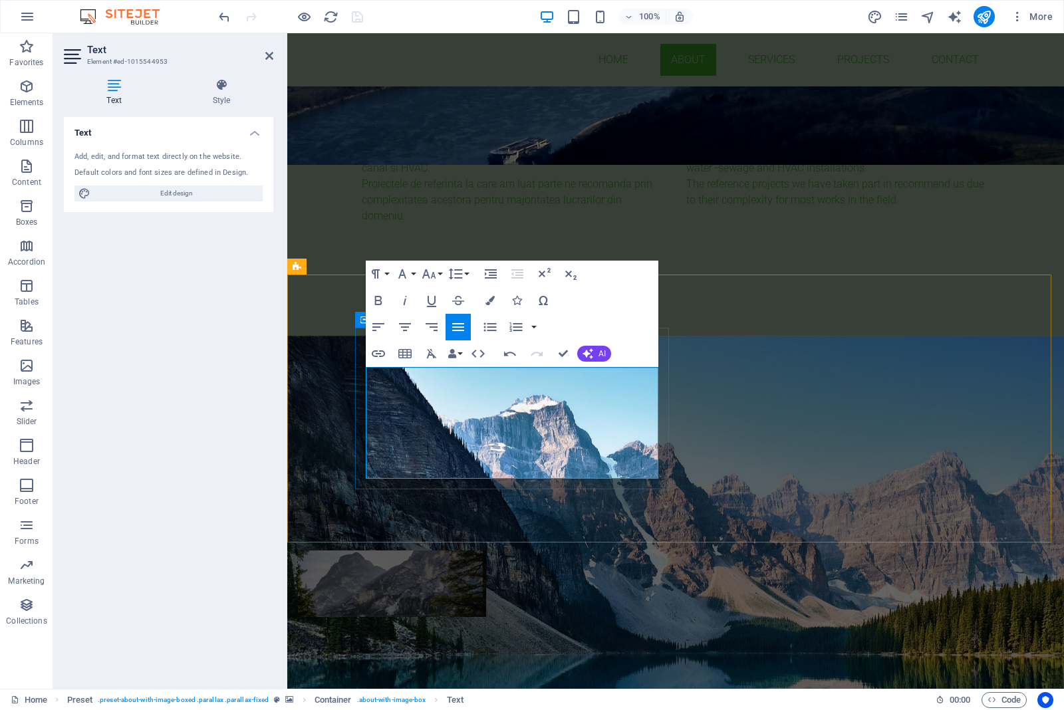
drag, startPoint x: 410, startPoint y: 373, endPoint x: 418, endPoint y: 394, distance: 21.9
click at [410, 428] on p "​Design of:" at bounding box center [611, 436] width 606 height 16
click at [451, 508] on p "Proiectare in" at bounding box center [611, 524] width 606 height 32
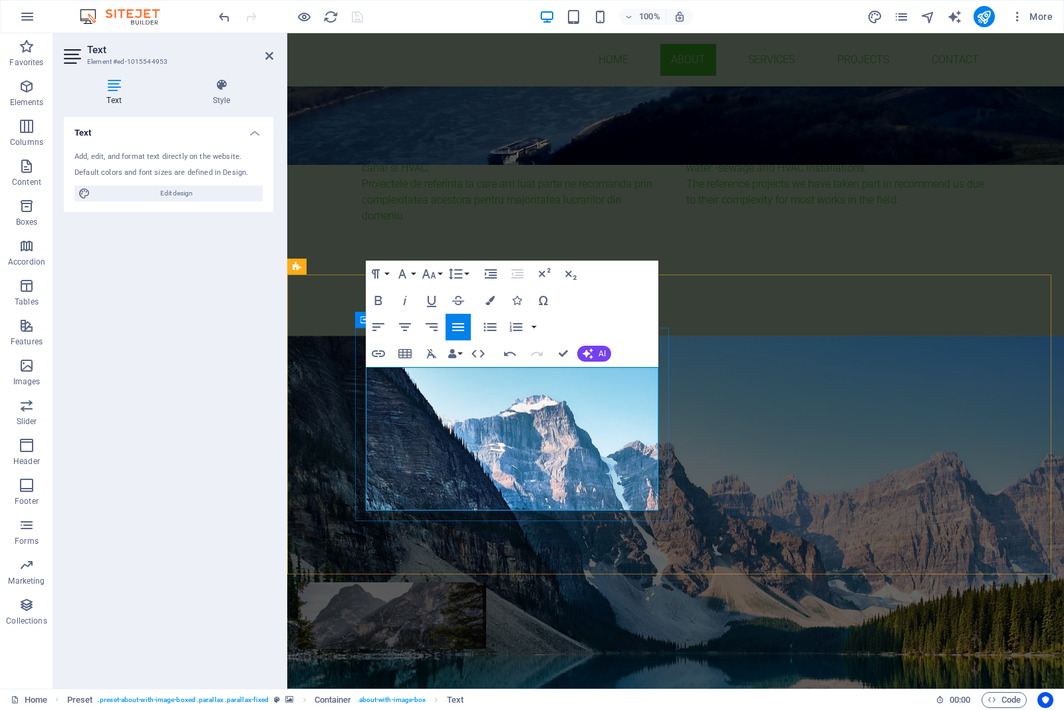
click at [419, 460] on p "- HVAC" at bounding box center [611, 468] width 606 height 16
click at [403, 556] on p "- HVAC" at bounding box center [611, 564] width 606 height 16
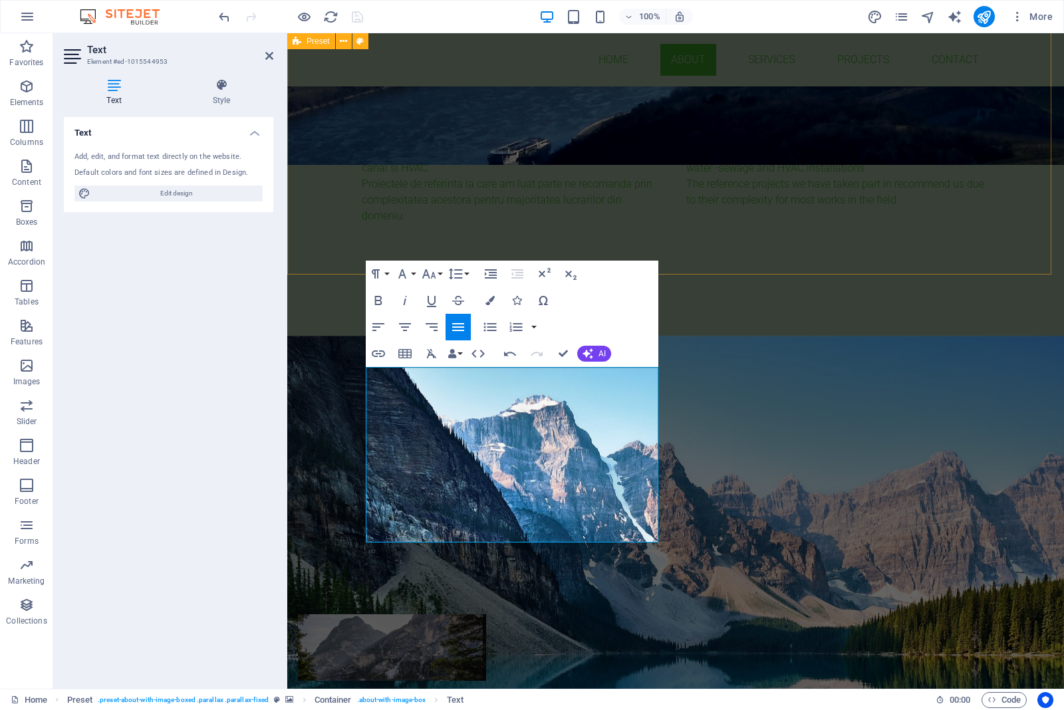
drag, startPoint x: 806, startPoint y: 221, endPoint x: 1040, endPoint y: 224, distance: 234.0
click at [850, 223] on div "About us Suntem o companie cu experienta de peste 10 ani in executia si proiect…" at bounding box center [675, 190] width 777 height 289
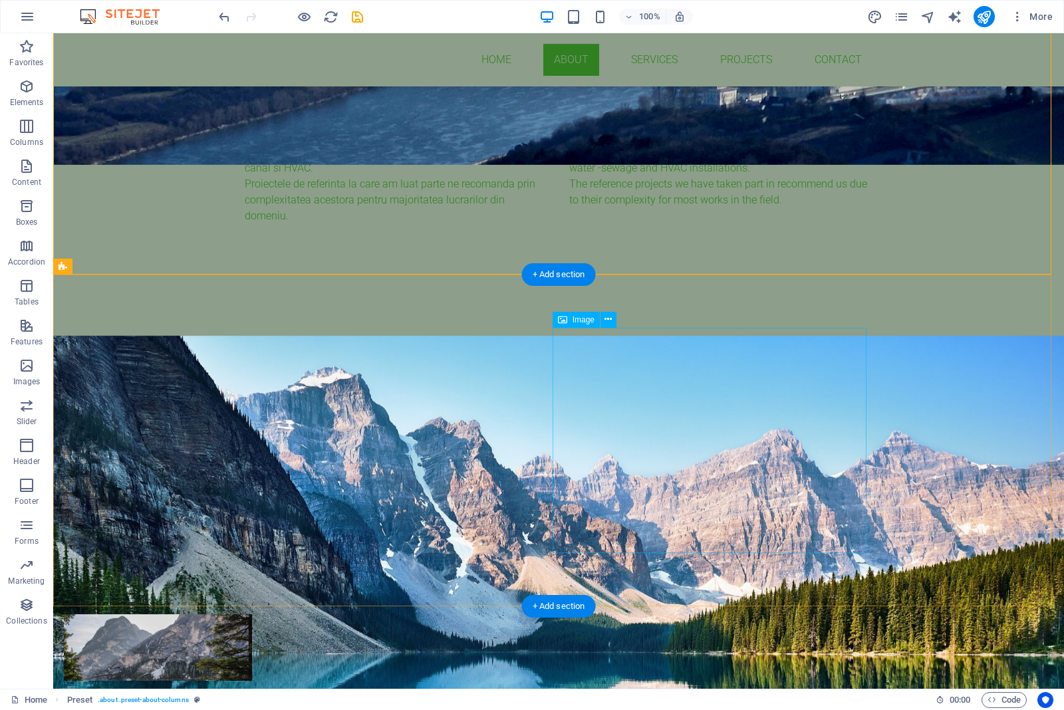
click at [252, 568] on figure at bounding box center [158, 647] width 188 height 66
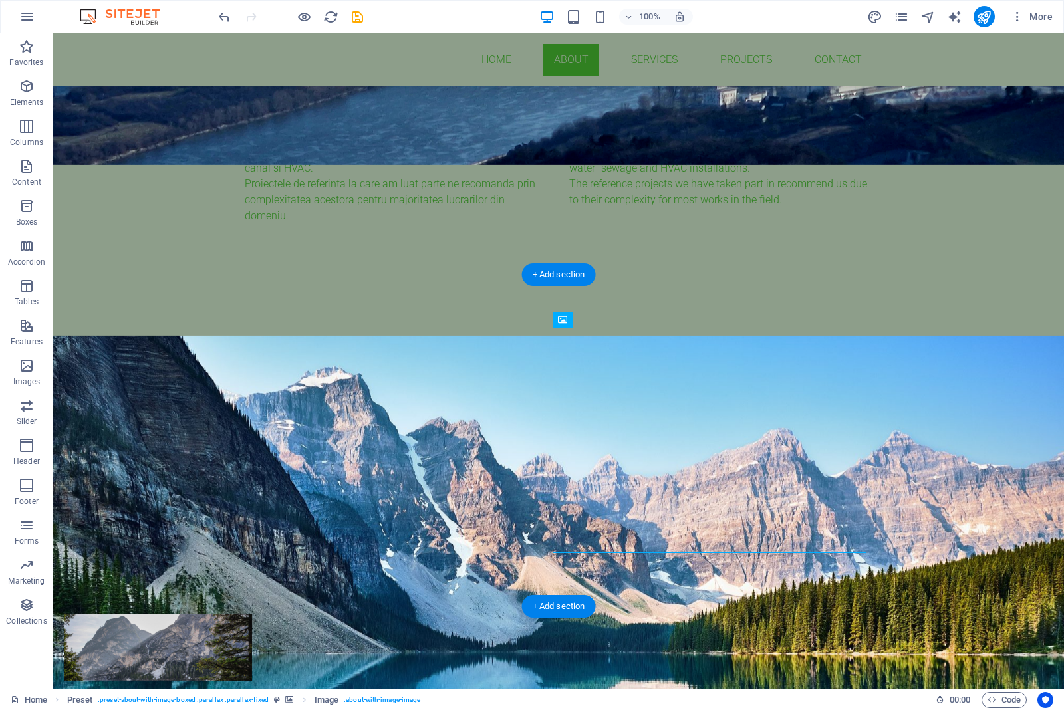
click at [850, 353] on figure at bounding box center [558, 664] width 1011 height 656
click at [252, 568] on figure at bounding box center [158, 647] width 188 height 66
drag, startPoint x: 664, startPoint y: 393, endPoint x: 429, endPoint y: 396, distance: 234.0
click at [252, 568] on figure at bounding box center [158, 647] width 188 height 66
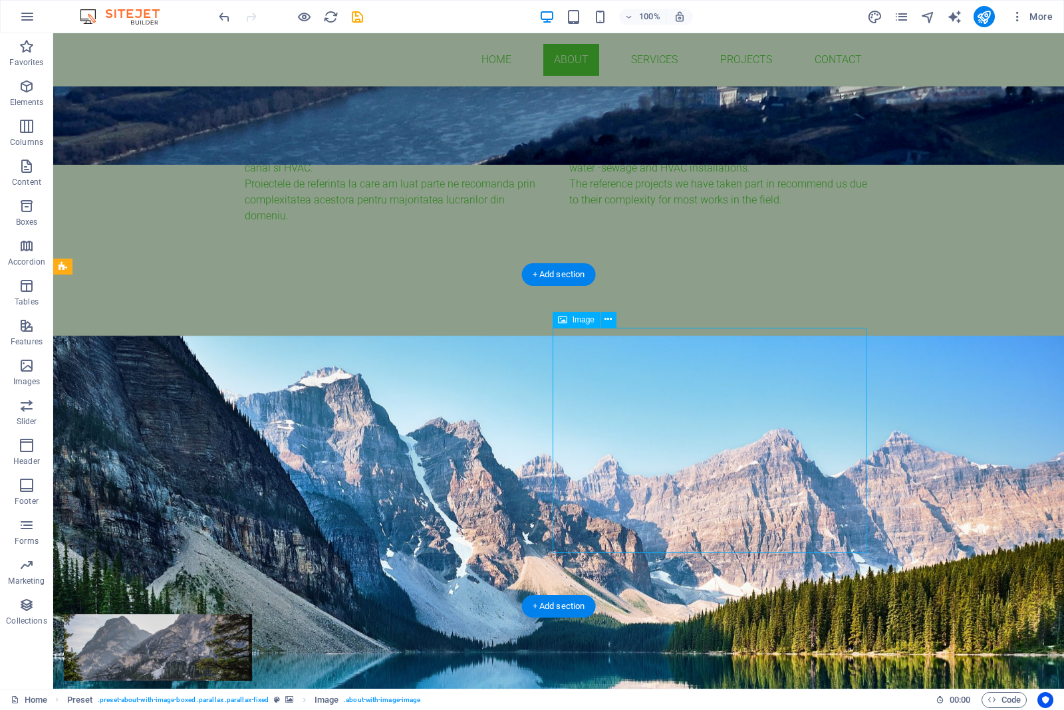
select select "%"
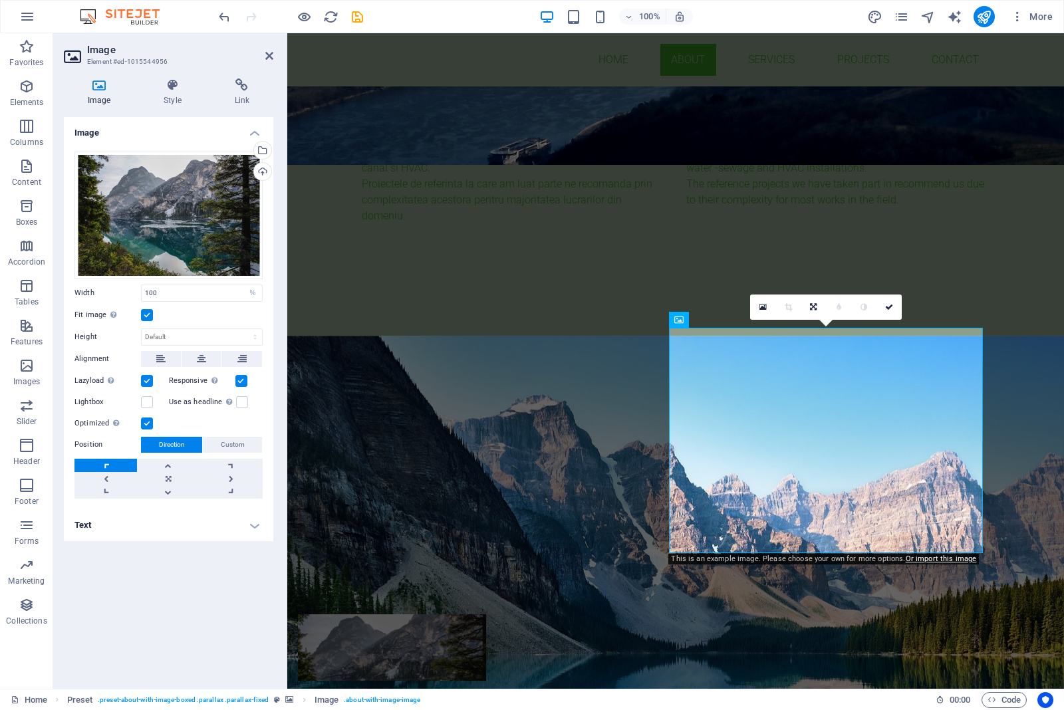
click at [94, 84] on icon at bounding box center [99, 84] width 70 height 13
click at [486, 568] on figure at bounding box center [392, 647] width 188 height 66
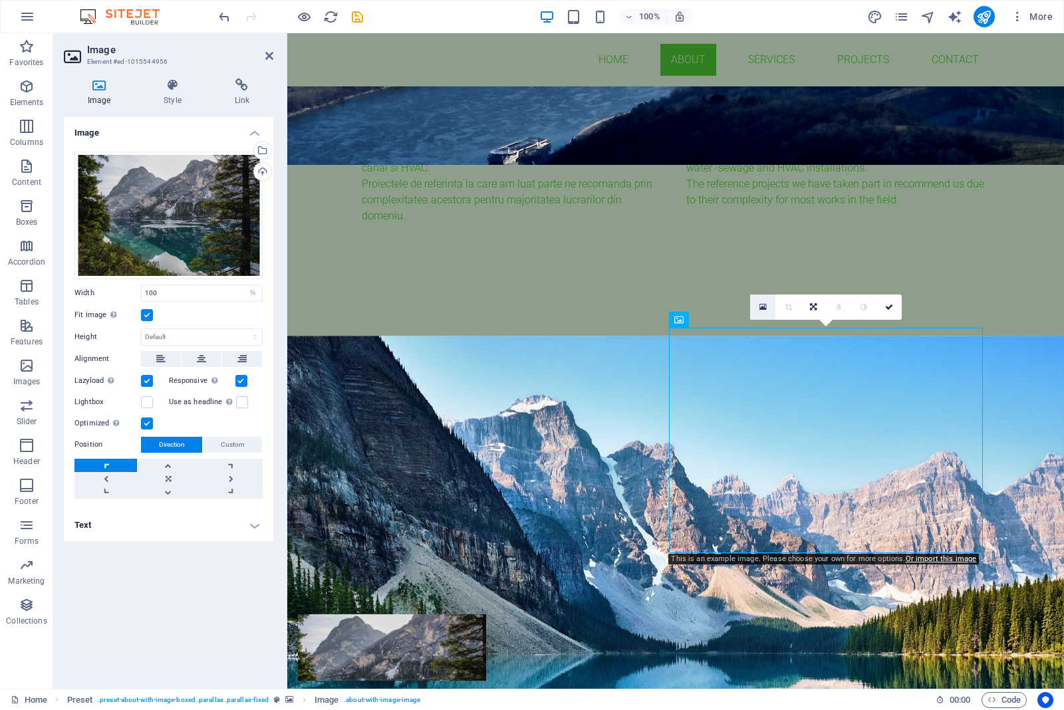
click at [761, 309] on icon at bounding box center [762, 307] width 7 height 9
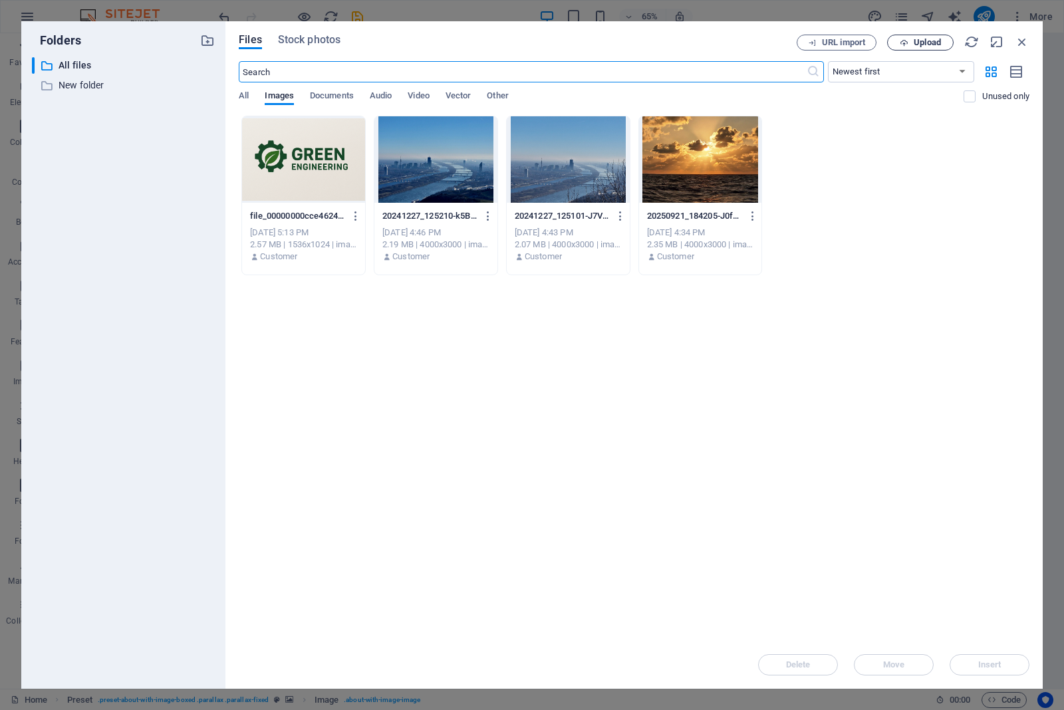
click at [850, 37] on button "Upload" at bounding box center [920, 43] width 66 height 16
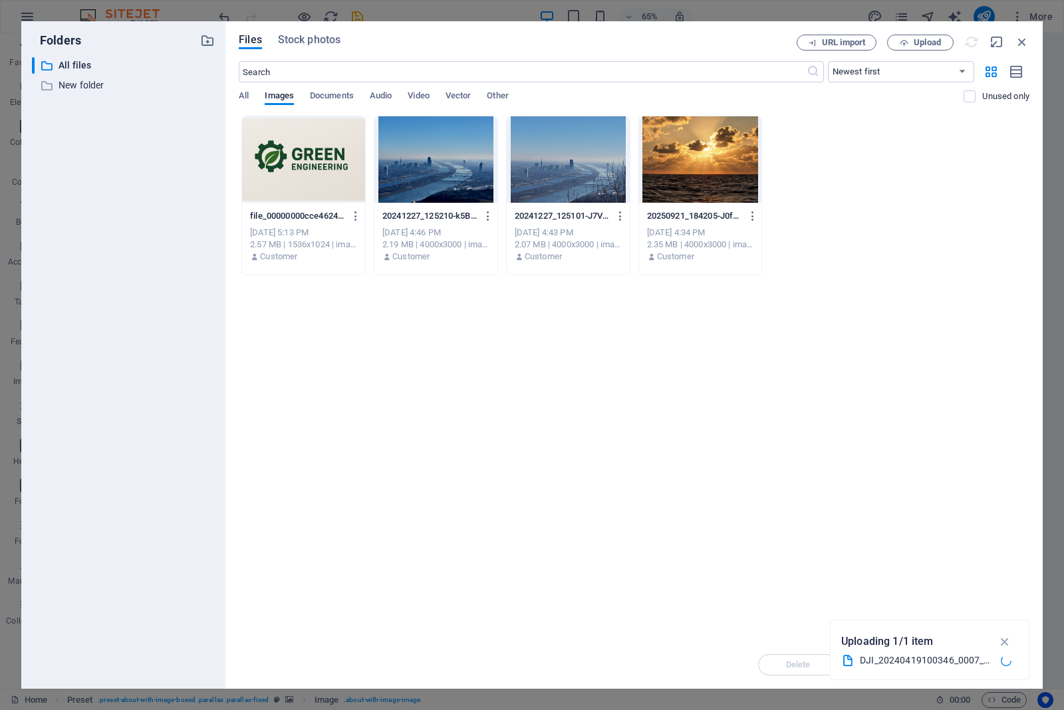
scroll to position [665, 0]
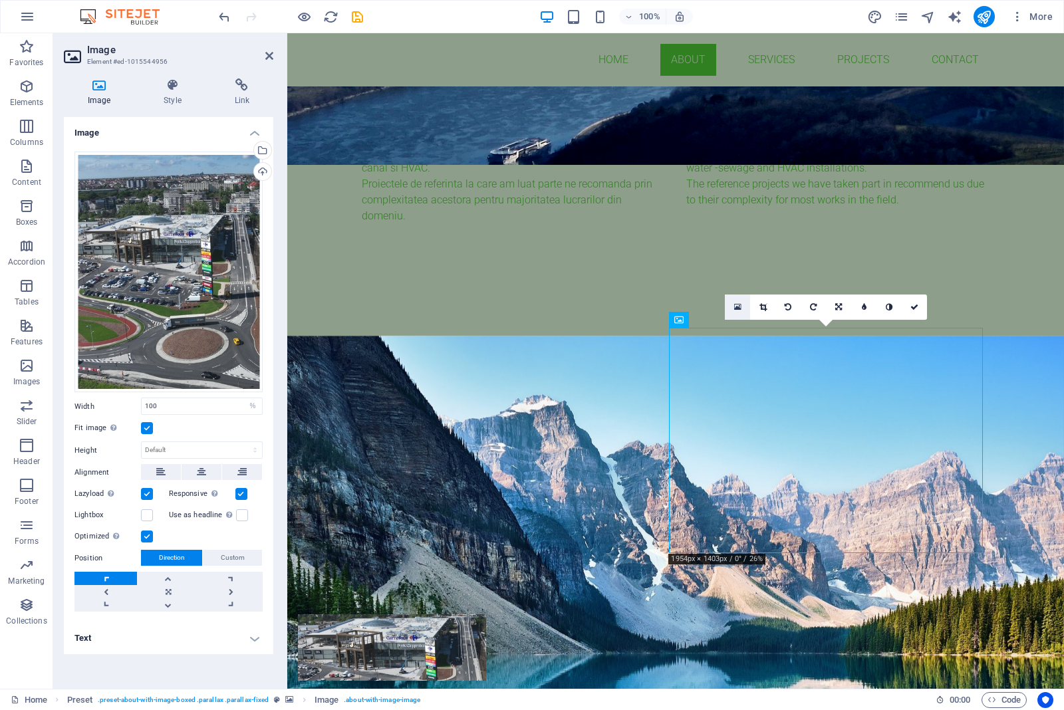
click at [740, 301] on link at bounding box center [737, 307] width 25 height 25
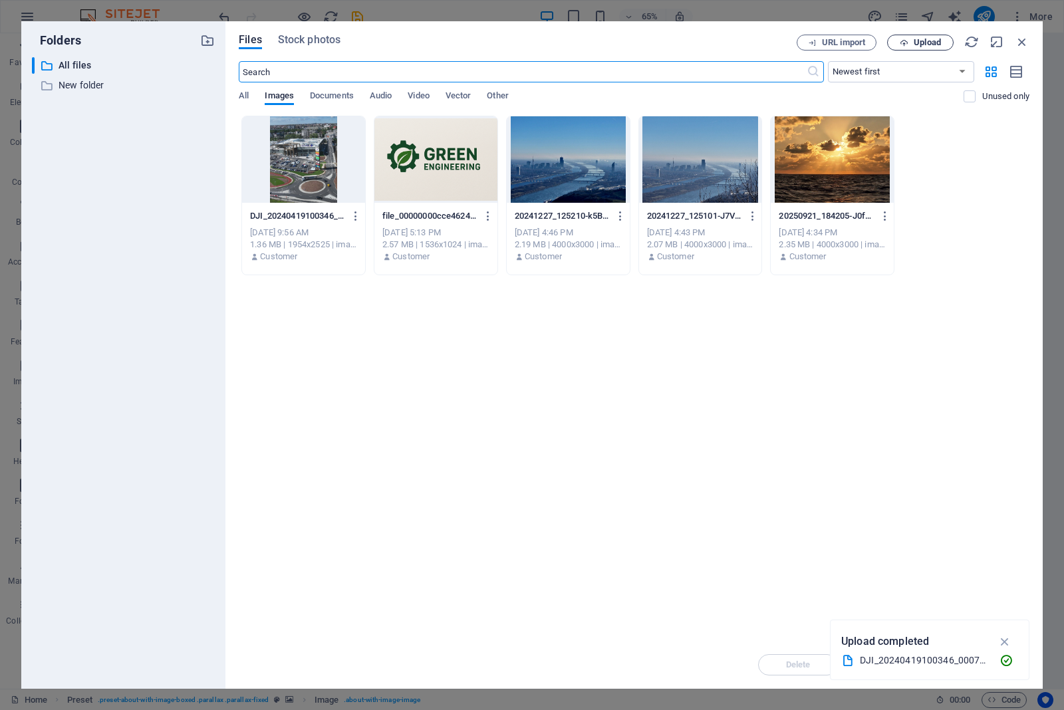
click at [850, 42] on span "Upload" at bounding box center [926, 43] width 27 height 8
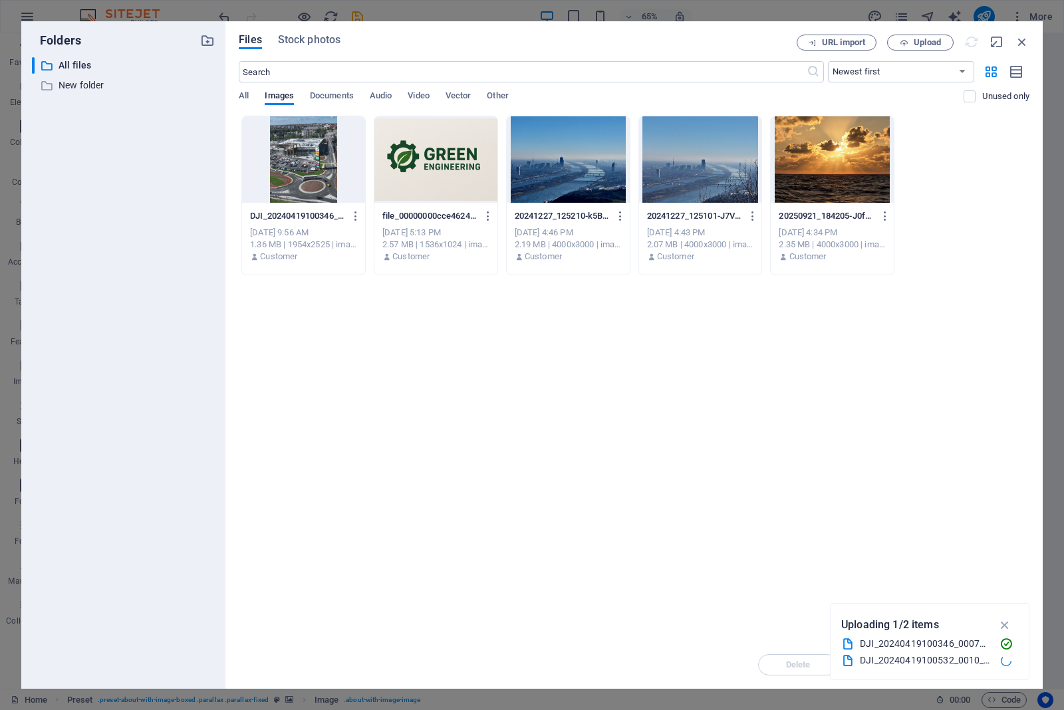
scroll to position [665, 0]
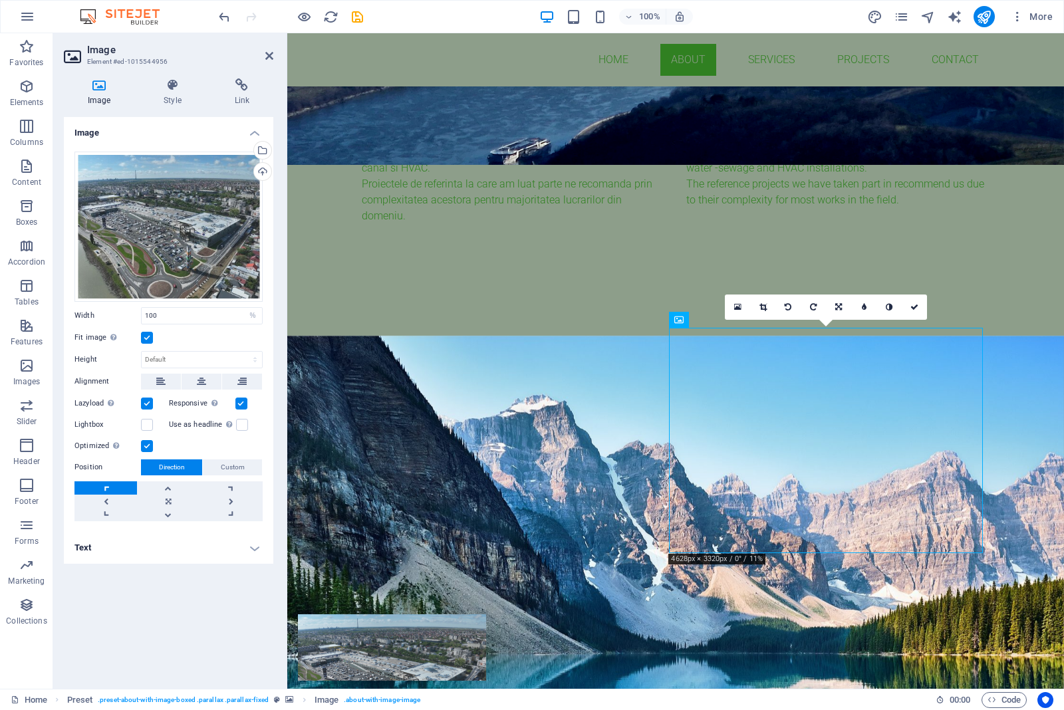
click at [850, 336] on figure at bounding box center [675, 664] width 777 height 656
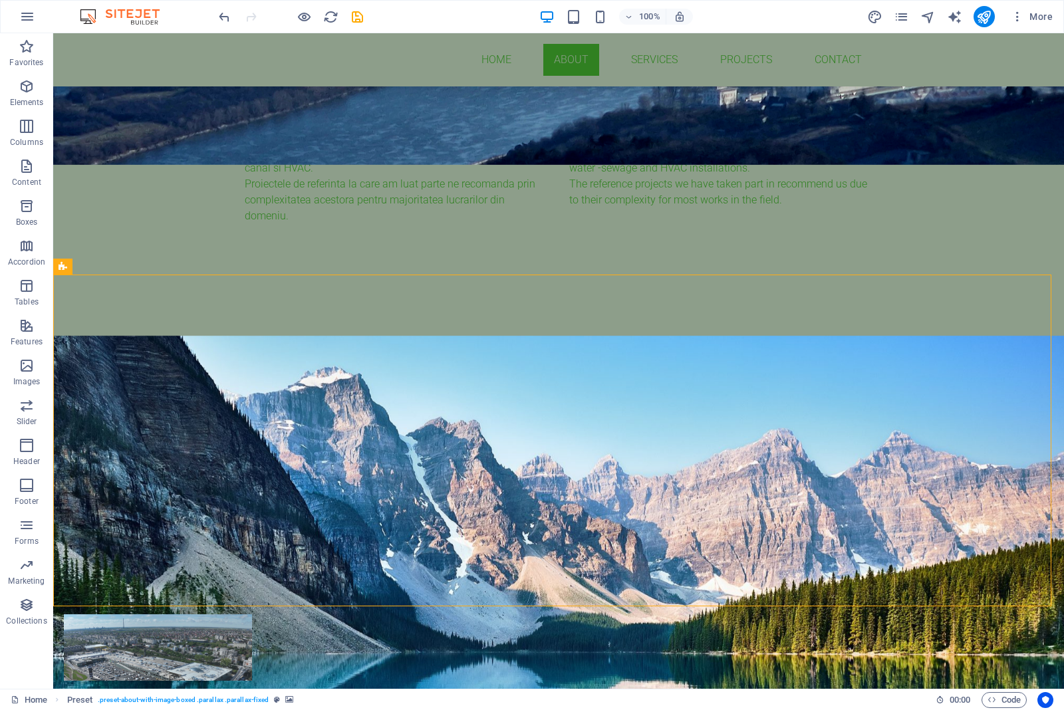
click at [850, 350] on figure at bounding box center [558, 664] width 1011 height 656
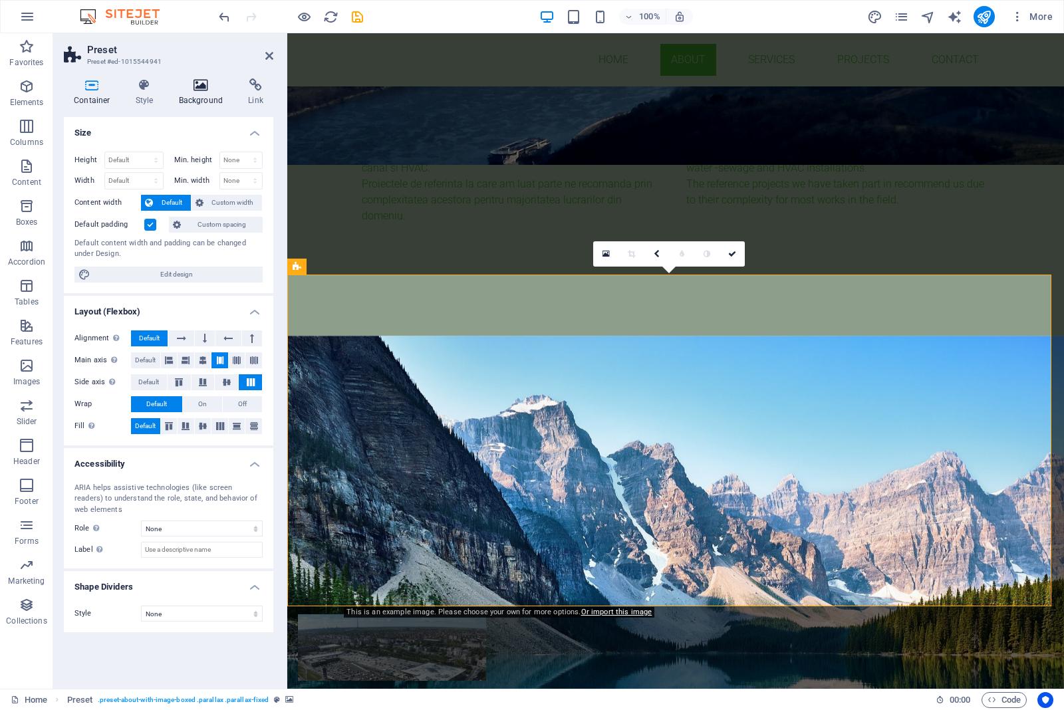
click at [191, 85] on icon at bounding box center [201, 84] width 64 height 13
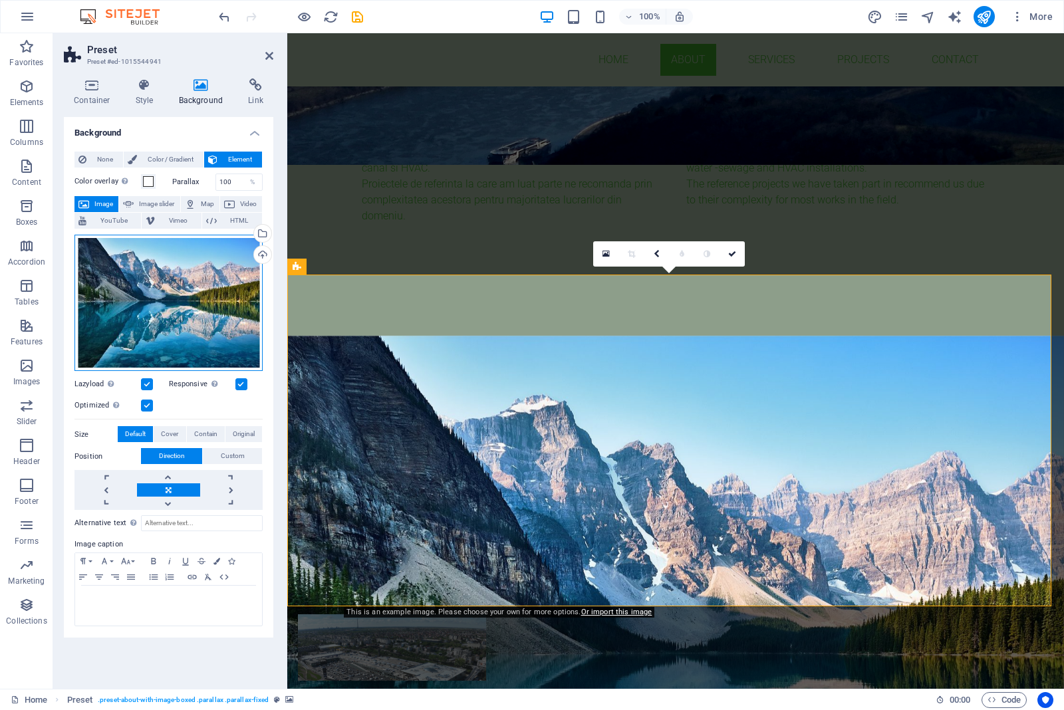
click at [217, 298] on div "Drag files here, click to choose files or select files from Files or our free s…" at bounding box center [168, 303] width 188 height 137
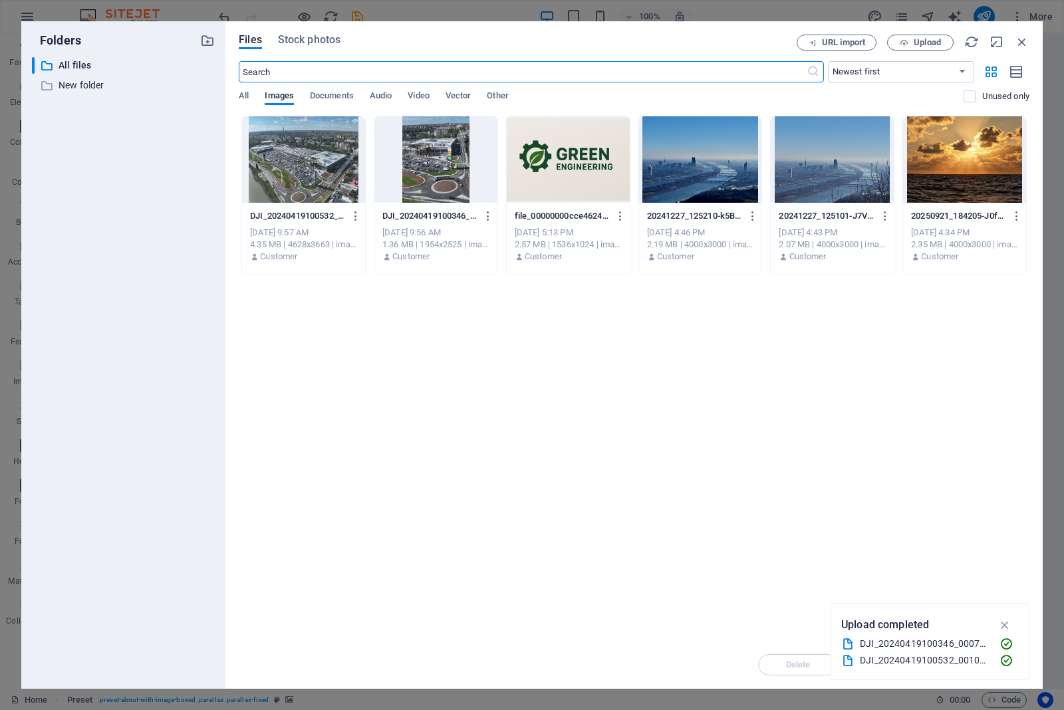
scroll to position [983, 0]
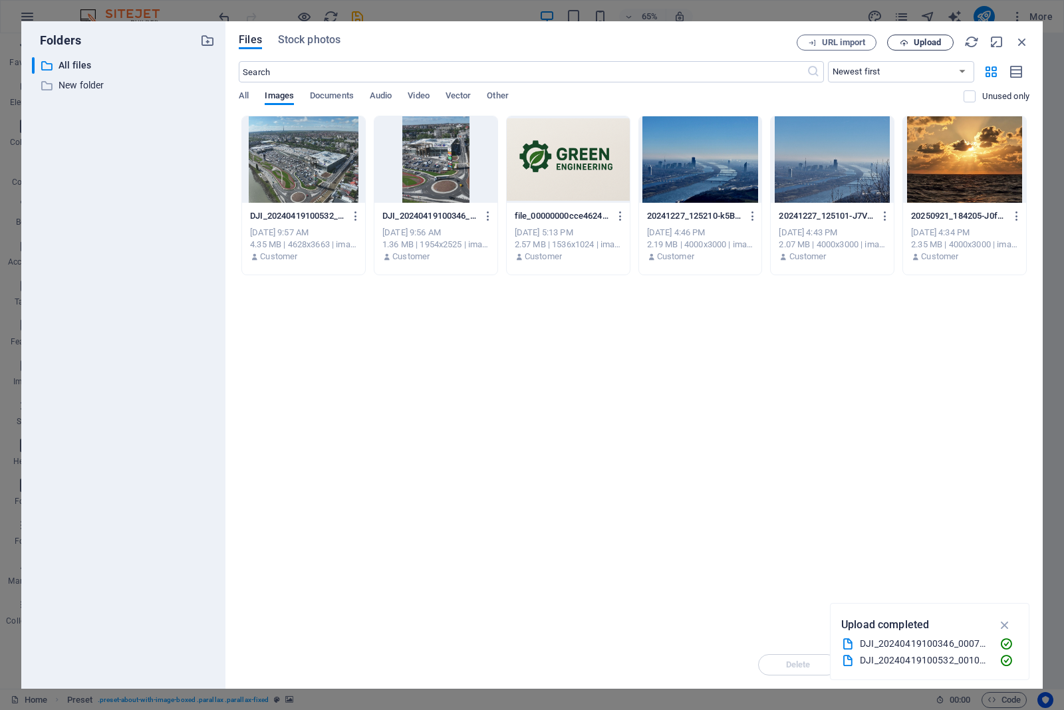
click at [850, 43] on icon "button" at bounding box center [904, 43] width 9 height 9
